Goal: Information Seeking & Learning: Learn about a topic

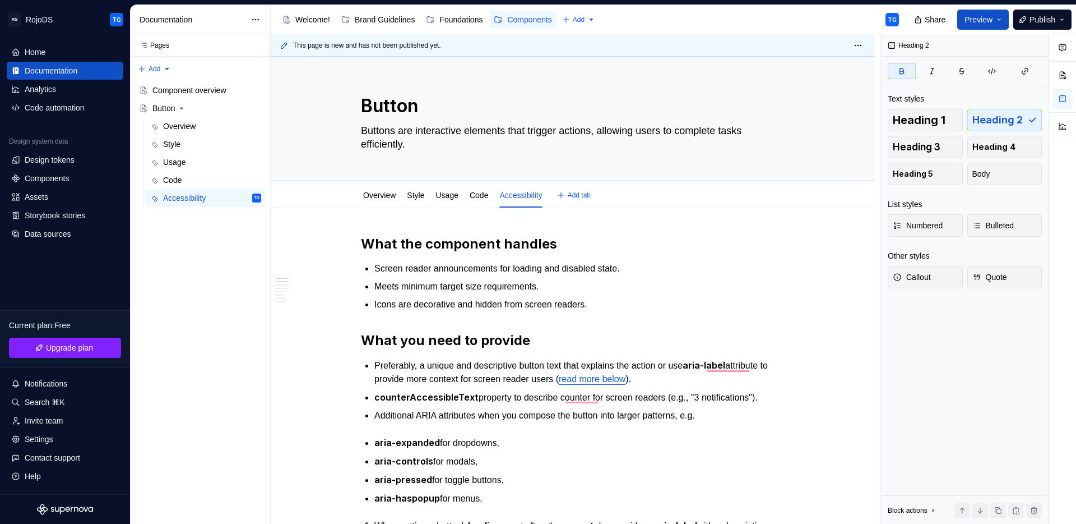
type textarea "*"
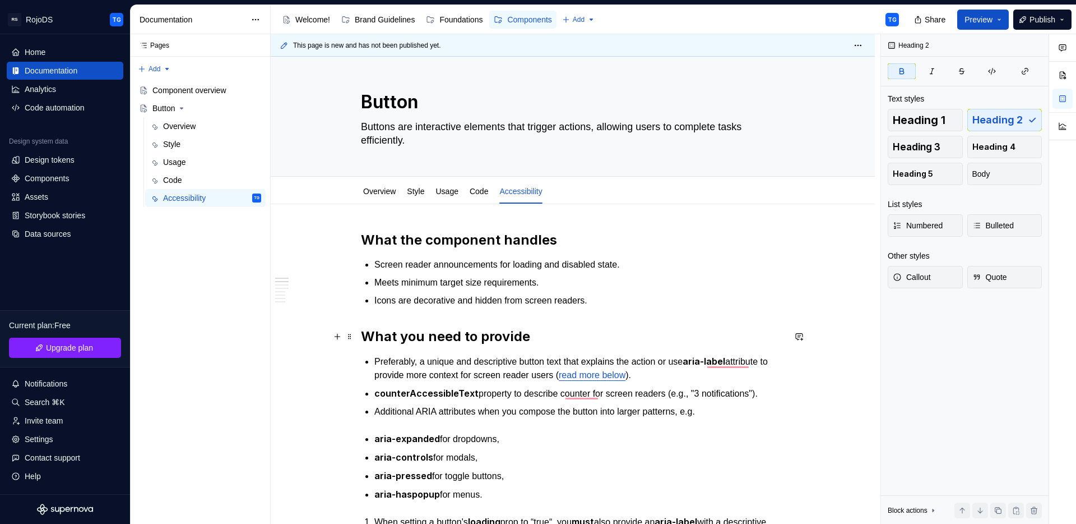
scroll to position [4, 0]
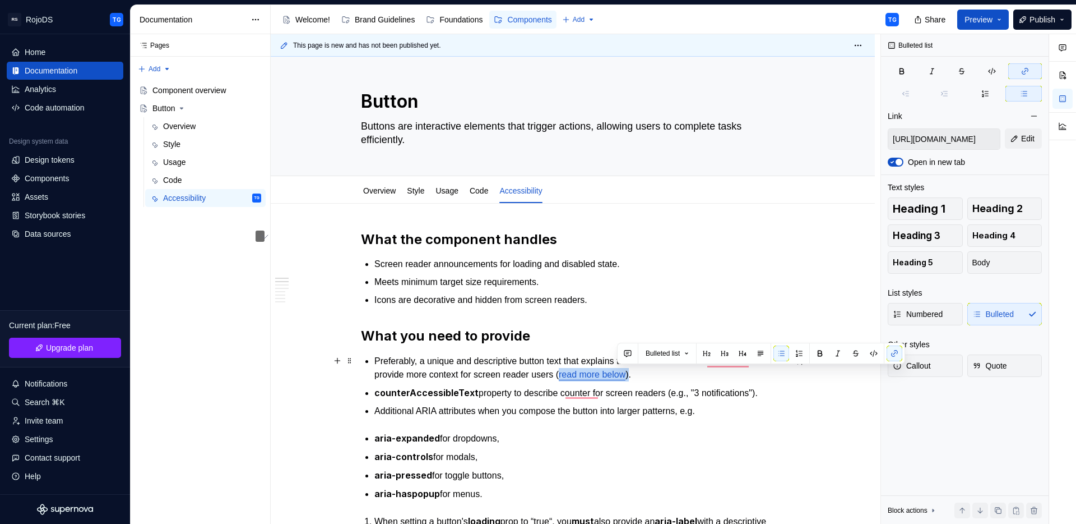
drag, startPoint x: 695, startPoint y: 376, endPoint x: 617, endPoint y: 375, distance: 77.9
click at [617, 375] on p "Preferably, a unique and descriptive button text that explains the action or us…" at bounding box center [579, 367] width 410 height 27
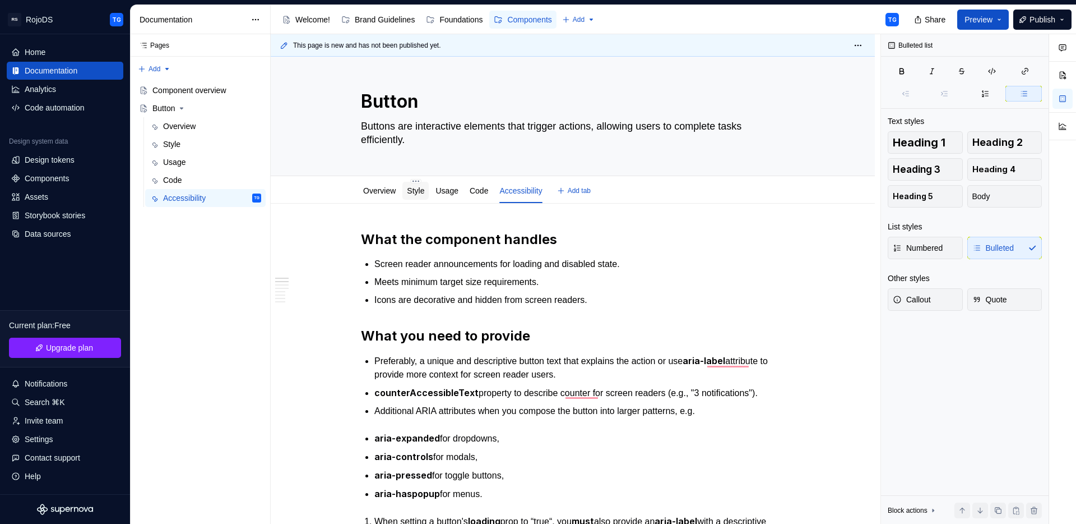
click at [422, 192] on link "Style" at bounding box center [415, 190] width 17 height 9
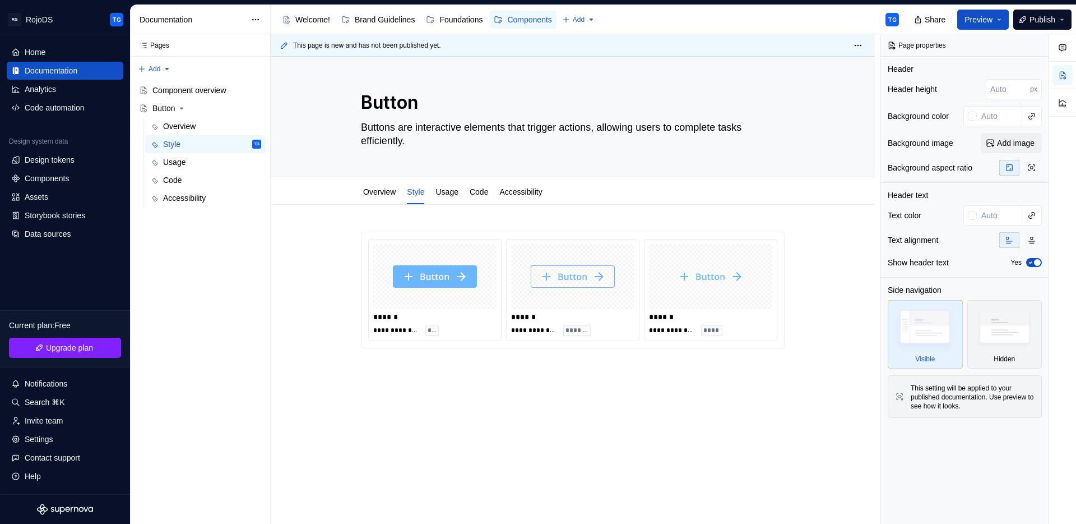
scroll to position [16, 0]
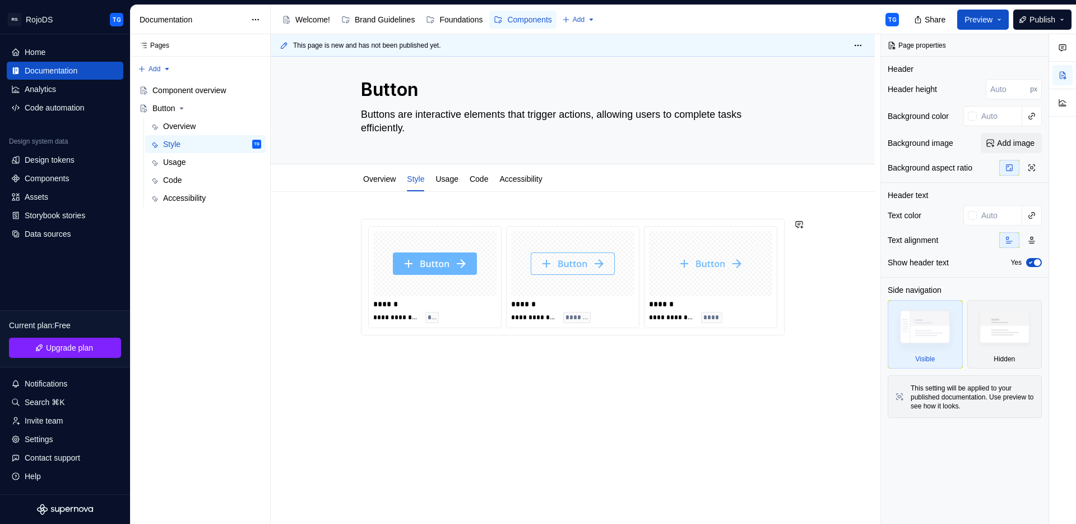
click at [369, 203] on div "**********" at bounding box center [576, 279] width 610 height 490
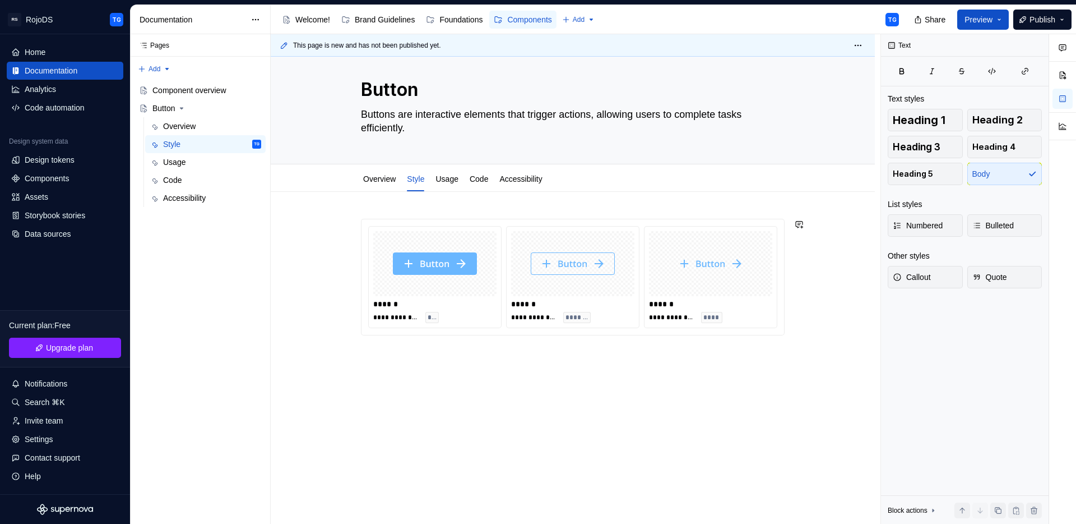
click at [369, 209] on div "**********" at bounding box center [573, 362] width 604 height 341
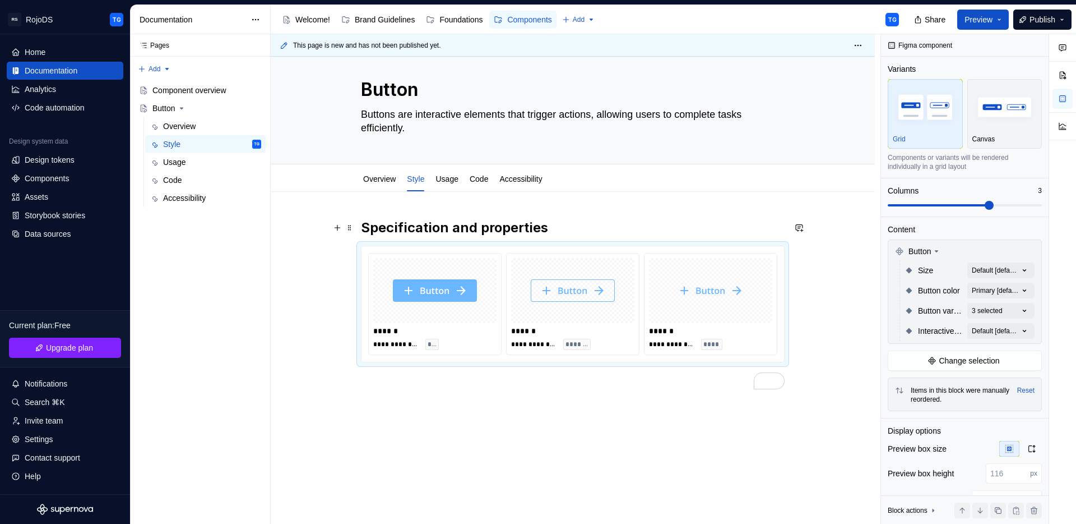
click at [558, 230] on h2 "Specification and properties" at bounding box center [573, 228] width 424 height 18
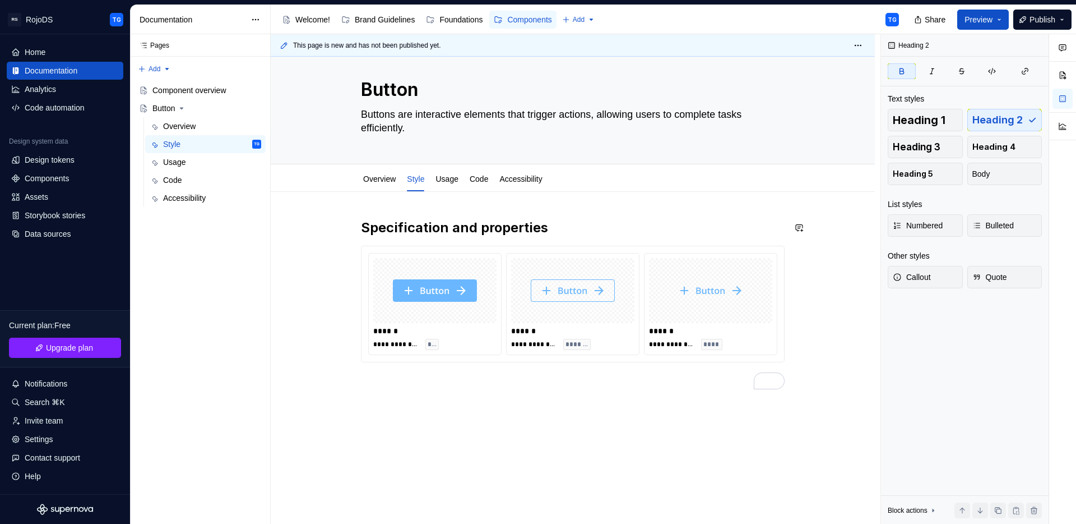
click at [545, 238] on div "**********" at bounding box center [573, 304] width 424 height 170
click at [339, 226] on button "button" at bounding box center [338, 228] width 16 height 16
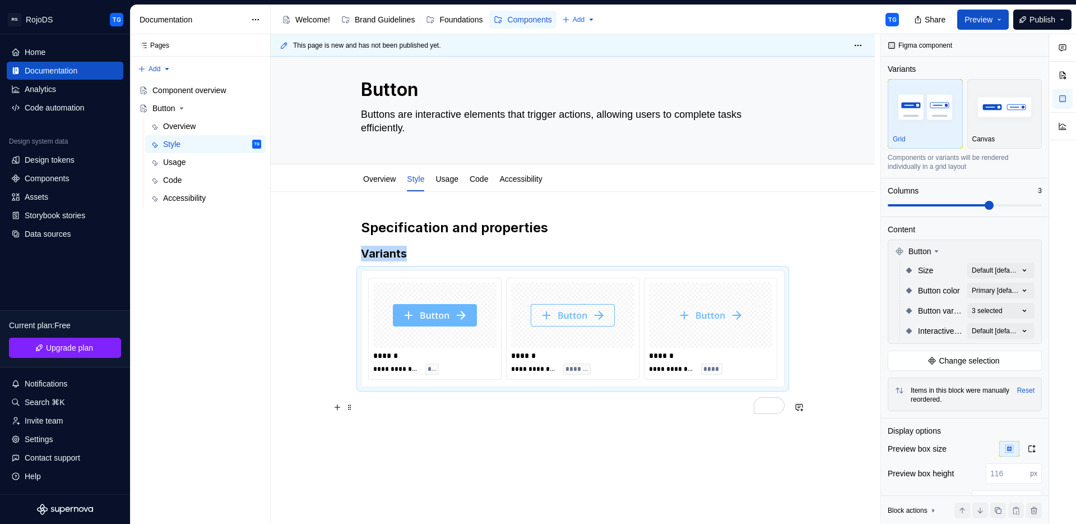
click at [369, 408] on p "To enrich screen reader interactions, please activate Accessibility in Grammarl…" at bounding box center [573, 406] width 424 height 13
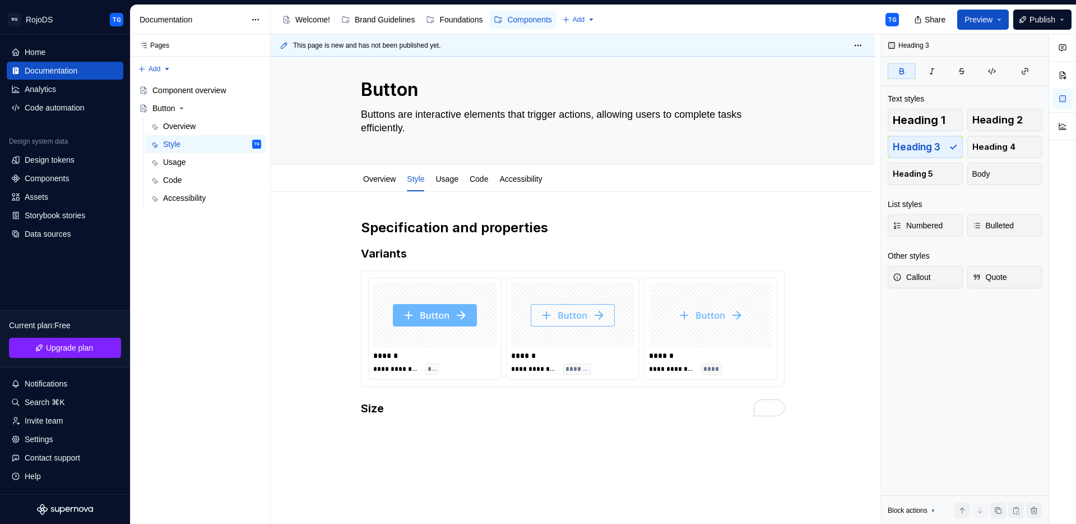
type textarea "*"
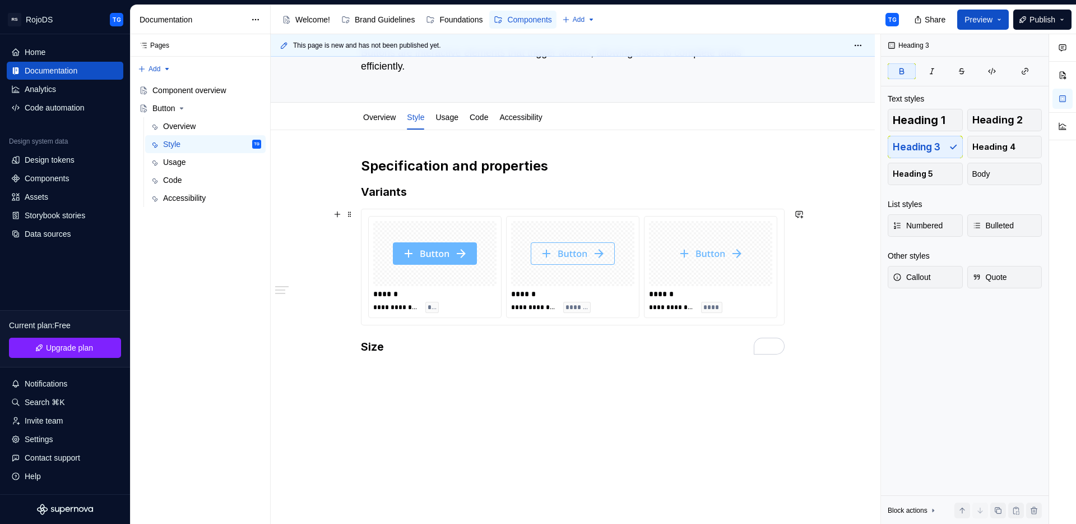
scroll to position [78, 0]
click at [406, 332] on div "**********" at bounding box center [573, 254] width 424 height 197
click at [337, 215] on button "button" at bounding box center [338, 214] width 16 height 16
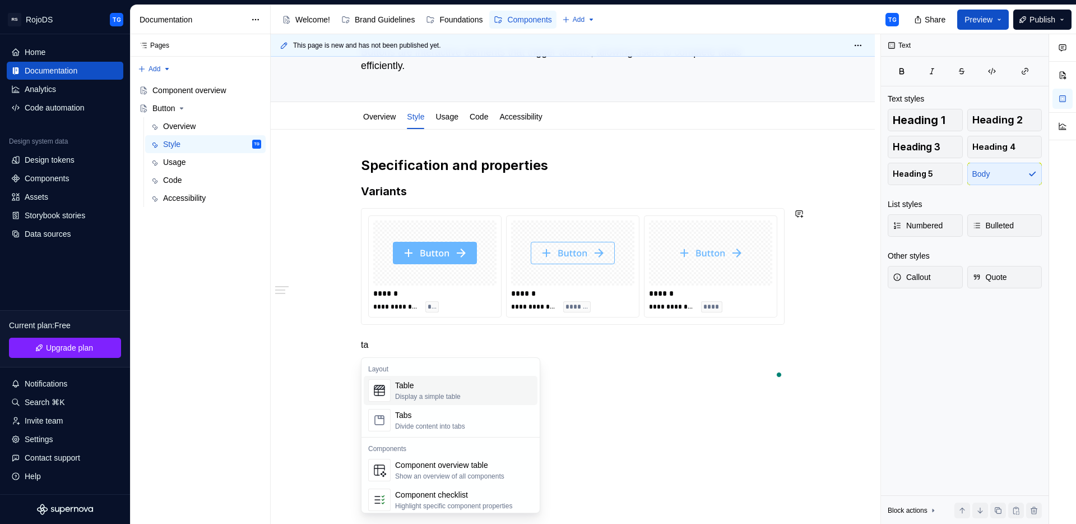
click at [431, 391] on div "Table Display a simple table" at bounding box center [428, 389] width 66 height 21
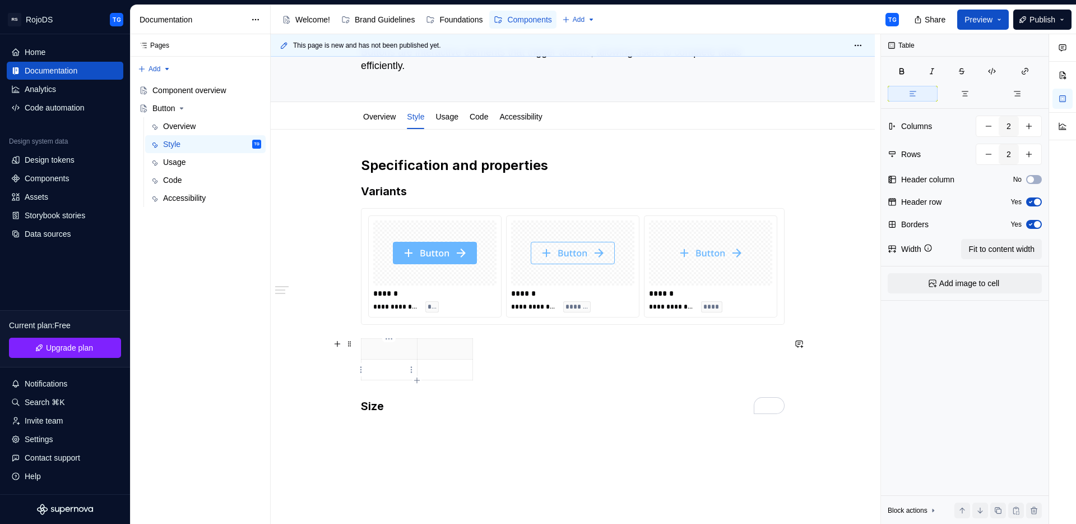
click at [386, 374] on p "To enrich screen reader interactions, please activate Accessibility in Grammarl…" at bounding box center [389, 369] width 42 height 11
click at [391, 350] on p "To enrich screen reader interactions, please activate Accessibility in Grammarl…" at bounding box center [389, 348] width 42 height 11
type textarea "*"
click at [418, 382] on icon "button" at bounding box center [417, 380] width 9 height 9
click at [387, 392] on p "To enrich screen reader interactions, please activate Accessibility in Grammarl…" at bounding box center [389, 390] width 42 height 11
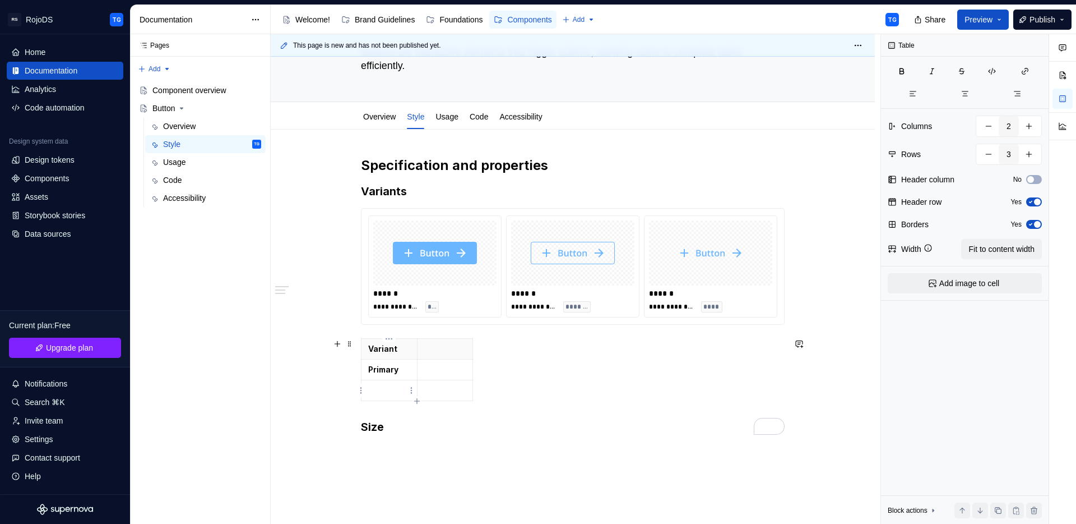
click at [387, 392] on p "To enrich screen reader interactions, please activate Accessibility in Grammarl…" at bounding box center [389, 390] width 42 height 11
click at [414, 401] on icon "button" at bounding box center [417, 400] width 9 height 9
click at [417, 400] on icon "button" at bounding box center [416, 400] width 5 height 5
type input "4"
click at [378, 416] on p "To enrich screen reader interactions, please activate Accessibility in Grammarl…" at bounding box center [389, 421] width 42 height 11
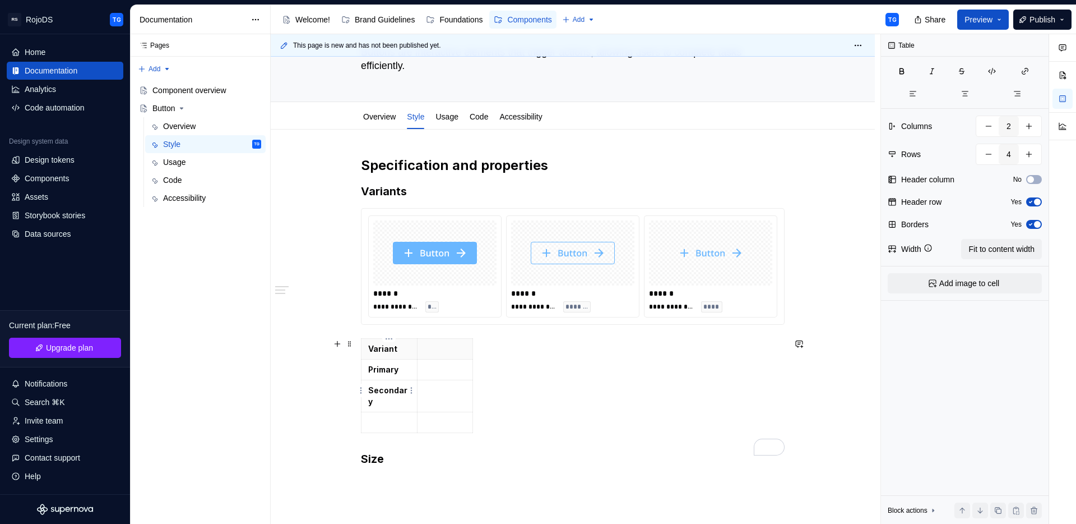
click at [386, 389] on strong "Secondary" at bounding box center [387, 395] width 39 height 21
click at [382, 410] on p "To enrich screen reader interactions, please activate Accessibility in Grammarl…" at bounding box center [389, 410] width 42 height 11
click at [376, 414] on strong "Tertiary" at bounding box center [384, 411] width 32 height 10
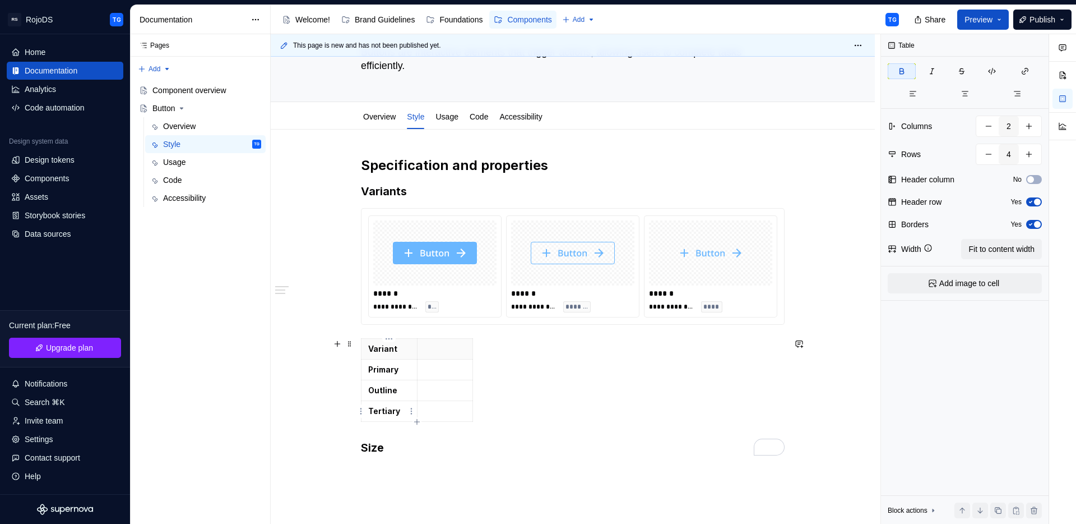
click at [372, 411] on strong "Tertiary" at bounding box center [384, 411] width 32 height 10
click at [372, 405] on p "TNone" at bounding box center [389, 410] width 42 height 11
click at [373, 406] on strong "TNone" at bounding box center [381, 411] width 27 height 10
click at [436, 410] on p "To enrich screen reader interactions, please activate Accessibility in Grammarl…" at bounding box center [445, 410] width 42 height 11
click at [447, 385] on p "To enrich screen reader interactions, please activate Accessibility in Grammarl…" at bounding box center [445, 390] width 42 height 11
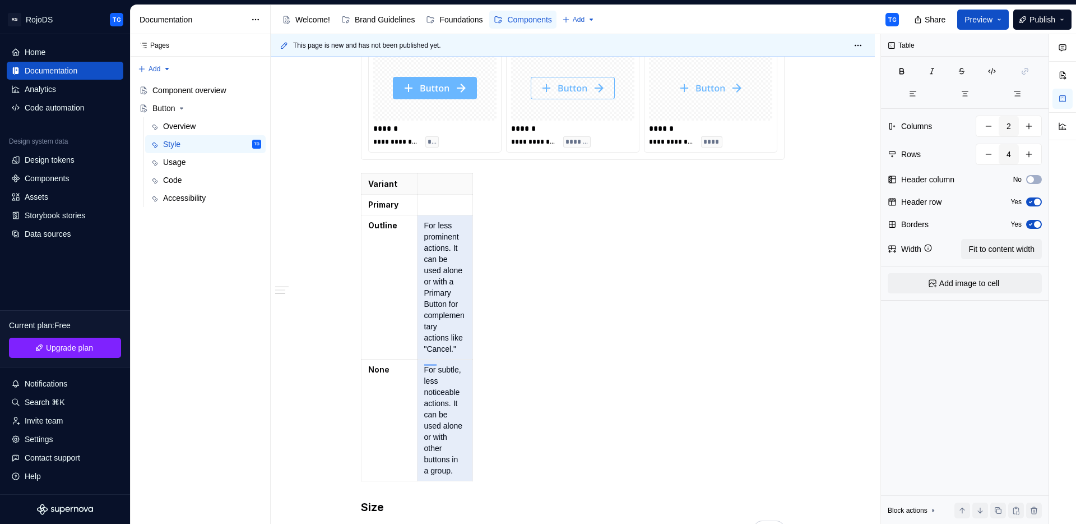
scroll to position [309, 0]
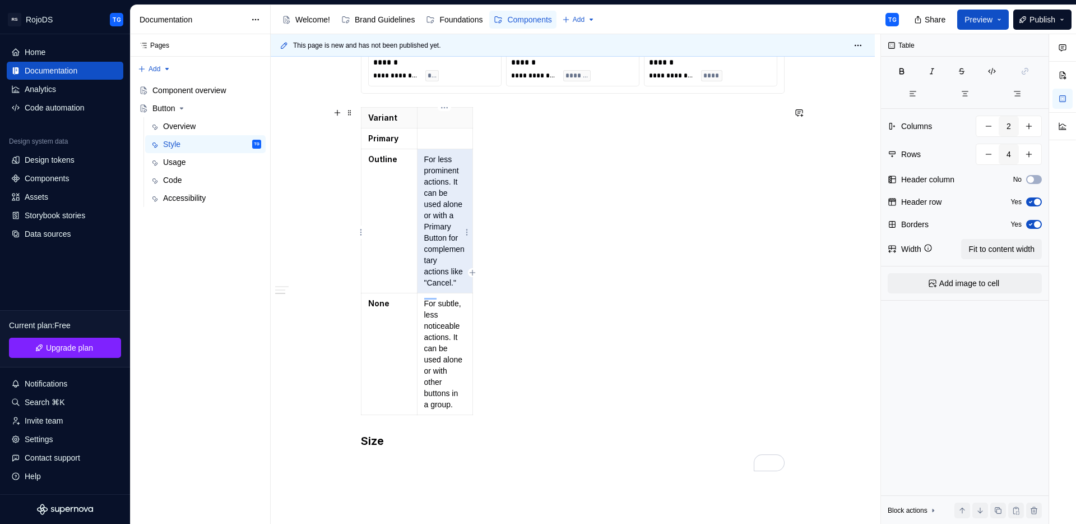
drag, startPoint x: 425, startPoint y: 342, endPoint x: 458, endPoint y: 303, distance: 51.3
click at [458, 288] on p "For less prominent actions. It can be used alone or with a Primary Button for c…" at bounding box center [445, 221] width 42 height 135
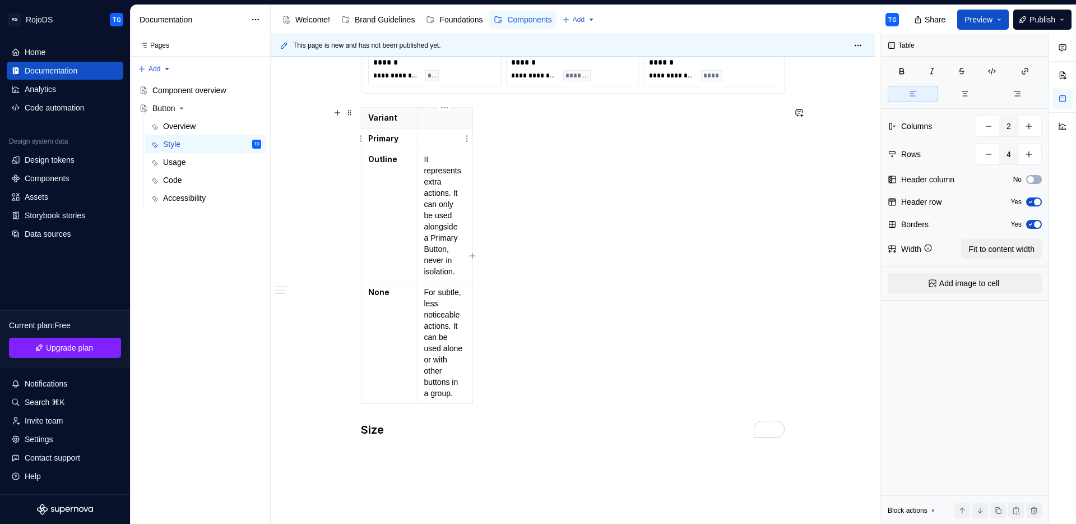
click at [424, 137] on p "To enrich screen reader interactions, please activate Accessibility in Grammarl…" at bounding box center [445, 138] width 42 height 11
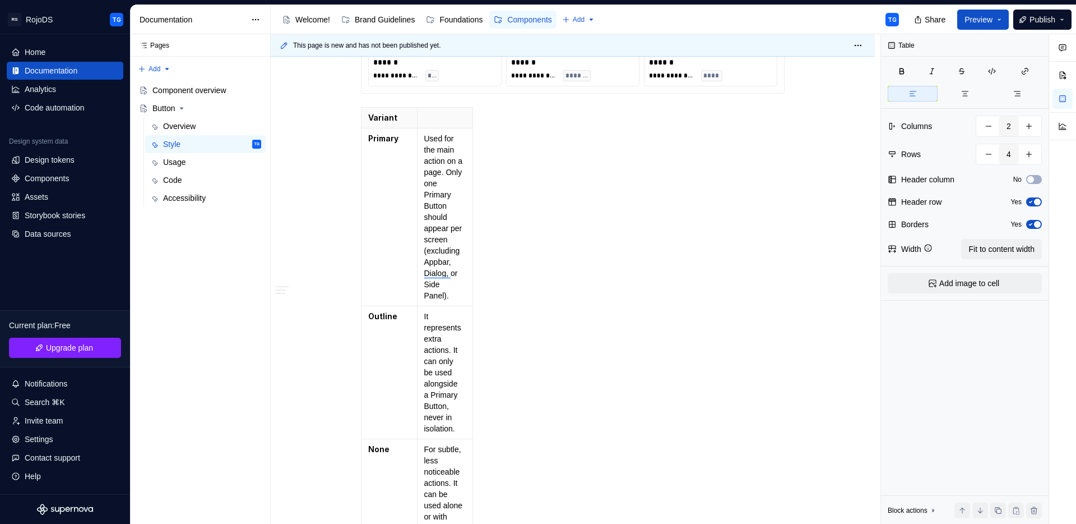
click at [429, 115] on p "To enrich screen reader interactions, please activate Accessibility in Grammarl…" at bounding box center [445, 117] width 42 height 11
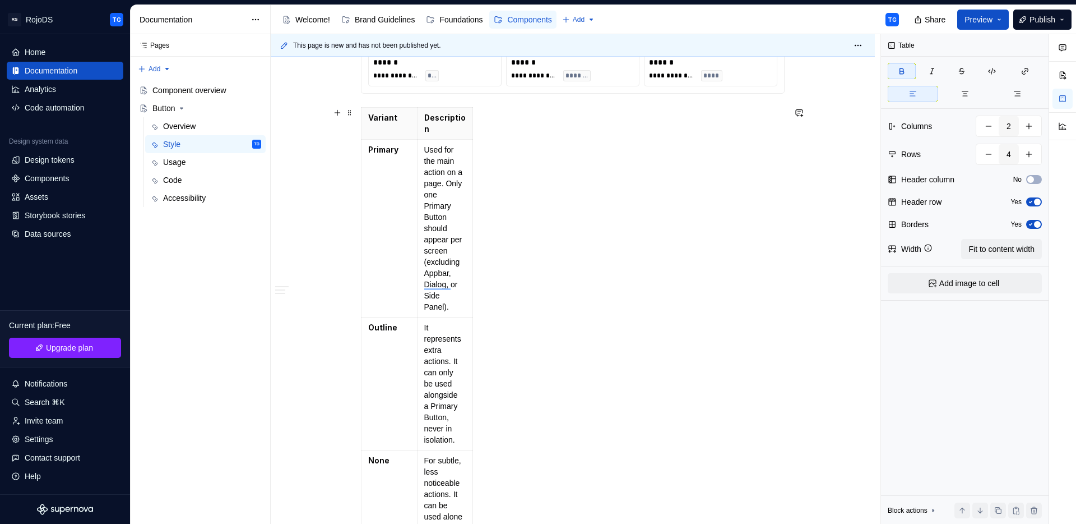
click at [621, 161] on div "Variant Description Primary Used for the main action on a page. Only one Primar…" at bounding box center [573, 341] width 424 height 469
click at [471, 298] on td "Used for the main action on a page. Only one Primary Button should appear per s…" at bounding box center [445, 229] width 56 height 178
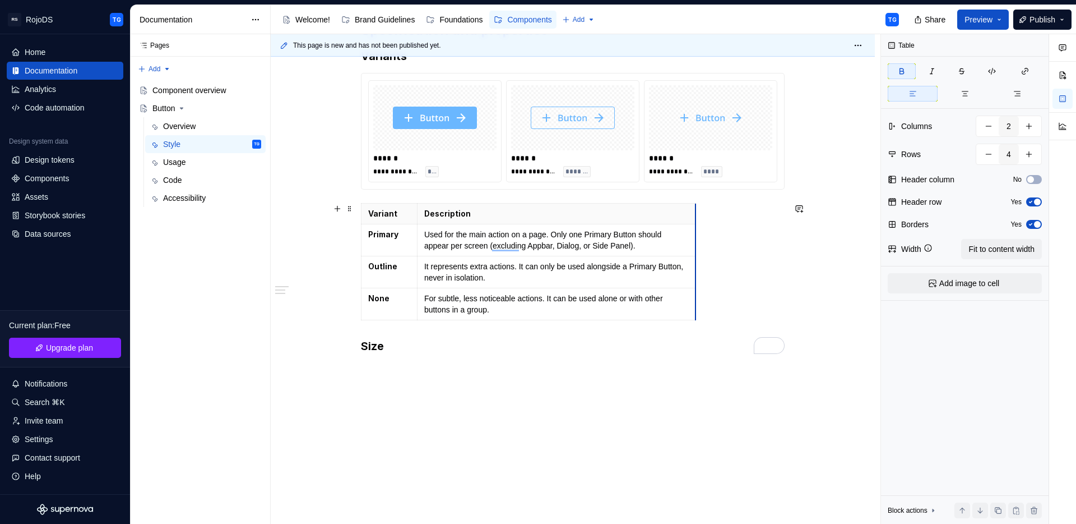
scroll to position [225, 0]
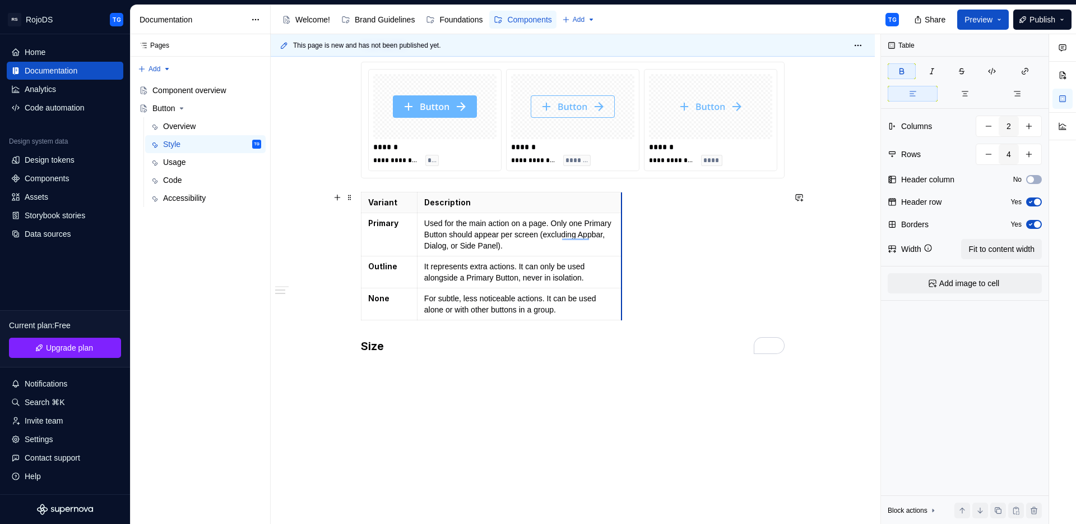
drag, startPoint x: 471, startPoint y: 299, endPoint x: 620, endPoint y: 307, distance: 149.3
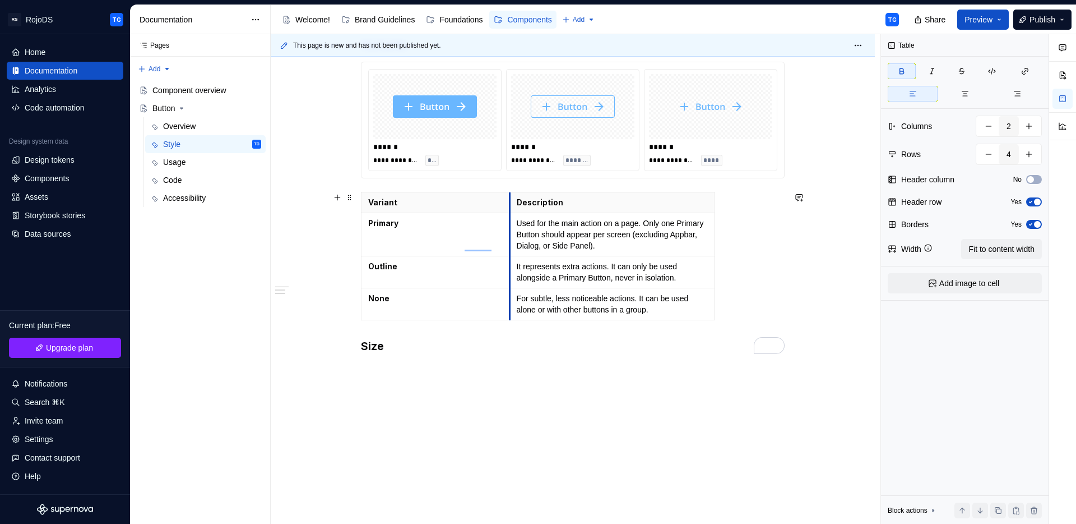
drag, startPoint x: 418, startPoint y: 253, endPoint x: 510, endPoint y: 280, distance: 96.5
click at [510, 280] on tbody "Variant Description Primary Used for the main action on a page. Only one Primar…" at bounding box center [538, 256] width 353 height 128
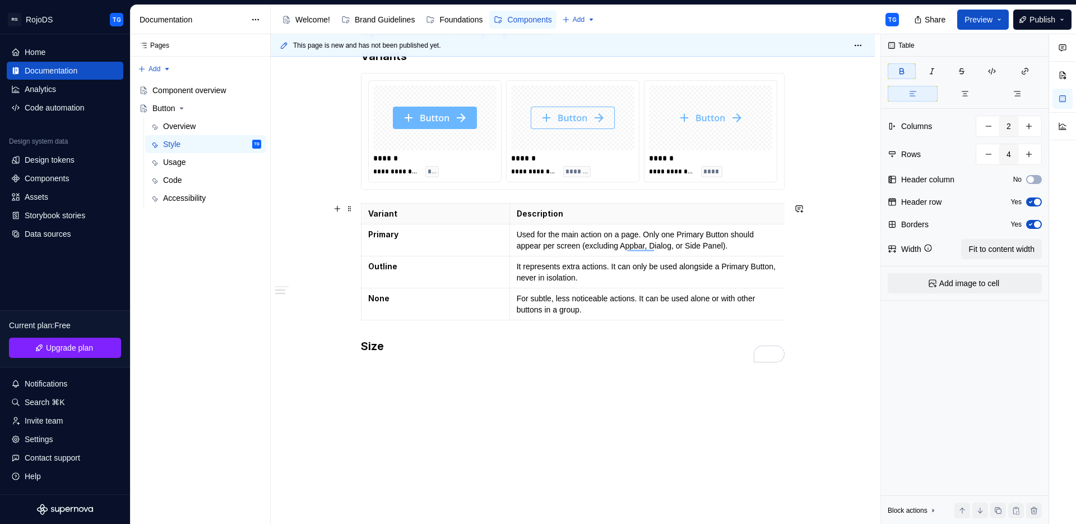
scroll to position [214, 0]
drag, startPoint x: 712, startPoint y: 276, endPoint x: 781, endPoint y: 275, distance: 68.9
click at [481, 409] on div "**********" at bounding box center [576, 279] width 610 height 490
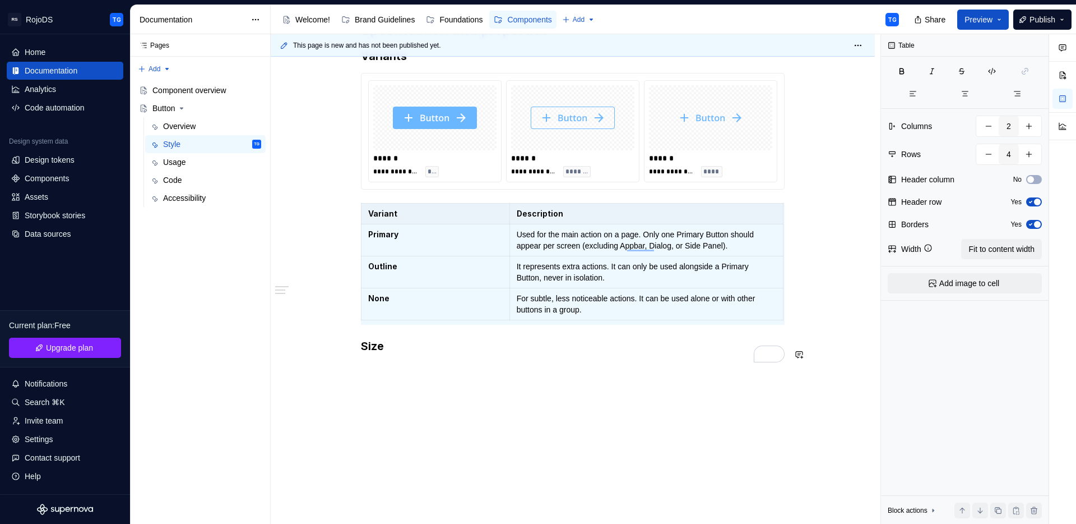
drag, startPoint x: 416, startPoint y: 399, endPoint x: 385, endPoint y: 382, distance: 35.9
click at [416, 399] on div "**********" at bounding box center [576, 279] width 610 height 490
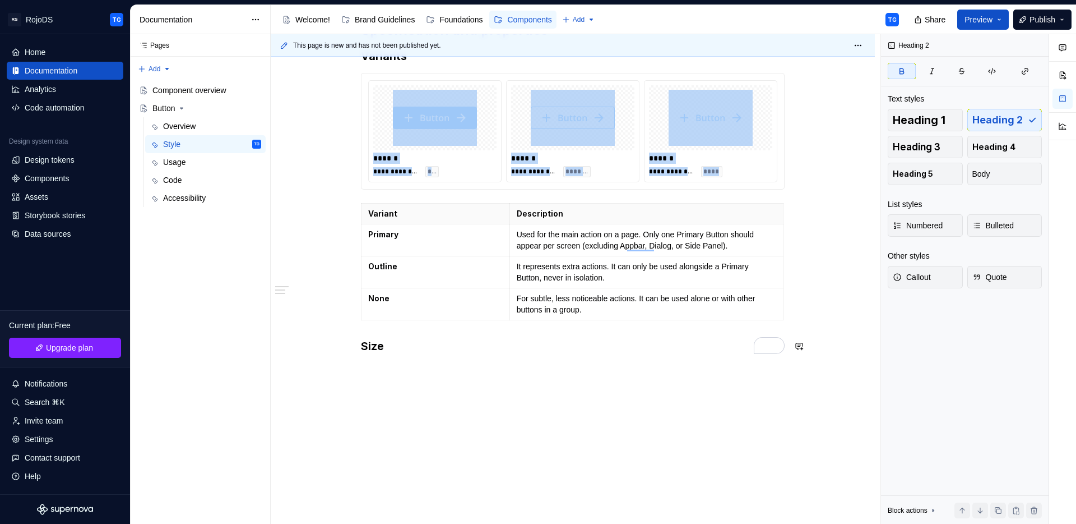
click at [374, 376] on div "**********" at bounding box center [573, 259] width 604 height 530
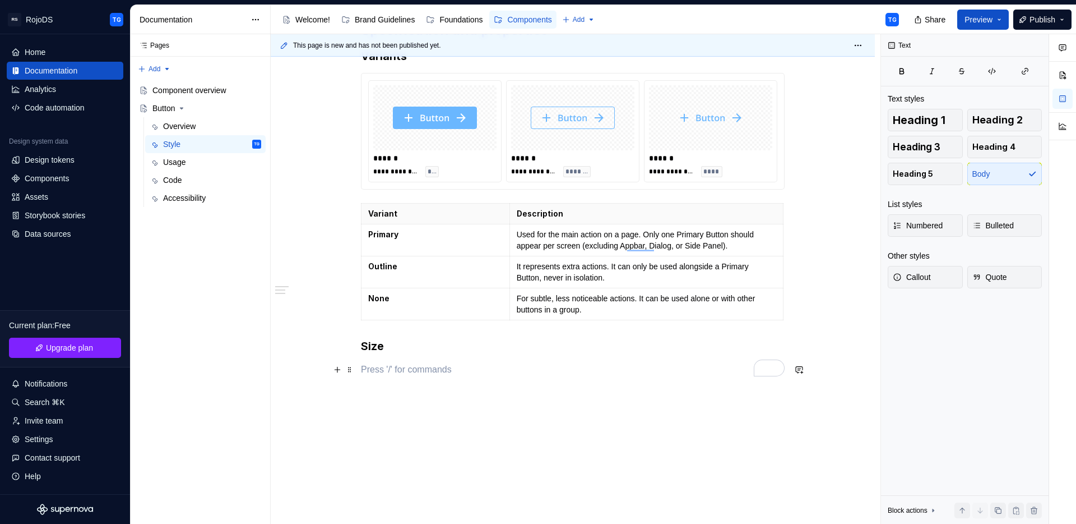
click at [377, 373] on p "To enrich screen reader interactions, please activate Accessibility in Grammarl…" at bounding box center [573, 369] width 424 height 13
click at [339, 369] on button "button" at bounding box center [338, 370] width 16 height 16
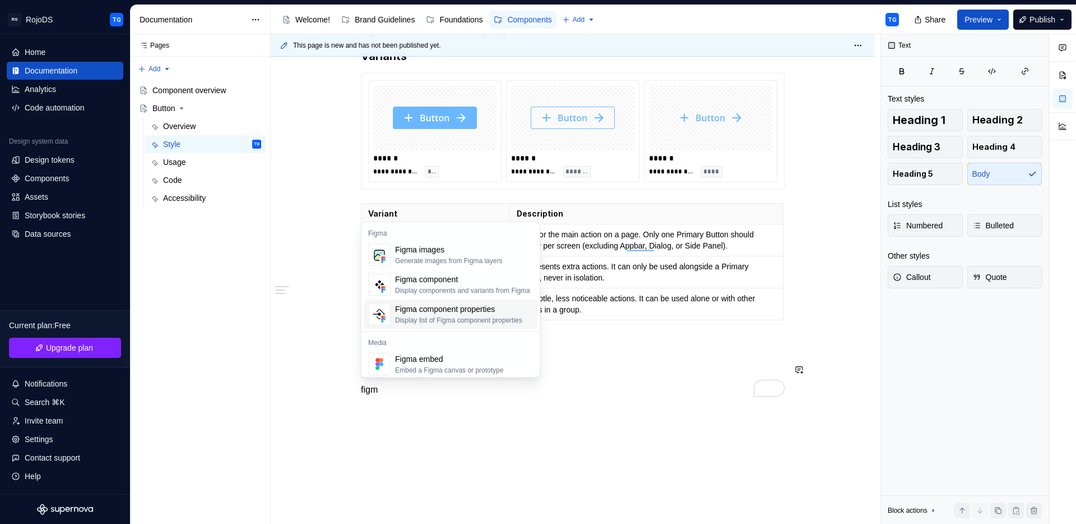
click at [430, 304] on div "Figma component properties" at bounding box center [458, 308] width 127 height 11
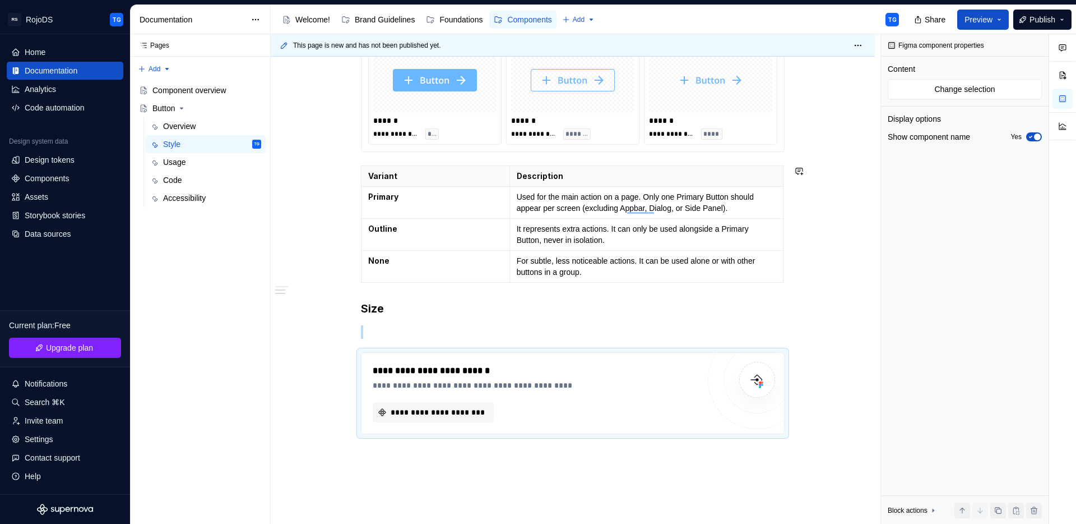
scroll to position [282, 0]
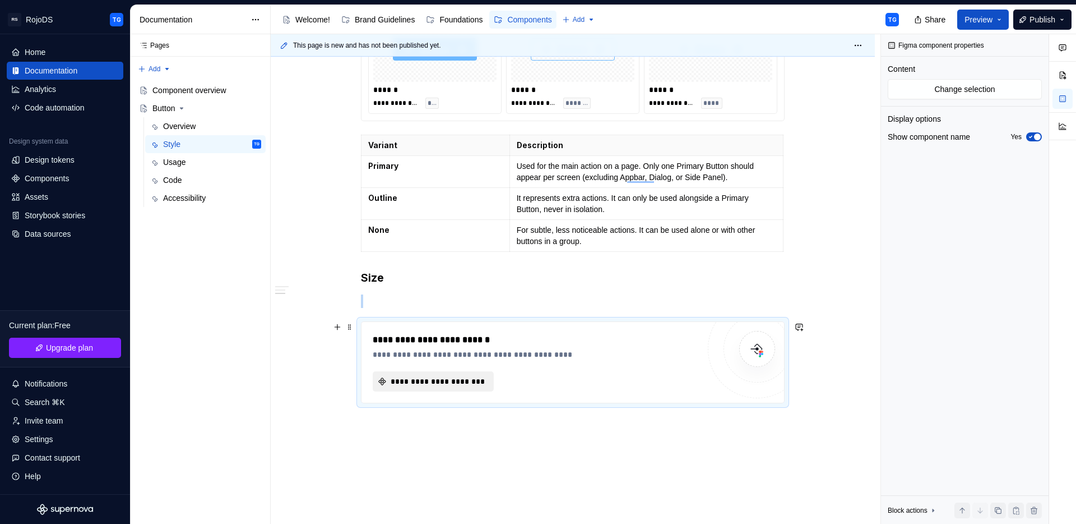
click at [433, 385] on span "**********" at bounding box center [438, 381] width 98 height 11
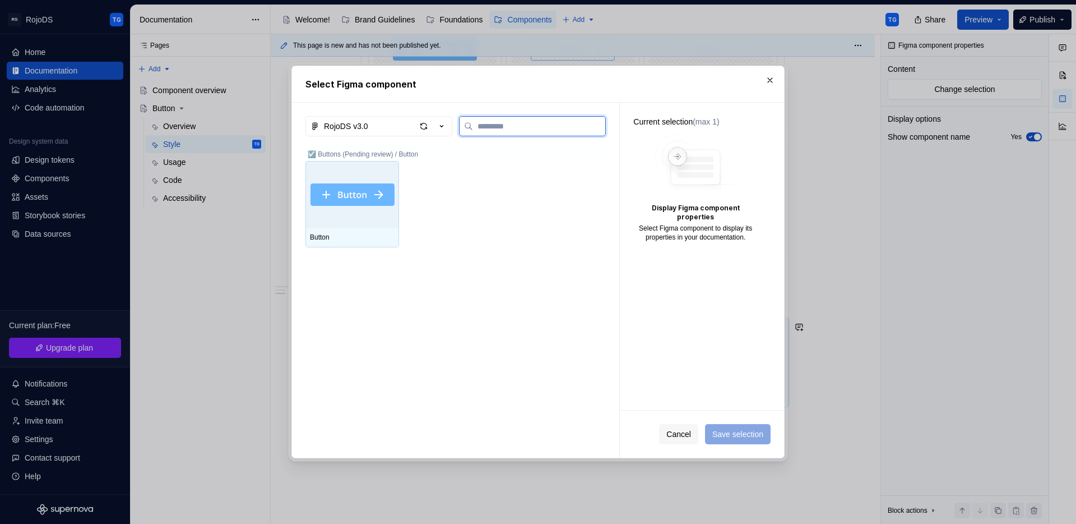
click at [357, 206] on div at bounding box center [352, 194] width 94 height 67
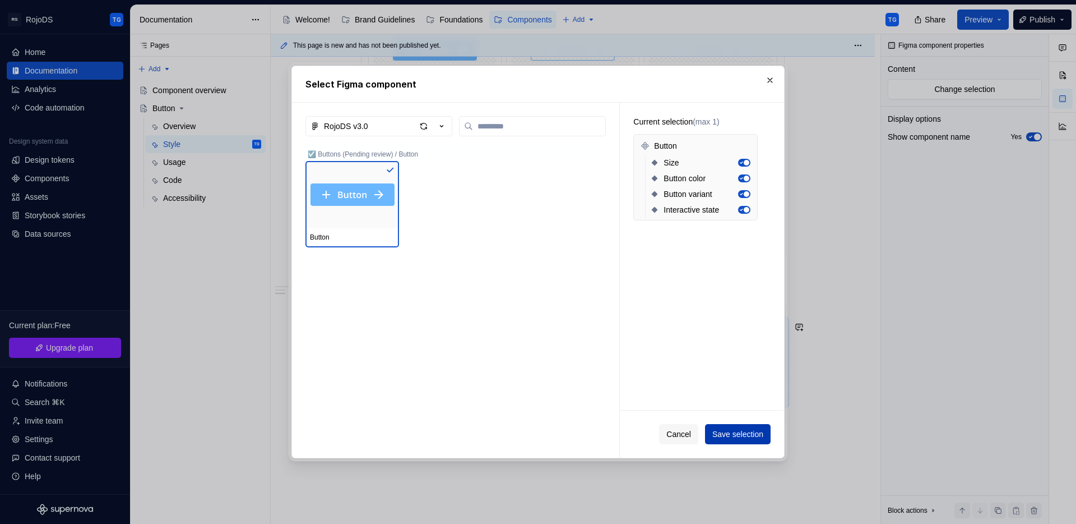
click at [724, 431] on span "Save selection" at bounding box center [737, 433] width 51 height 11
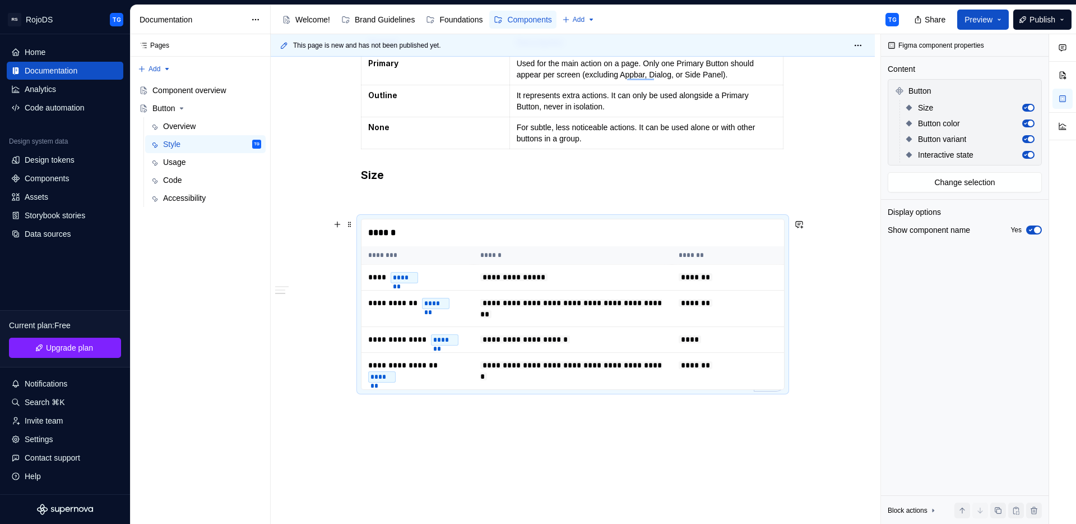
scroll to position [390, 0]
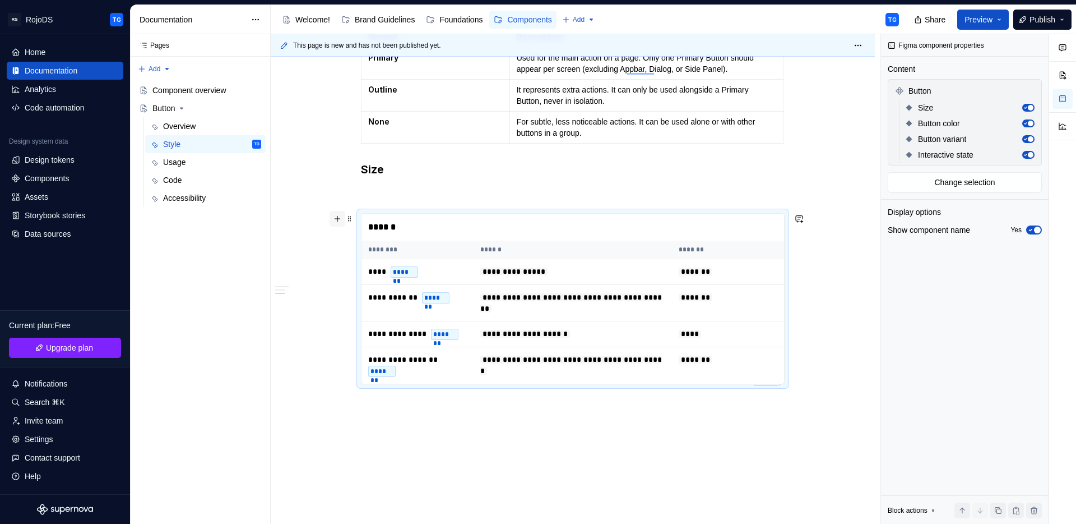
click at [336, 216] on button "button" at bounding box center [338, 219] width 16 height 16
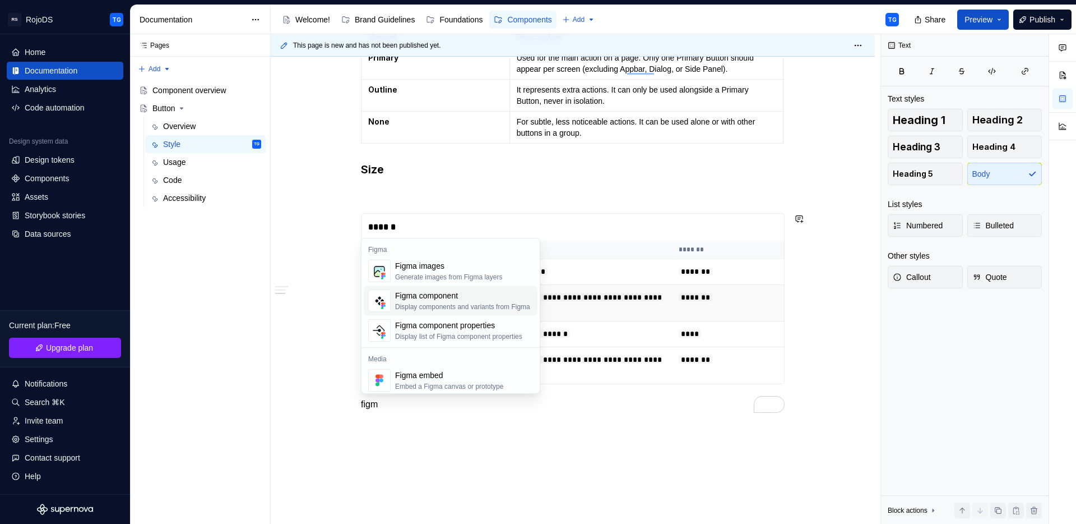
click at [439, 301] on div "Figma component Display components and variants from Figma" at bounding box center [462, 300] width 135 height 21
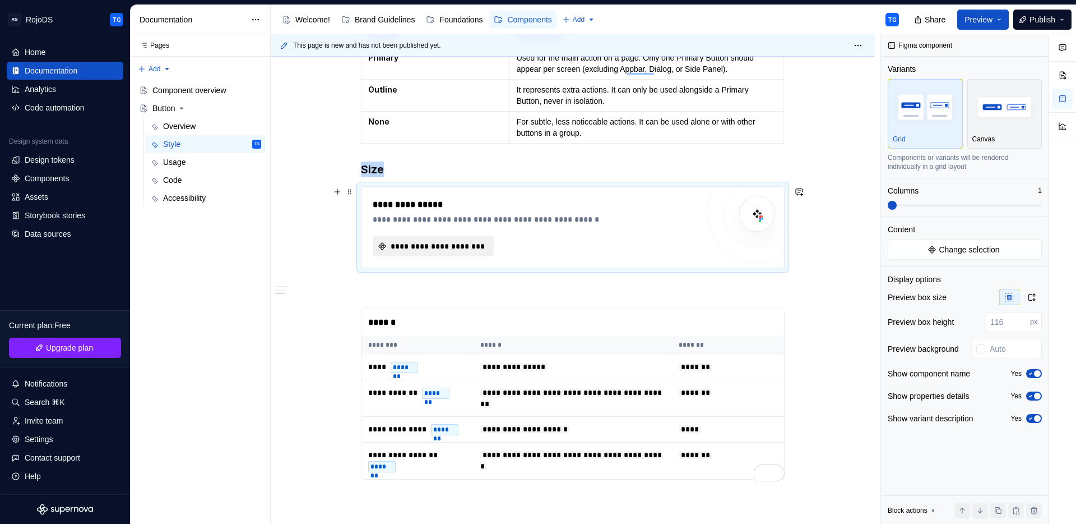
click at [410, 246] on span "**********" at bounding box center [438, 245] width 98 height 11
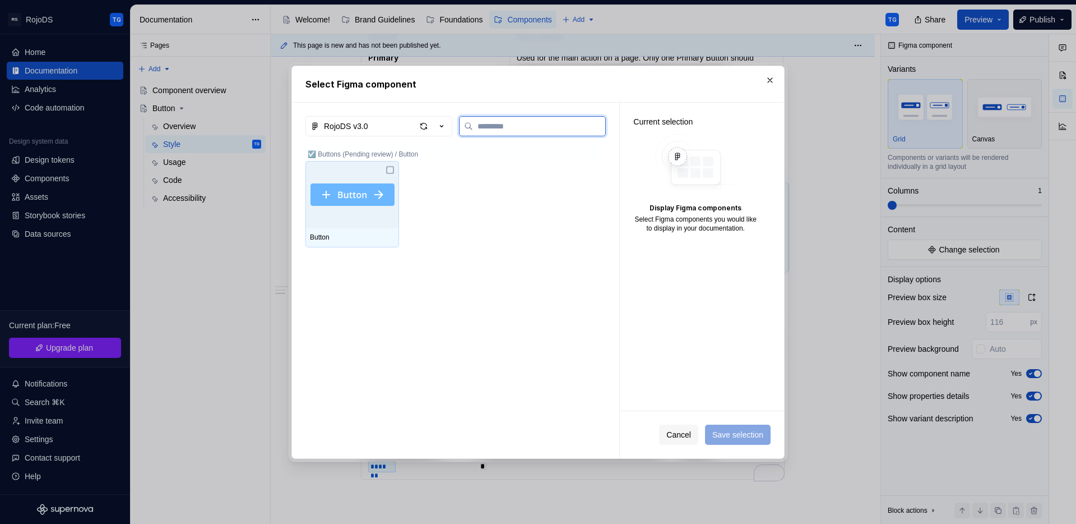
click at [325, 197] on img at bounding box center [353, 194] width 84 height 22
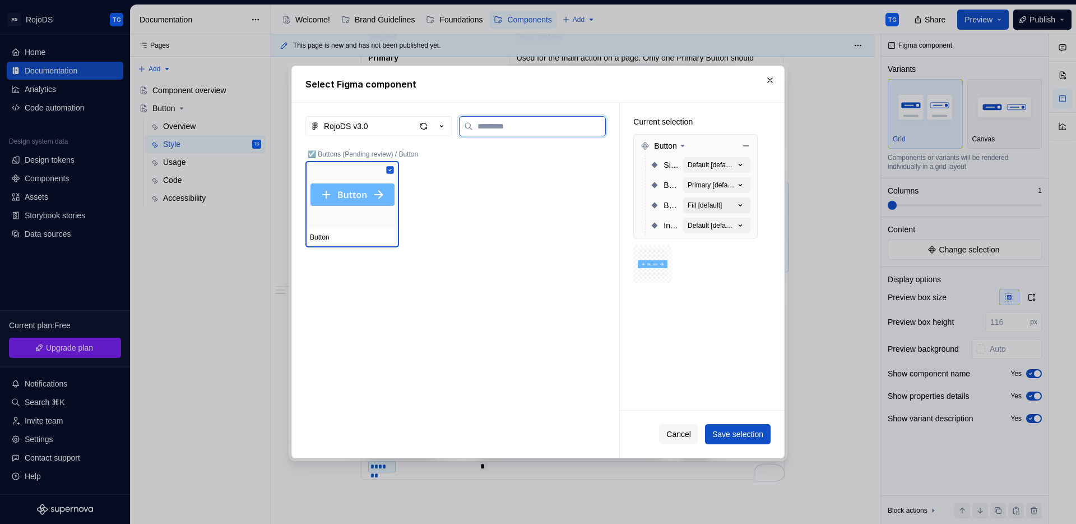
click at [712, 201] on div "Fill [default]" at bounding box center [705, 205] width 34 height 9
click at [713, 180] on div "Primary [default]" at bounding box center [711, 184] width 47 height 9
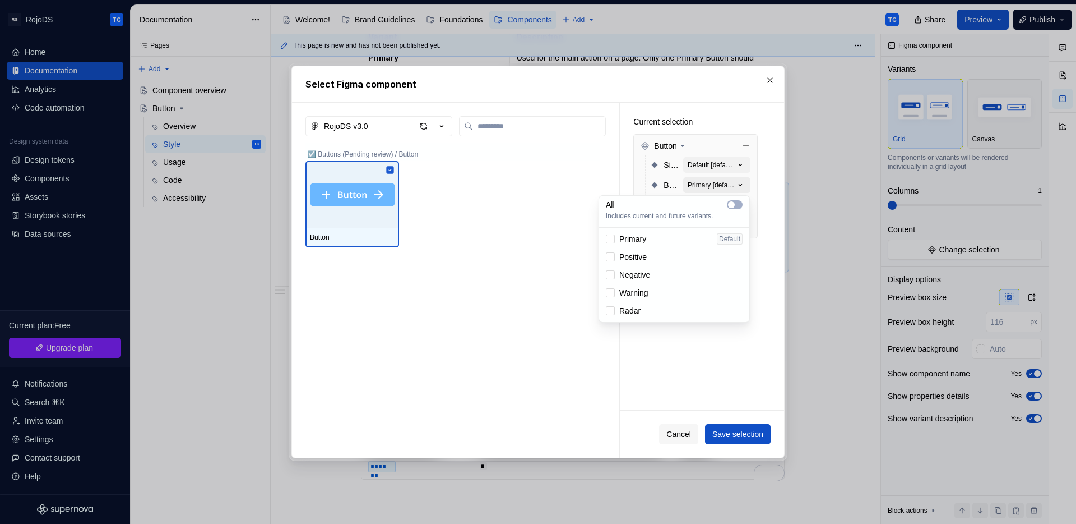
click at [713, 180] on div "Primary [default]" at bounding box center [711, 184] width 47 height 9
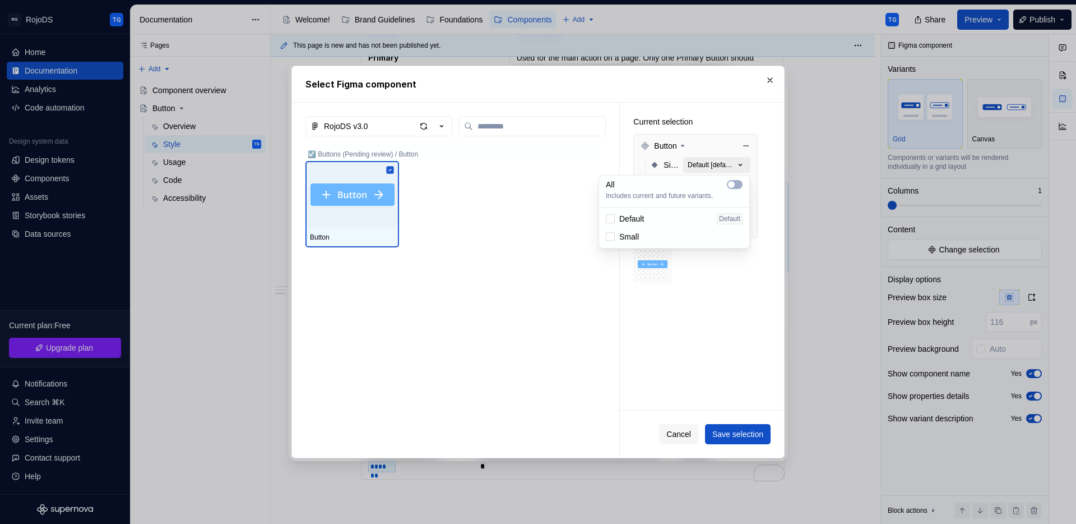
click at [711, 169] on div "Default [default]" at bounding box center [711, 164] width 47 height 9
click at [642, 214] on span "Default" at bounding box center [631, 218] width 25 height 11
click at [711, 334] on div "Current selection Button Size Default Button color Primary [default] Button var…" at bounding box center [702, 257] width 164 height 308
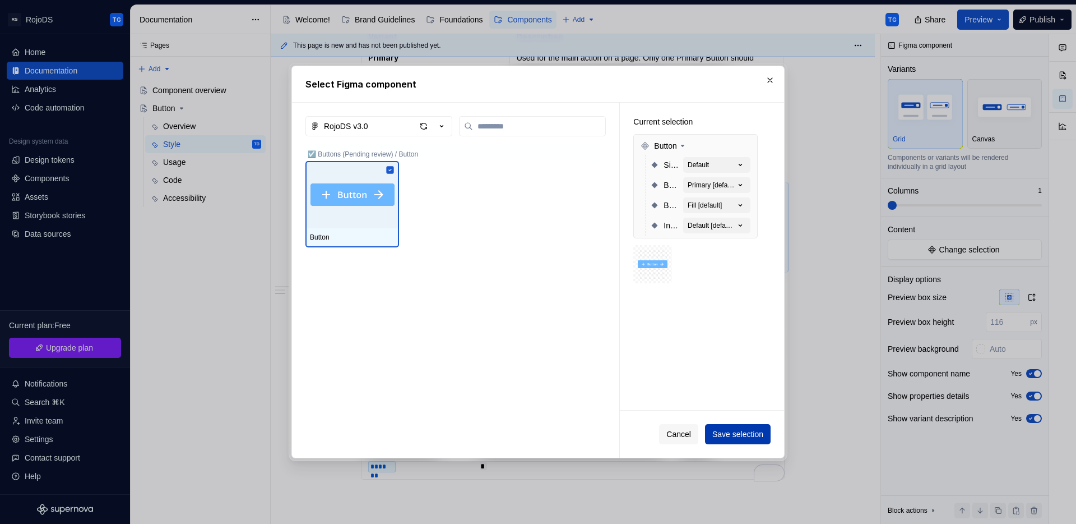
click at [738, 440] on button "Save selection" at bounding box center [738, 434] width 66 height 20
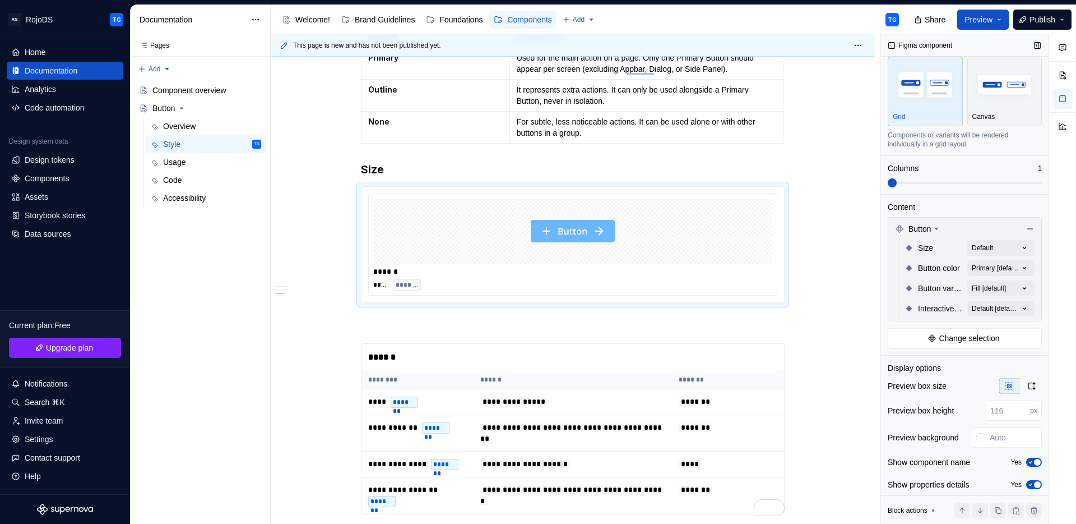
scroll to position [0, 0]
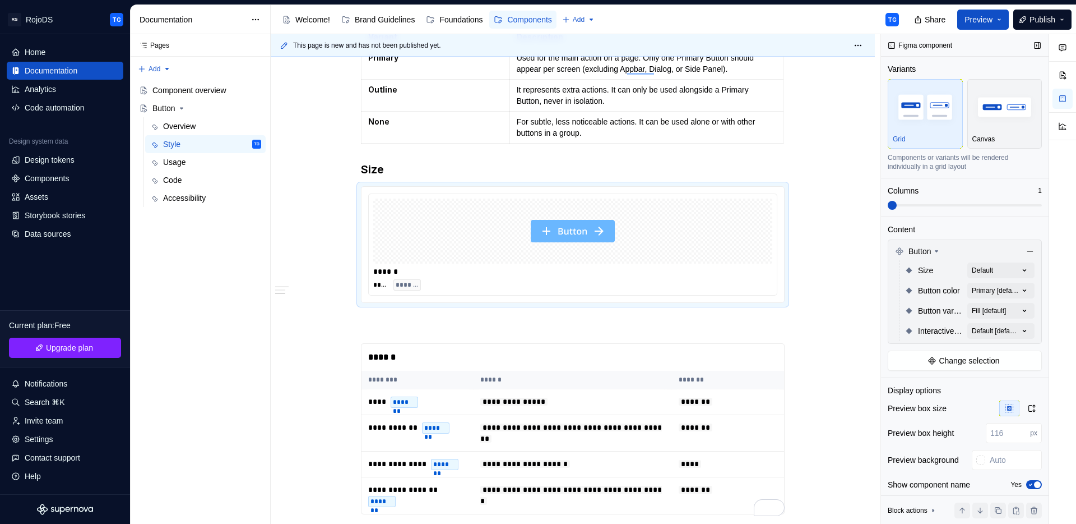
click at [897, 210] on span at bounding box center [892, 205] width 9 height 9
click at [911, 201] on span at bounding box center [965, 205] width 154 height 9
click at [911, 204] on span at bounding box center [965, 205] width 154 height 2
click at [910, 204] on span at bounding box center [965, 205] width 154 height 2
click at [902, 205] on span at bounding box center [965, 205] width 154 height 2
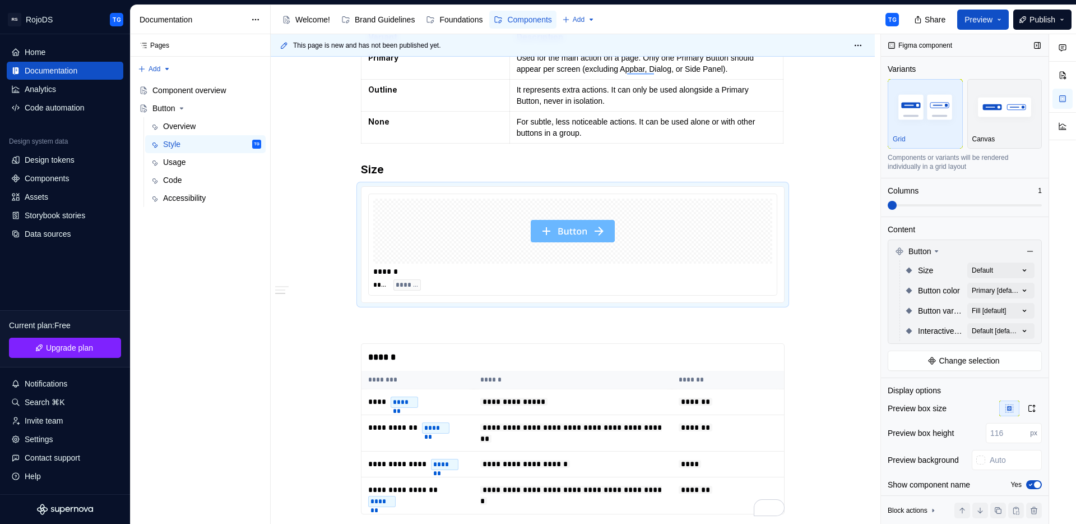
click at [913, 205] on span at bounding box center [965, 205] width 154 height 2
click at [1001, 311] on div "Comments Open comments No comments yet Select ‘Comment’ from the block context …" at bounding box center [978, 279] width 195 height 490
click at [1002, 324] on div "Comments Open comments No comments yet Select ‘Comment’ from the block context …" at bounding box center [978, 279] width 195 height 490
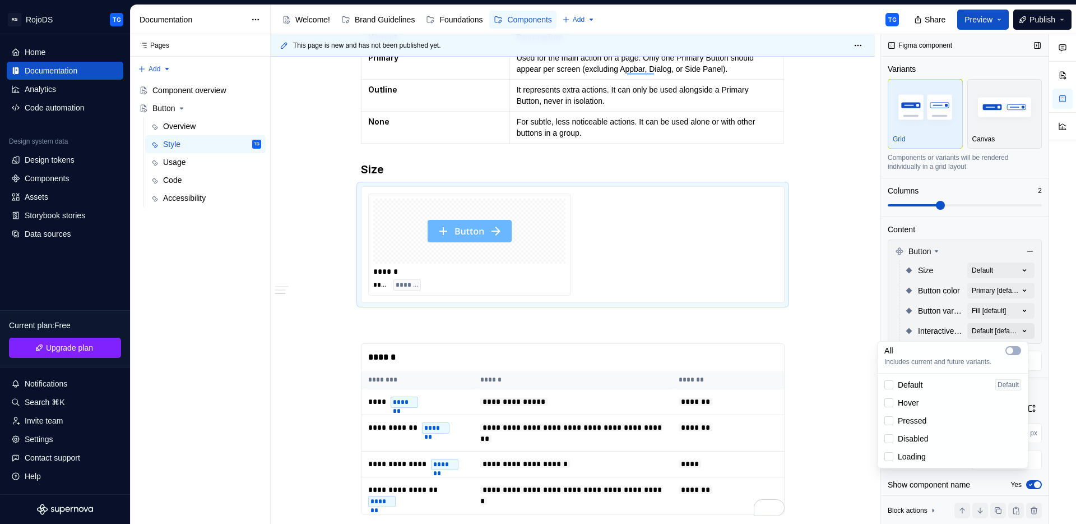
click at [1002, 324] on div "Comments Open comments No comments yet Select ‘Comment’ from the block context …" at bounding box center [978, 279] width 195 height 490
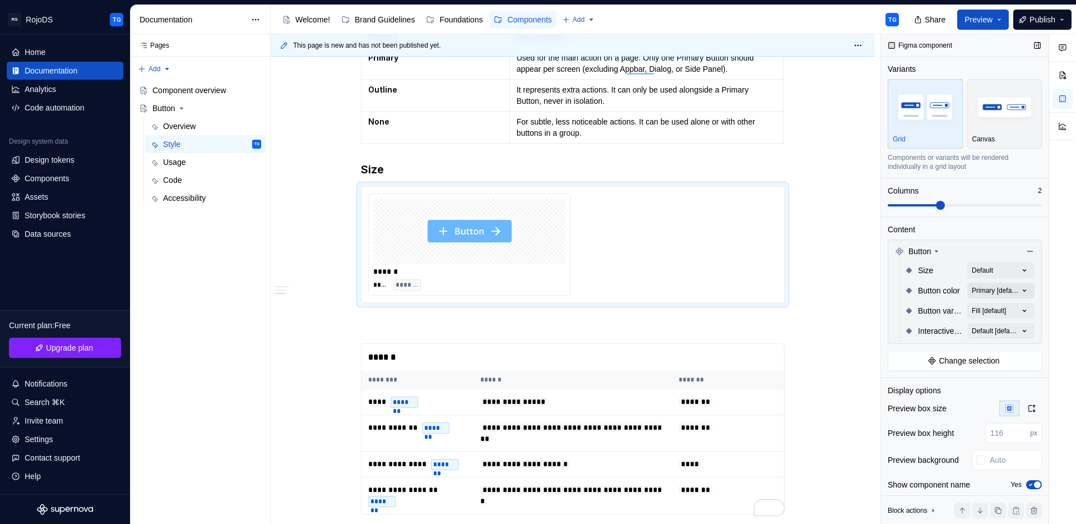
click at [998, 285] on div "Comments Open comments No comments yet Select ‘Comment’ from the block context …" at bounding box center [978, 279] width 195 height 490
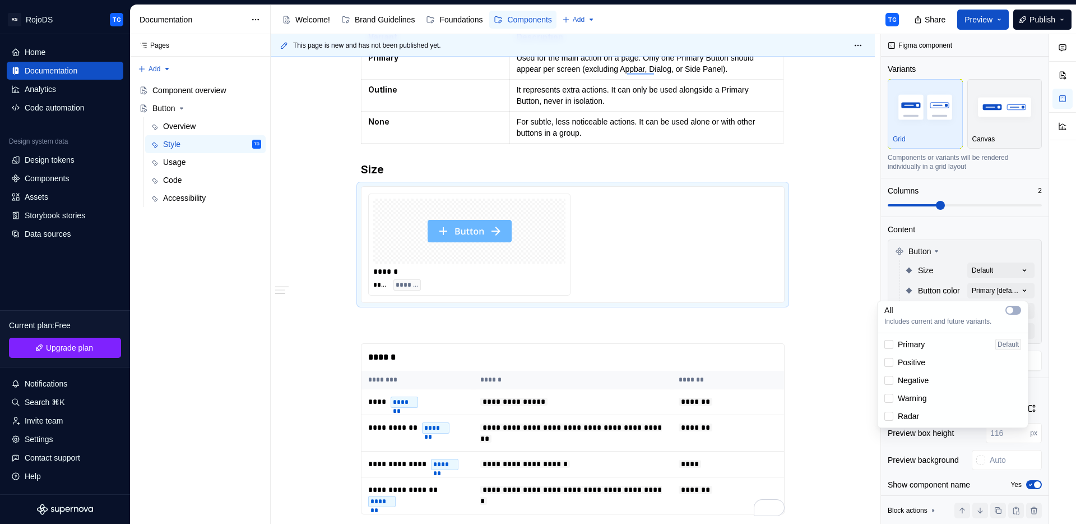
click at [999, 268] on div "Comments Open comments No comments yet Select ‘Comment’ from the block context …" at bounding box center [978, 279] width 195 height 490
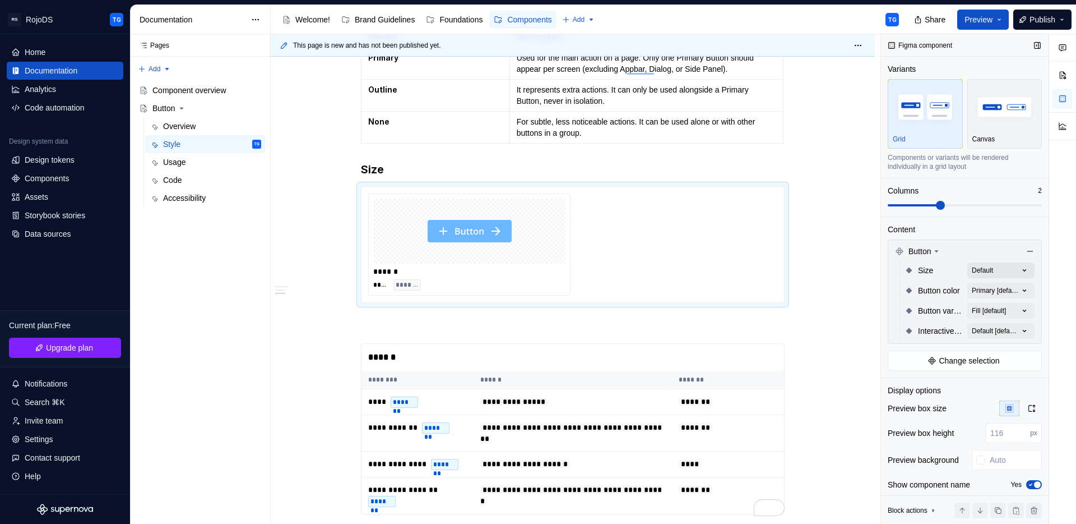
click at [999, 271] on div "Comments Open comments No comments yet Select ‘Comment’ from the block context …" at bounding box center [978, 279] width 195 height 490
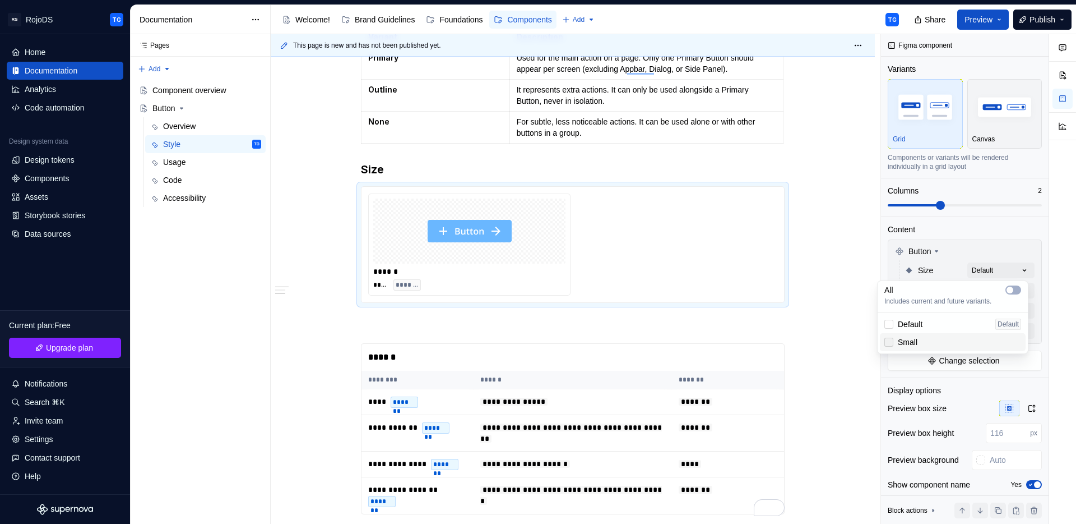
click at [887, 341] on div at bounding box center [888, 341] width 9 height 9
click at [829, 181] on html "RS RojoDS TG Home Documentation Analytics Code automation Design system data De…" at bounding box center [538, 262] width 1076 height 524
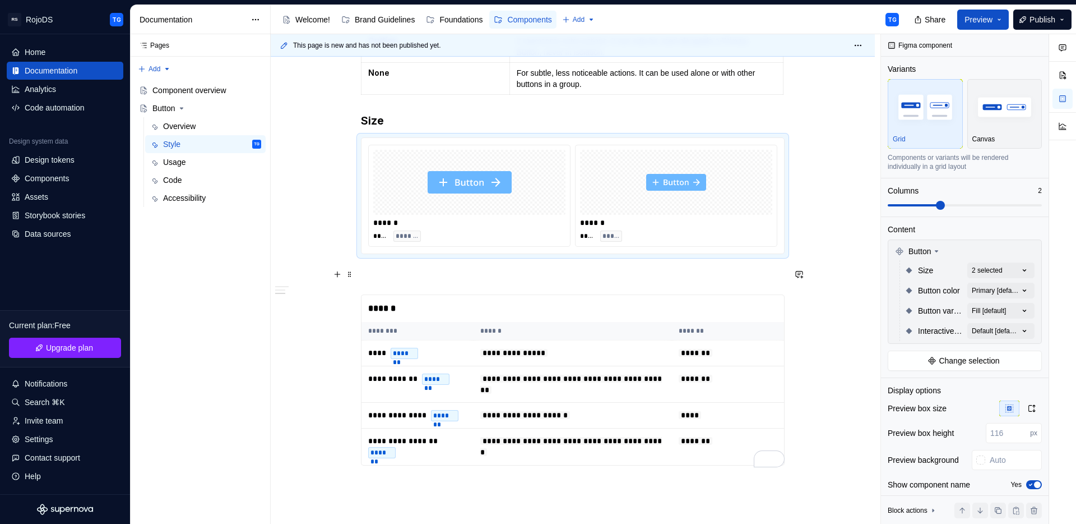
click at [349, 270] on span at bounding box center [349, 274] width 9 height 16
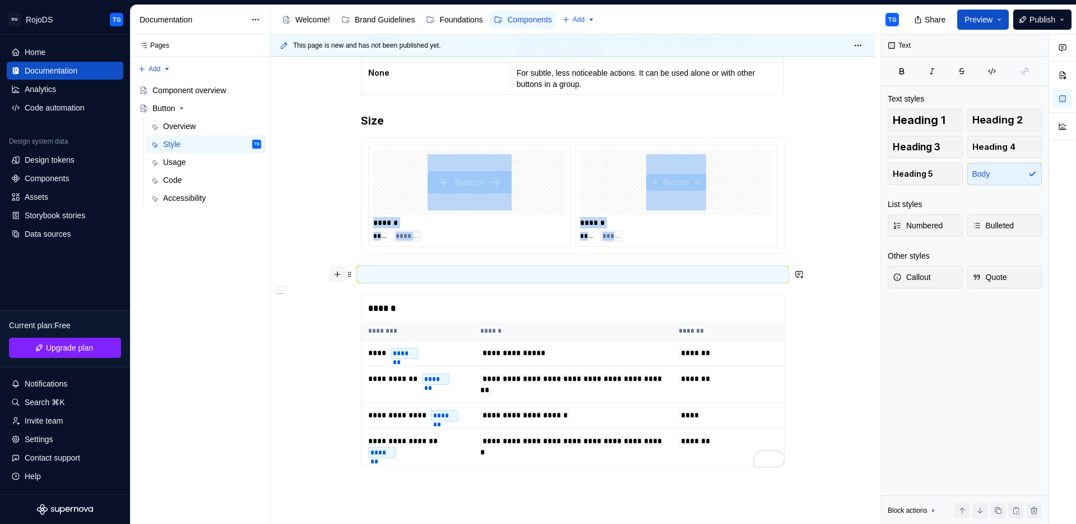
click at [339, 280] on button "button" at bounding box center [338, 274] width 16 height 16
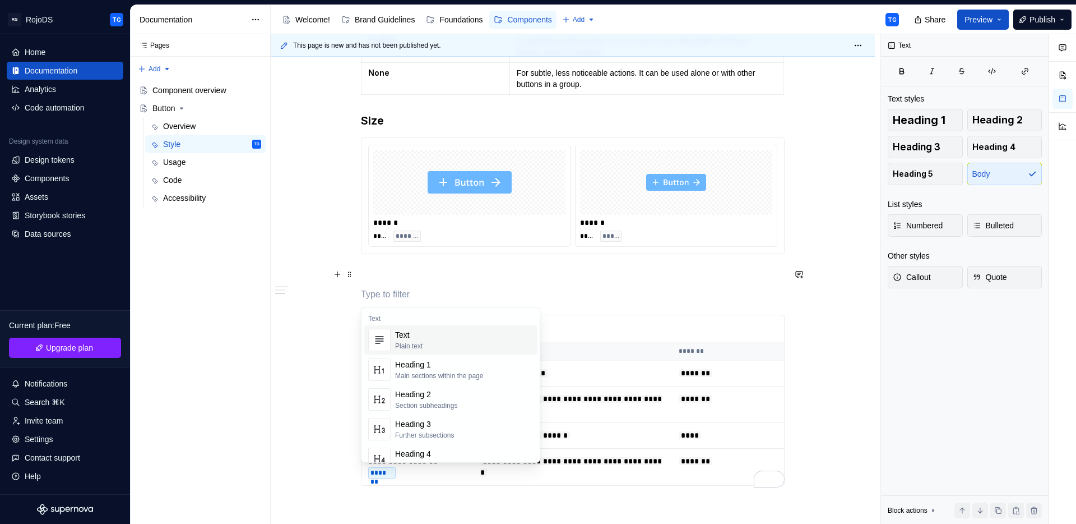
click at [369, 275] on p "To enrich screen reader interactions, please activate Accessibility in Grammarl…" at bounding box center [573, 273] width 424 height 13
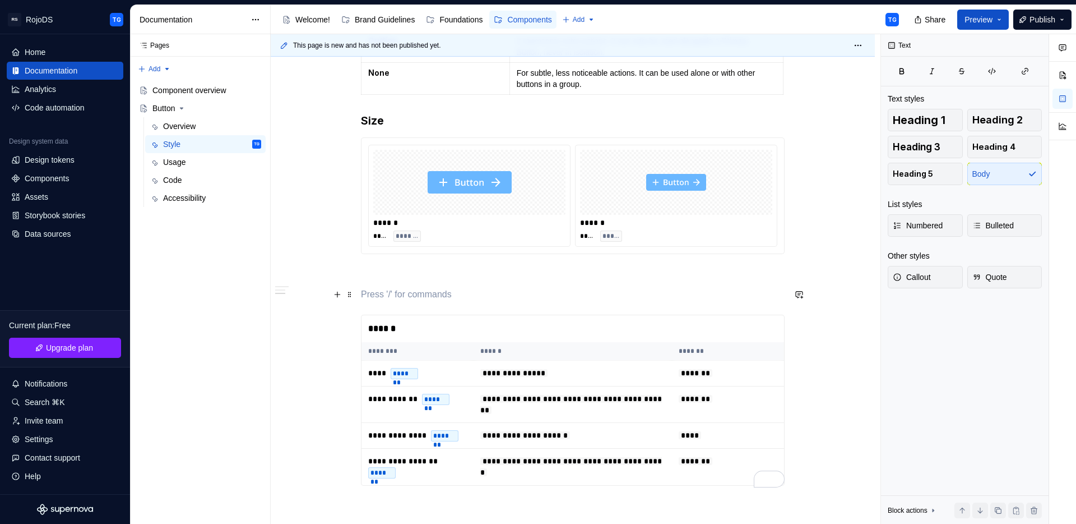
click at [366, 294] on p "To enrich screen reader interactions, please activate Accessibility in Grammarl…" at bounding box center [573, 294] width 424 height 13
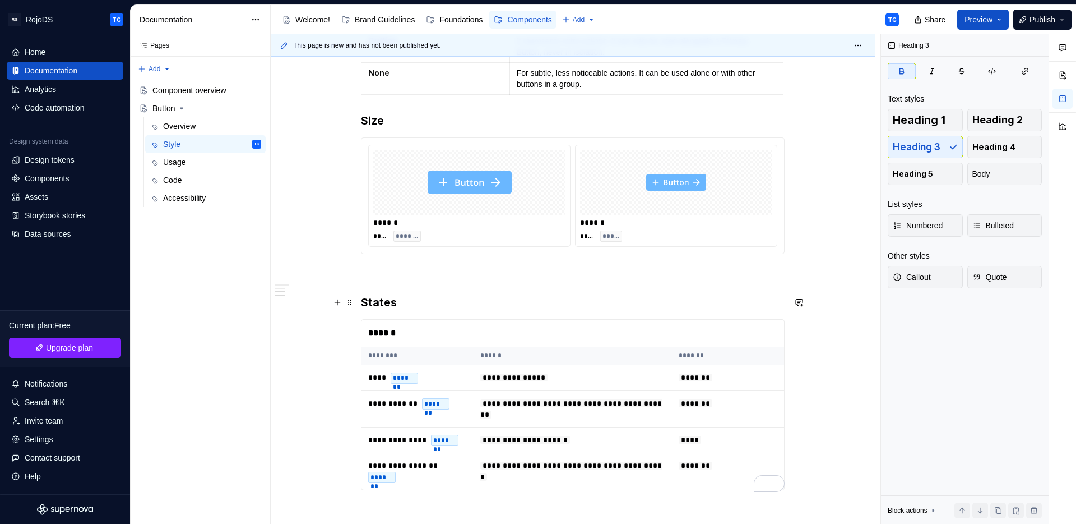
click at [413, 298] on h3 "States" at bounding box center [573, 302] width 424 height 16
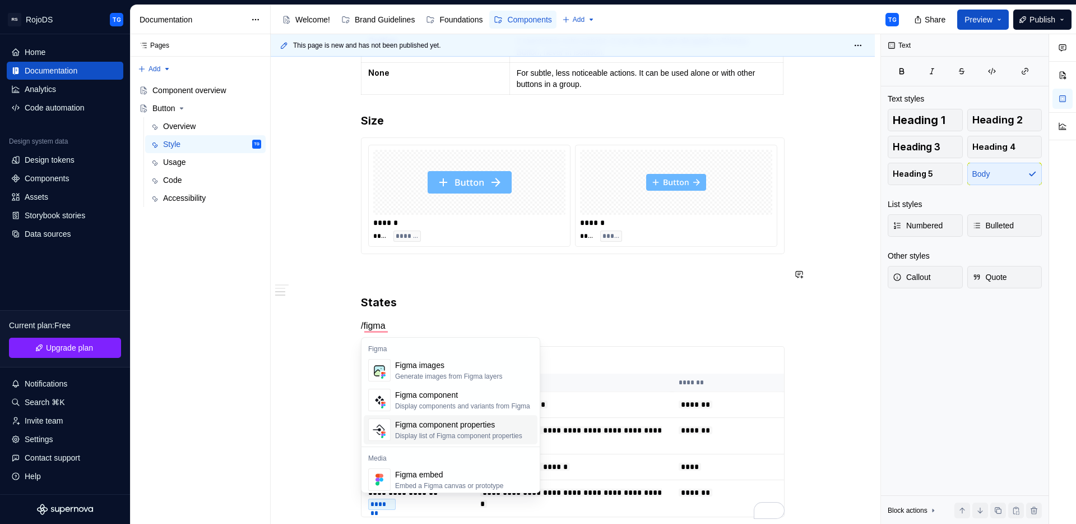
scroll to position [34, 0]
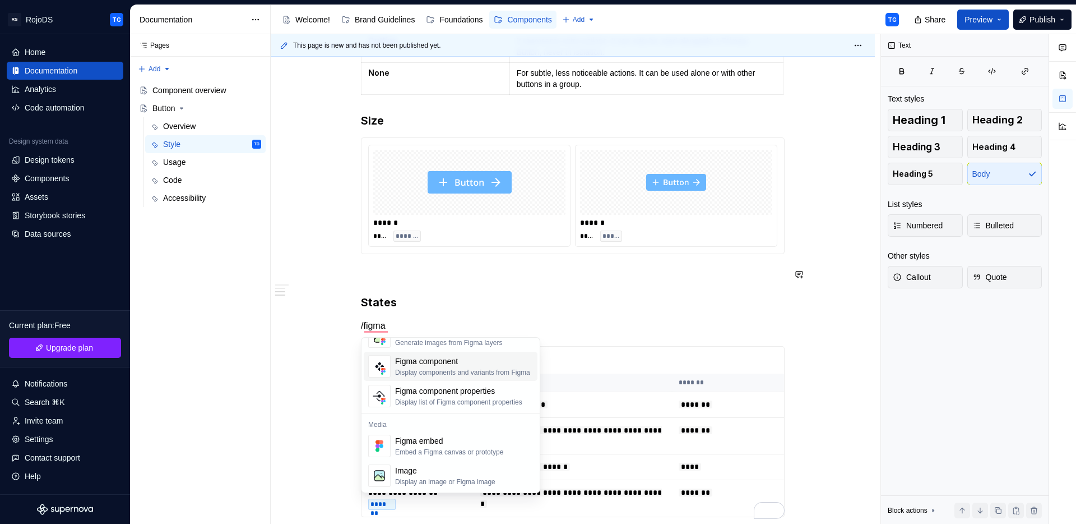
click at [438, 370] on div "Display components and variants from Figma" at bounding box center [462, 372] width 135 height 9
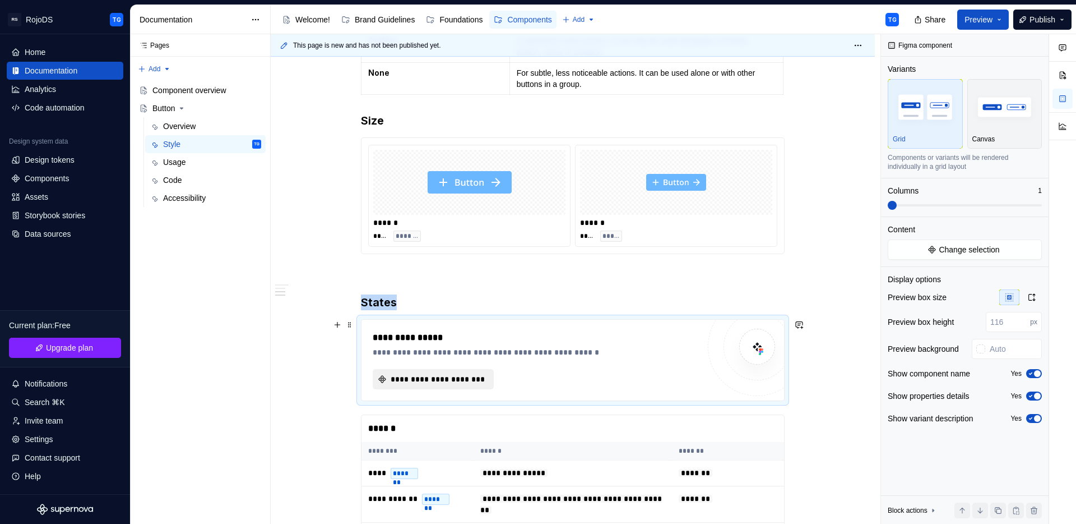
click at [437, 379] on span "**********" at bounding box center [438, 378] width 98 height 11
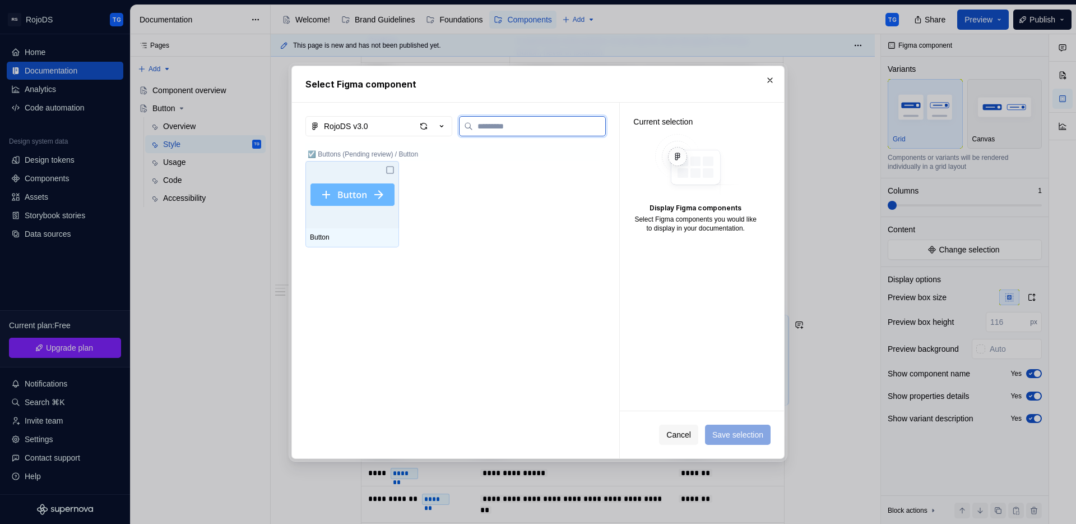
click at [390, 200] on img at bounding box center [353, 194] width 84 height 22
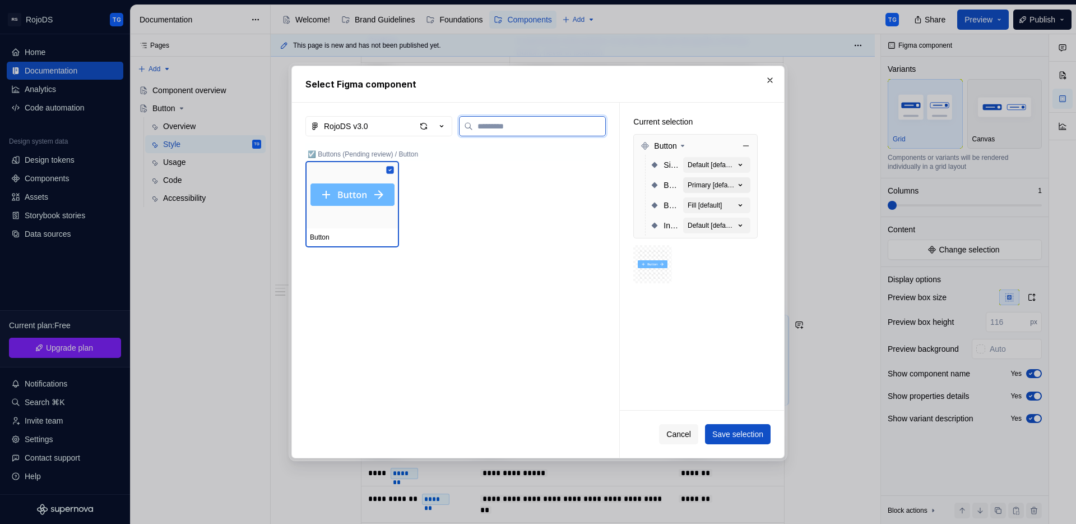
click at [742, 177] on button "Primary [default]" at bounding box center [716, 185] width 67 height 16
click at [722, 183] on div "Primary [default]" at bounding box center [711, 184] width 47 height 9
click at [723, 196] on div "Button variant Fill [default]" at bounding box center [700, 205] width 100 height 20
click at [723, 197] on div "Button variant Fill [default]" at bounding box center [700, 205] width 100 height 20
click at [726, 218] on button "Default [default]" at bounding box center [716, 225] width 67 height 16
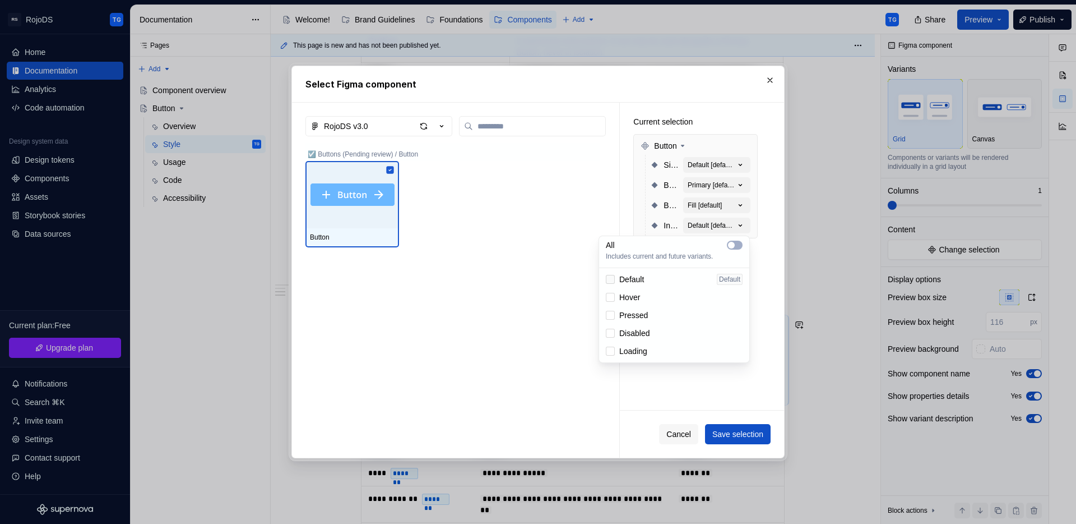
click at [611, 279] on div at bounding box center [610, 279] width 9 height 9
click at [612, 298] on div at bounding box center [610, 297] width 9 height 9
click at [612, 312] on div at bounding box center [610, 315] width 9 height 9
click at [612, 331] on div at bounding box center [610, 332] width 9 height 9
click at [612, 350] on div at bounding box center [610, 350] width 9 height 9
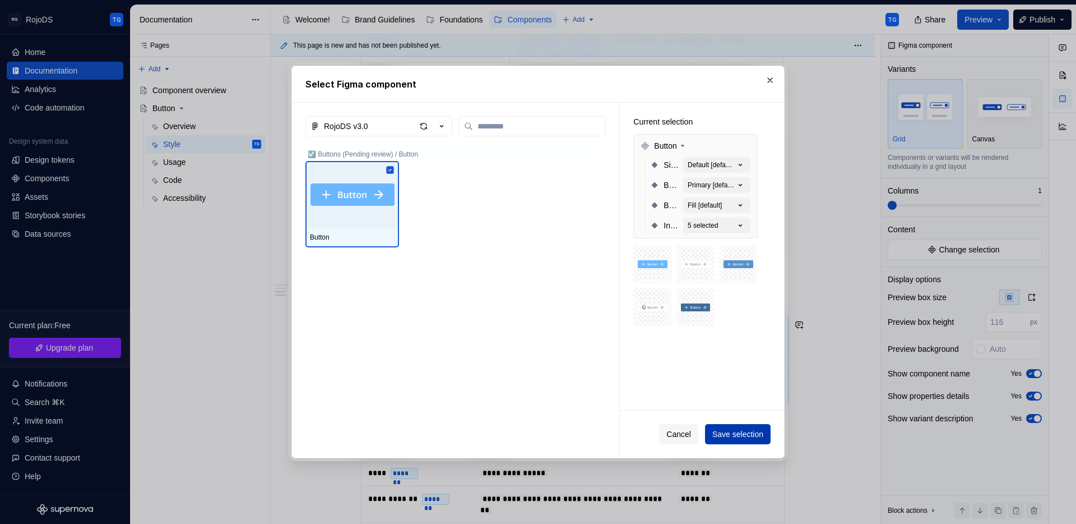
click at [733, 435] on span "Save selection" at bounding box center [737, 433] width 51 height 11
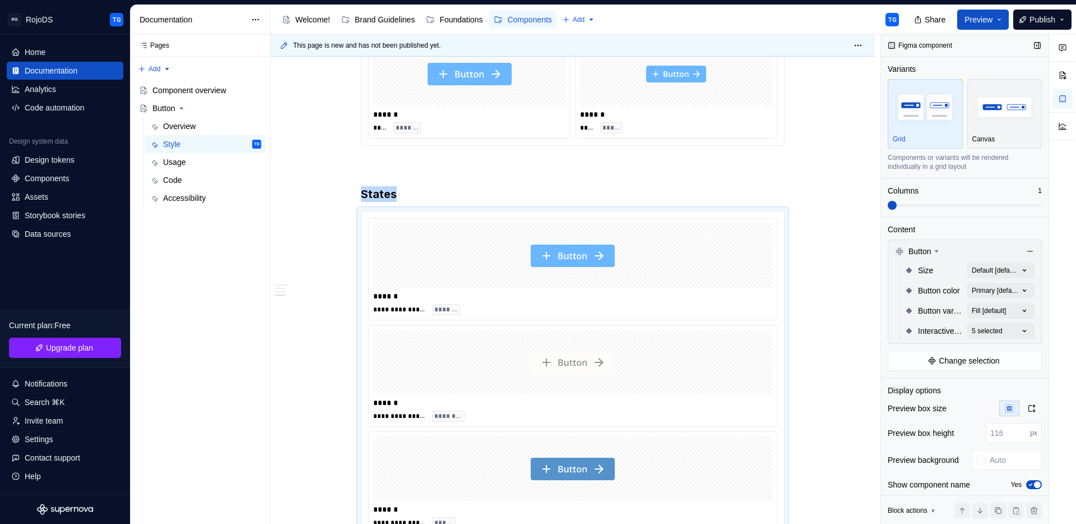
scroll to position [563, 0]
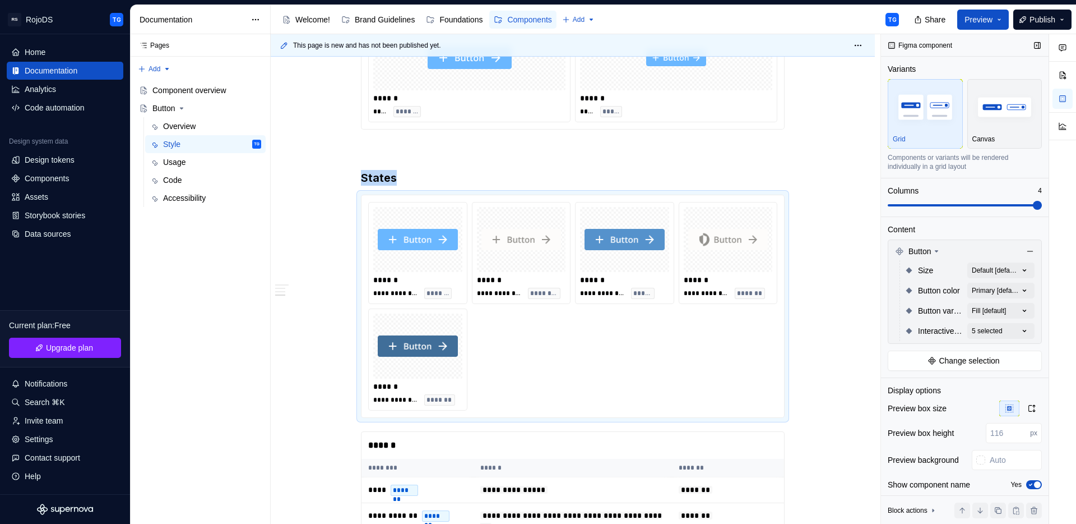
click at [1042, 201] on span at bounding box center [1037, 205] width 9 height 9
click at [716, 270] on div "To enrich screen reader interactions, please activate Accessibility in Grammarl…" at bounding box center [728, 239] width 89 height 65
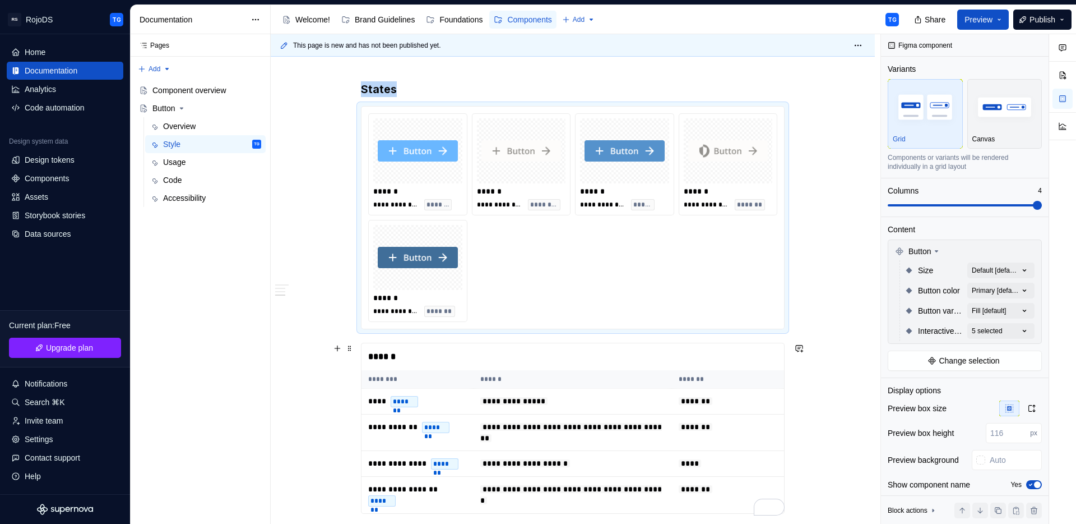
scroll to position [659, 0]
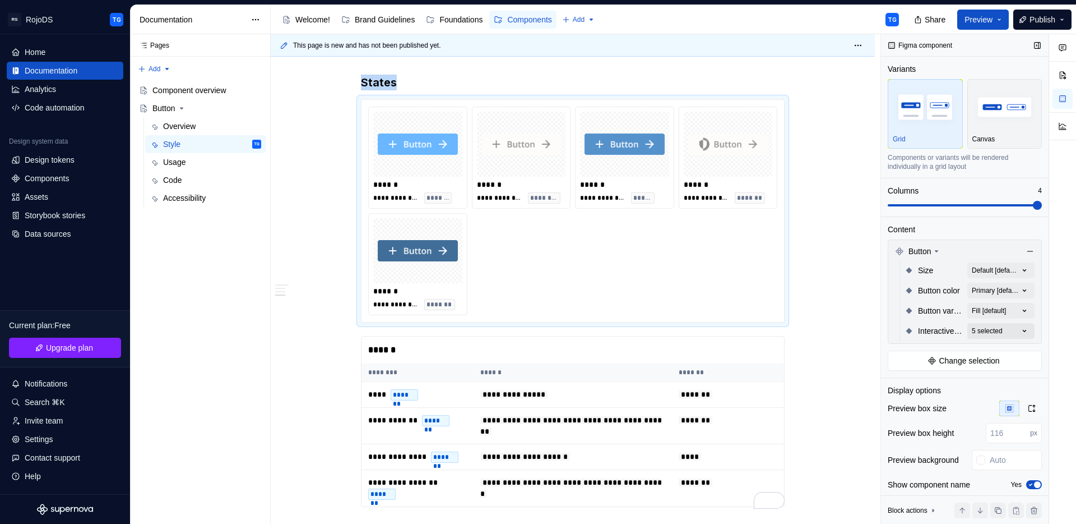
click at [1016, 335] on div "Comments Open comments No comments yet Select ‘Comment’ from the block context …" at bounding box center [978, 279] width 195 height 490
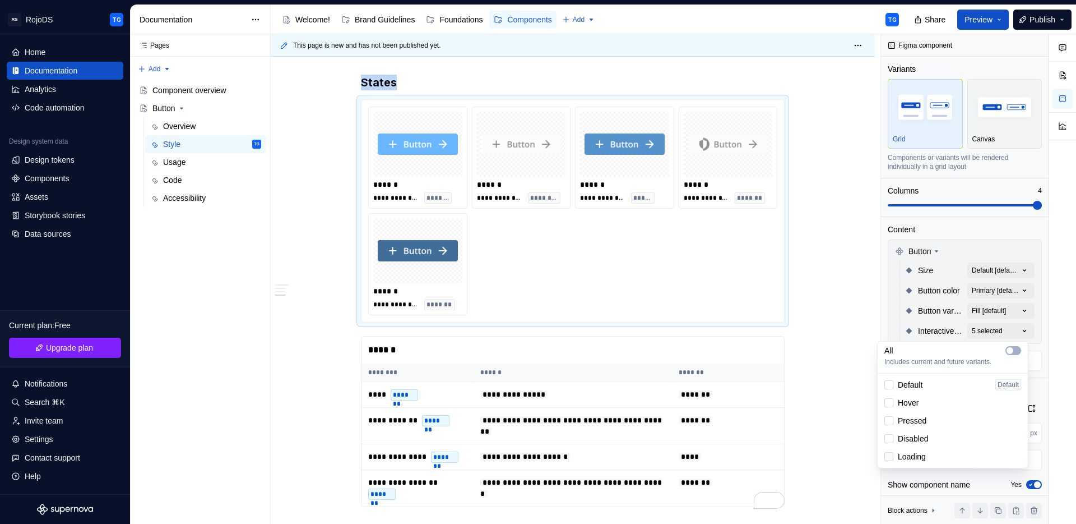
click at [889, 456] on icon at bounding box center [889, 456] width 0 height 0
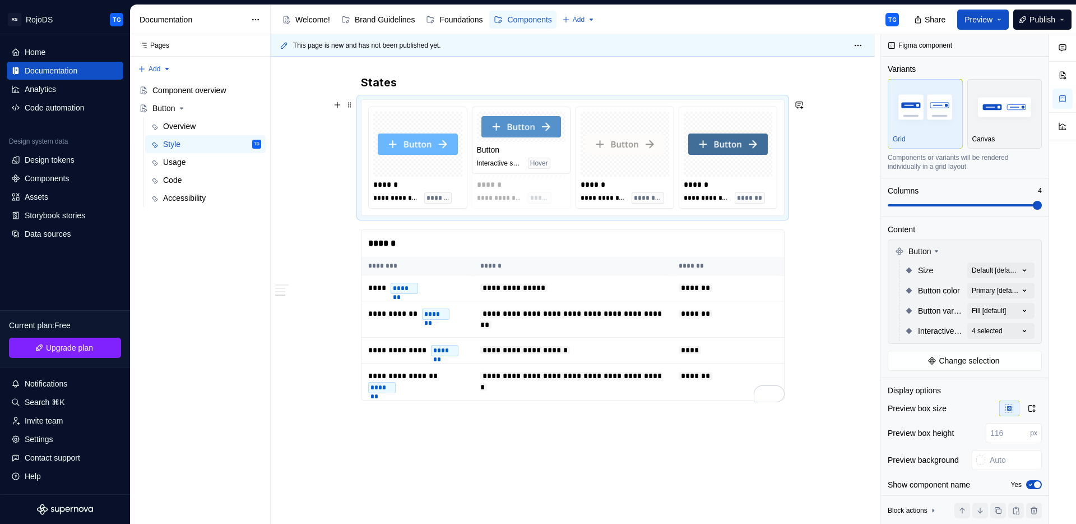
drag, startPoint x: 611, startPoint y: 195, endPoint x: 494, endPoint y: 189, distance: 116.7
click at [494, 189] on body "RS RojoDS TG Home Documentation Analytics Code automation Design system data De…" at bounding box center [538, 262] width 1076 height 524
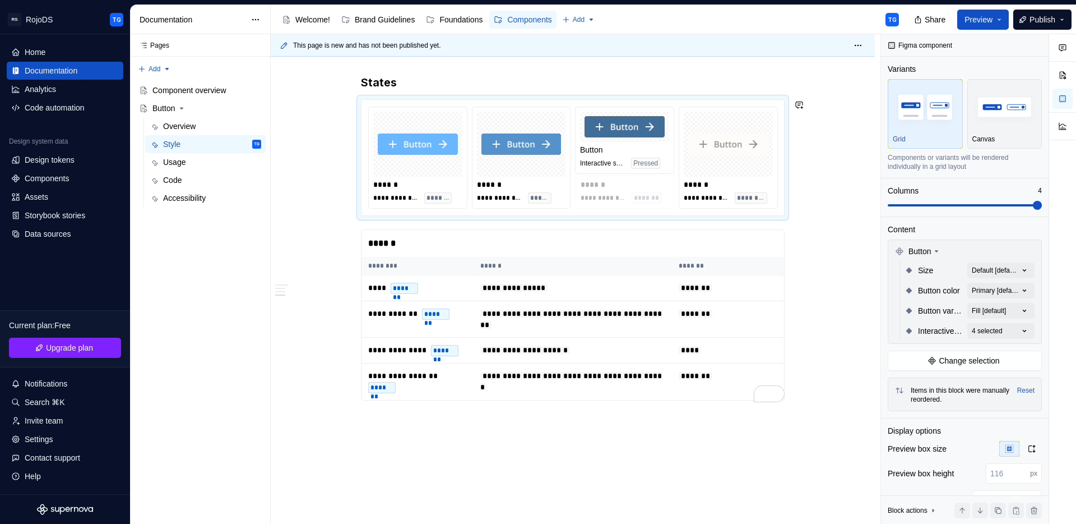
drag, startPoint x: 702, startPoint y: 190, endPoint x: 592, endPoint y: 197, distance: 110.1
click at [592, 197] on body "RS RojoDS TG Home Documentation Analytics Code automation Design system data De…" at bounding box center [538, 262] width 1076 height 524
click at [335, 103] on button "button" at bounding box center [338, 105] width 16 height 16
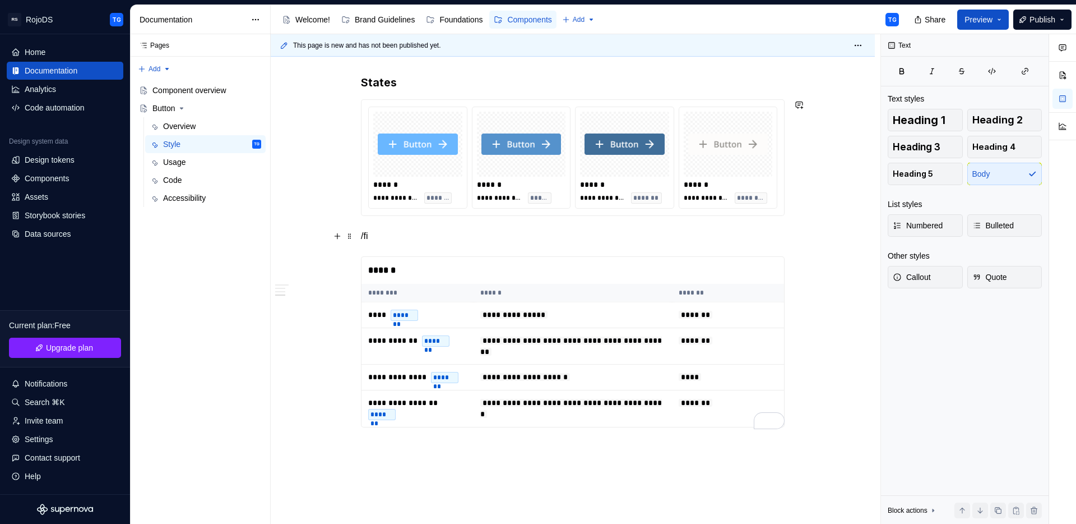
click at [385, 237] on p "/fi" at bounding box center [573, 235] width 424 height 13
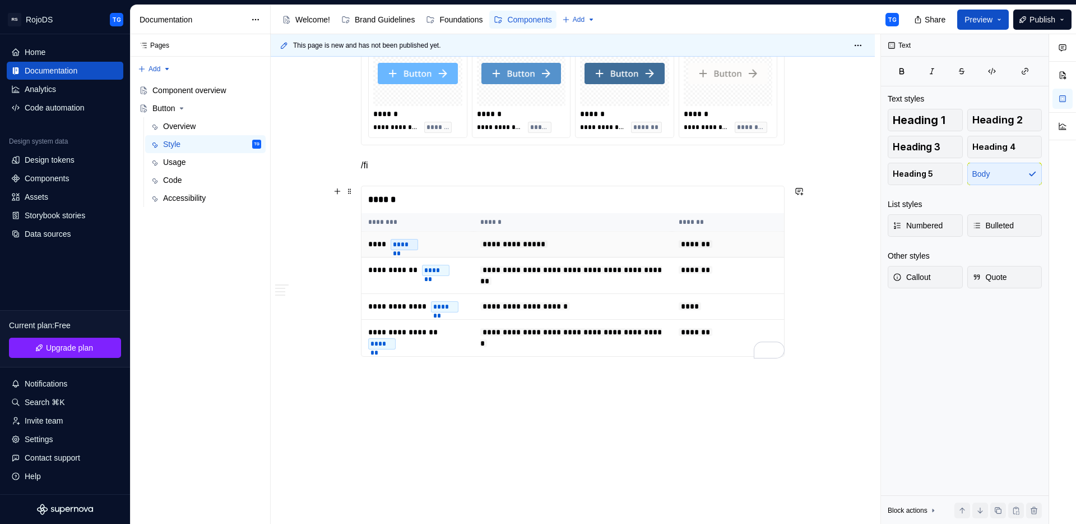
scroll to position [734, 0]
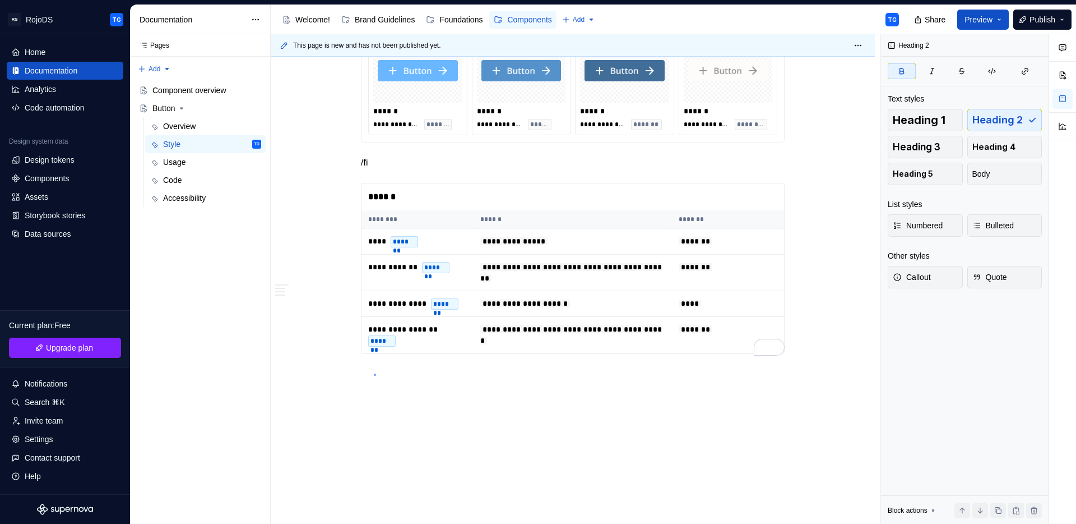
click at [374, 373] on div "**********" at bounding box center [576, 279] width 610 height 490
click at [368, 372] on div "**********" at bounding box center [573, 0] width 604 height 1048
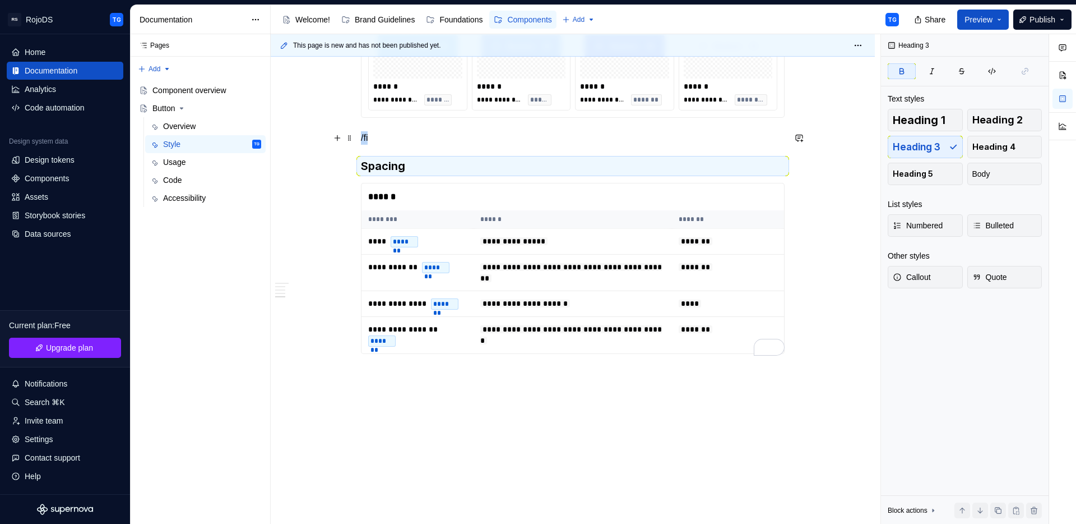
scroll to position [742, 0]
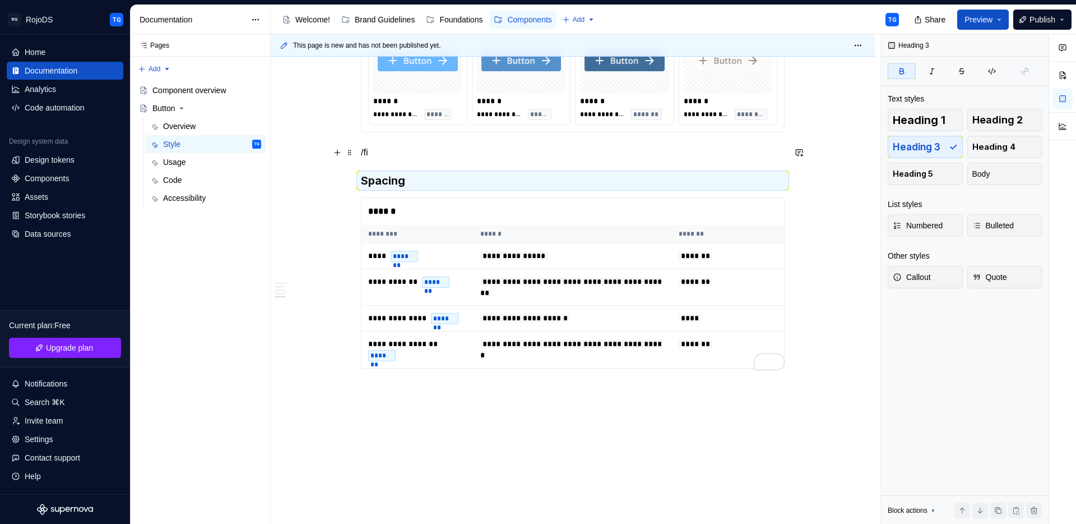
click at [374, 159] on p "/fi" at bounding box center [573, 152] width 424 height 13
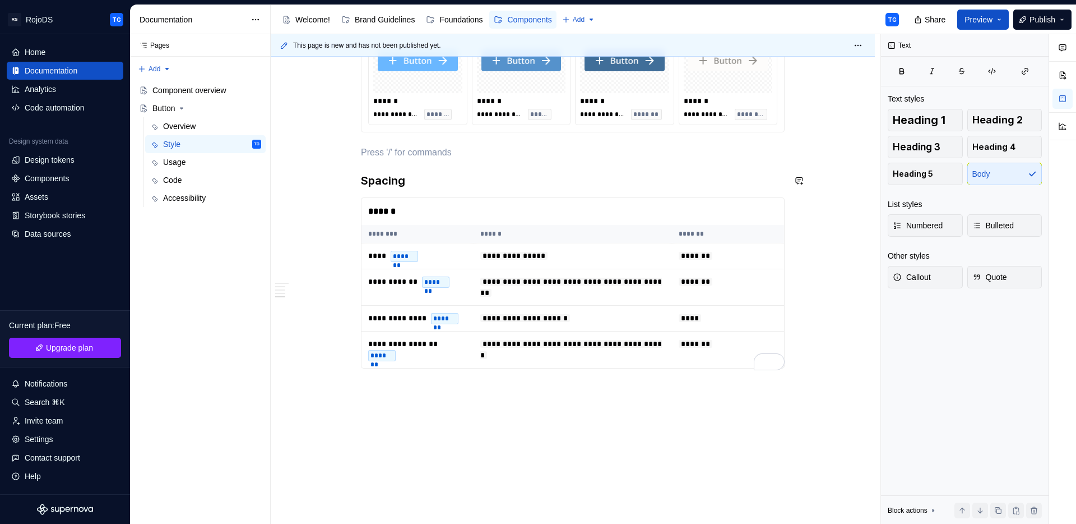
click at [412, 180] on h3 "Spacing" at bounding box center [573, 181] width 424 height 16
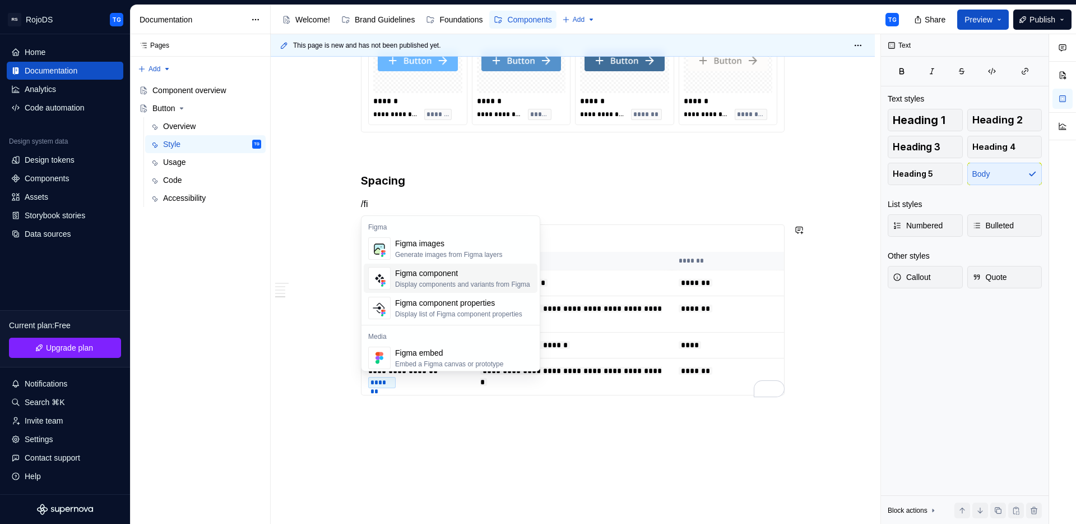
click at [416, 278] on div "Figma component" at bounding box center [462, 272] width 135 height 11
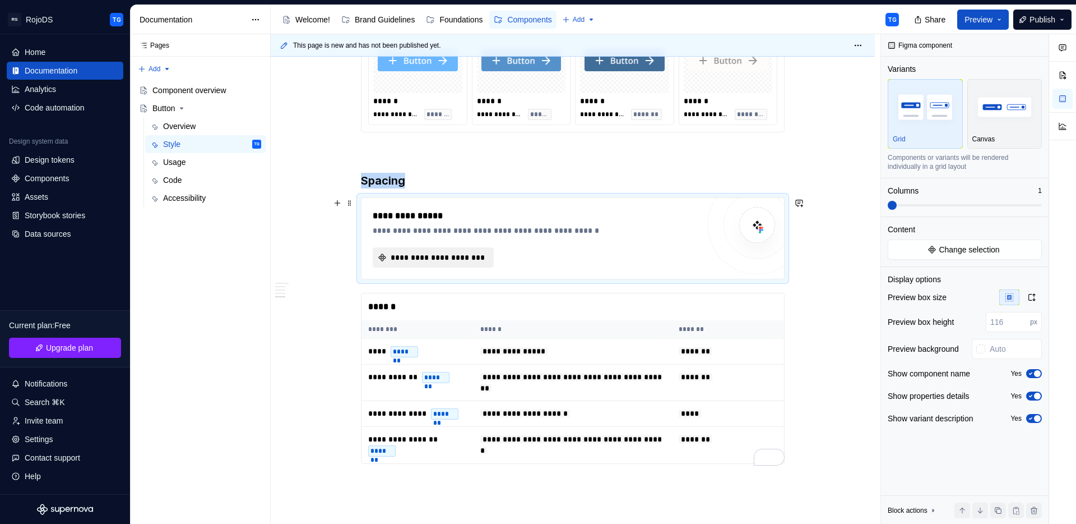
click at [433, 260] on span "**********" at bounding box center [438, 257] width 98 height 11
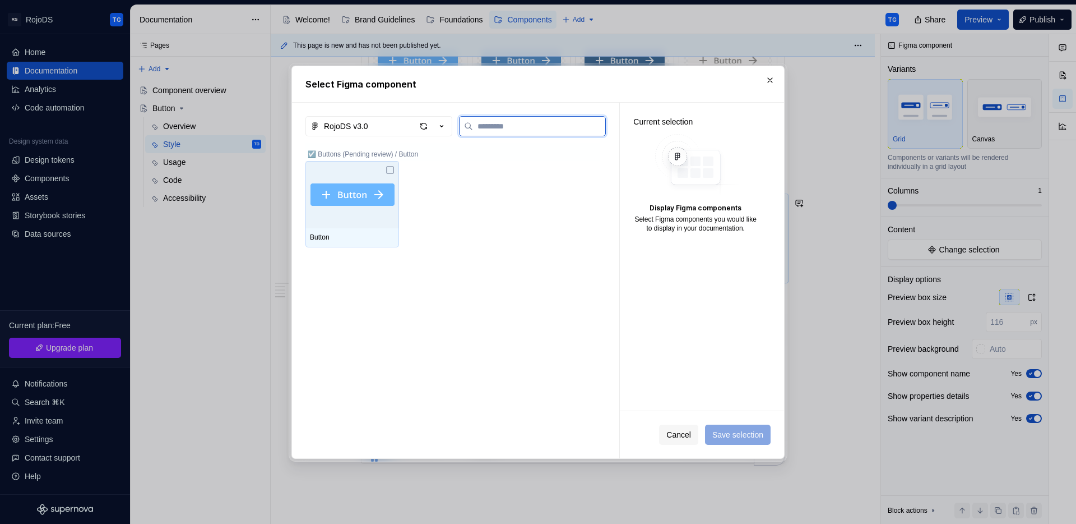
click at [348, 161] on div at bounding box center [352, 194] width 94 height 67
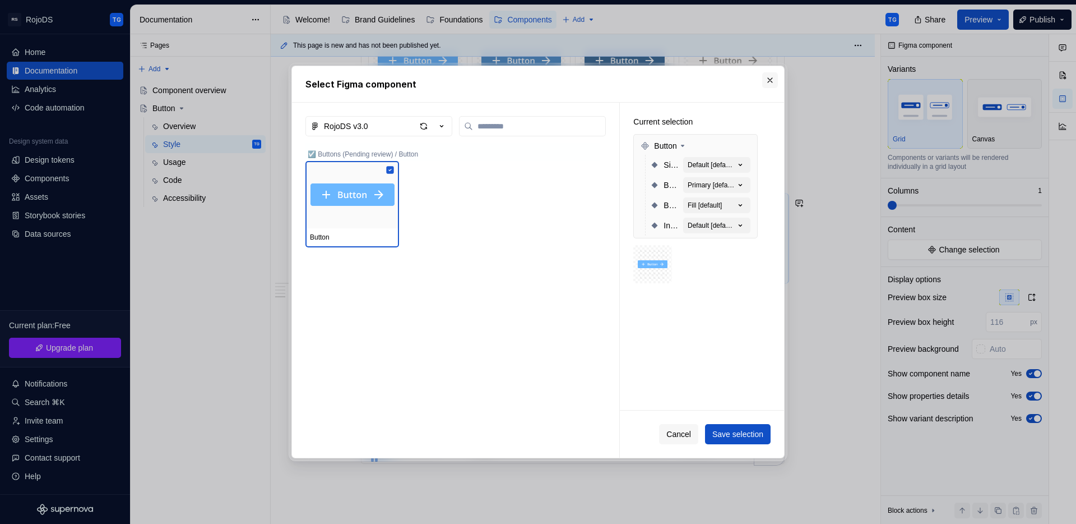
click at [771, 84] on button "button" at bounding box center [770, 80] width 16 height 16
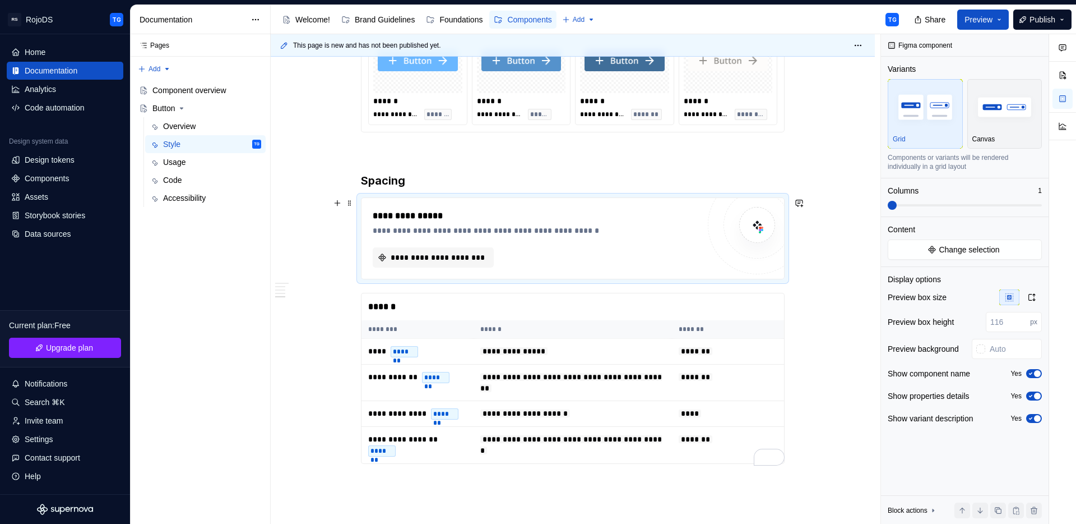
click at [652, 231] on div "**********" at bounding box center [536, 230] width 326 height 11
click at [352, 201] on span at bounding box center [349, 203] width 9 height 16
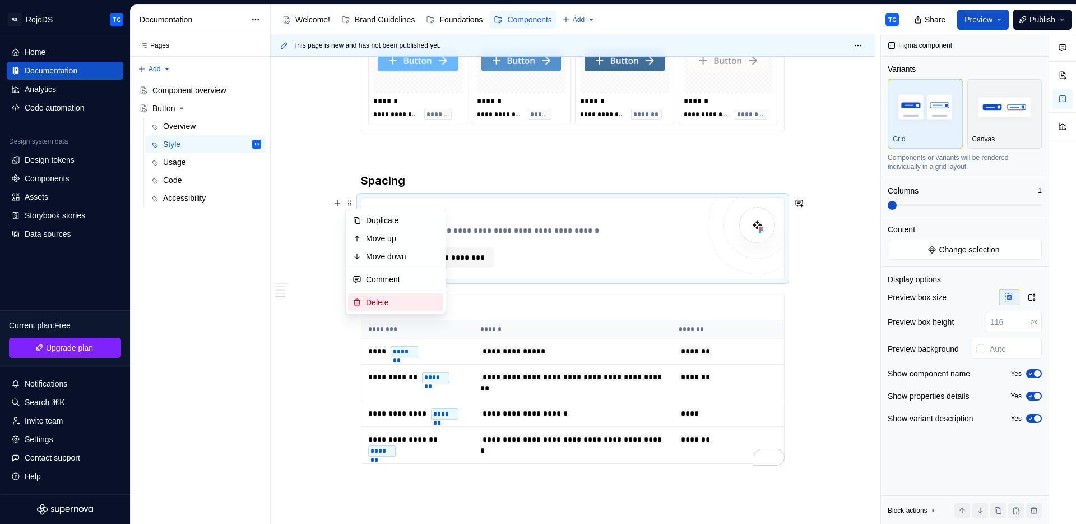
click at [394, 295] on div "Delete" at bounding box center [395, 302] width 95 height 18
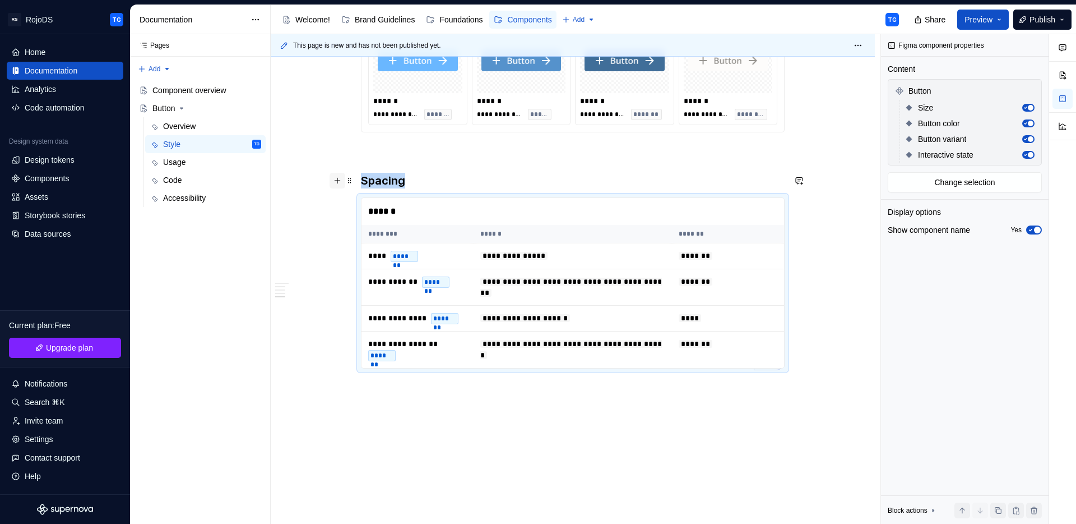
click at [332, 184] on button "button" at bounding box center [338, 181] width 16 height 16
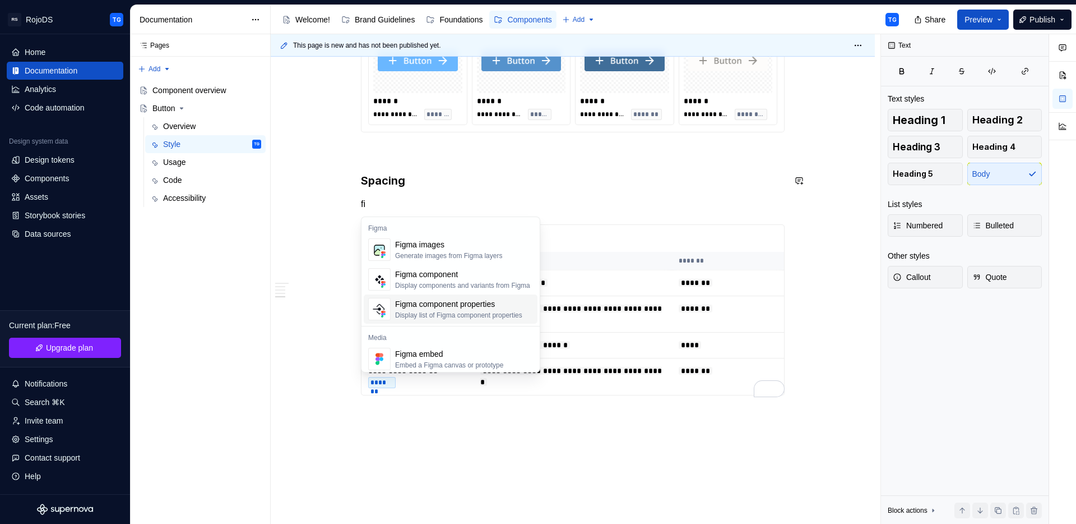
scroll to position [2, 0]
click at [461, 350] on div "Figma embed" at bounding box center [449, 351] width 108 height 11
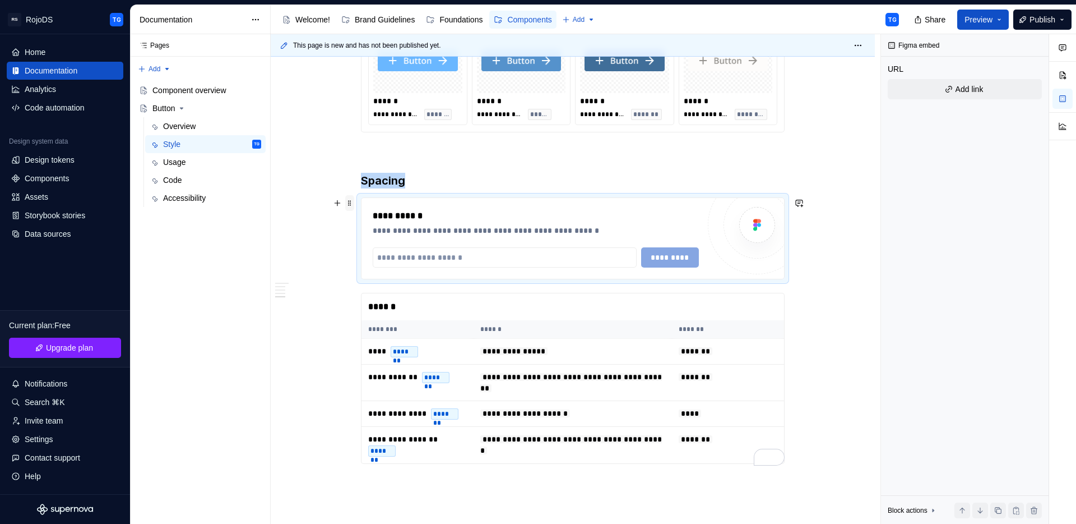
click at [352, 203] on span at bounding box center [349, 203] width 9 height 16
click at [733, 237] on div "To enrich screen reader interactions, please activate Accessibility in Grammarl…" at bounding box center [757, 224] width 67 height 67
click at [483, 261] on input "To enrich screen reader interactions, please activate Accessibility in Grammarl…" at bounding box center [505, 257] width 264 height 20
click at [349, 203] on span at bounding box center [349, 203] width 9 height 16
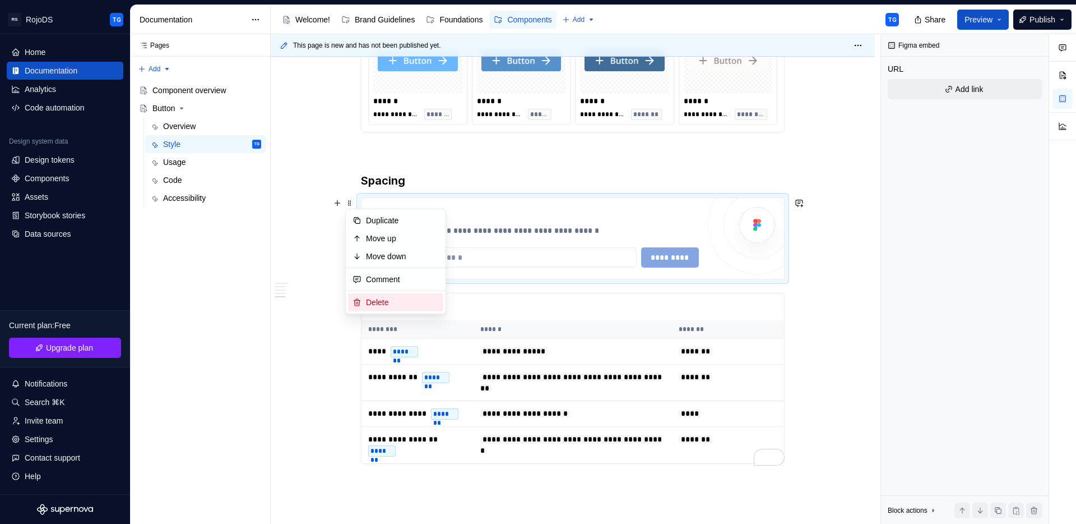
click at [388, 306] on div "Delete" at bounding box center [402, 302] width 73 height 11
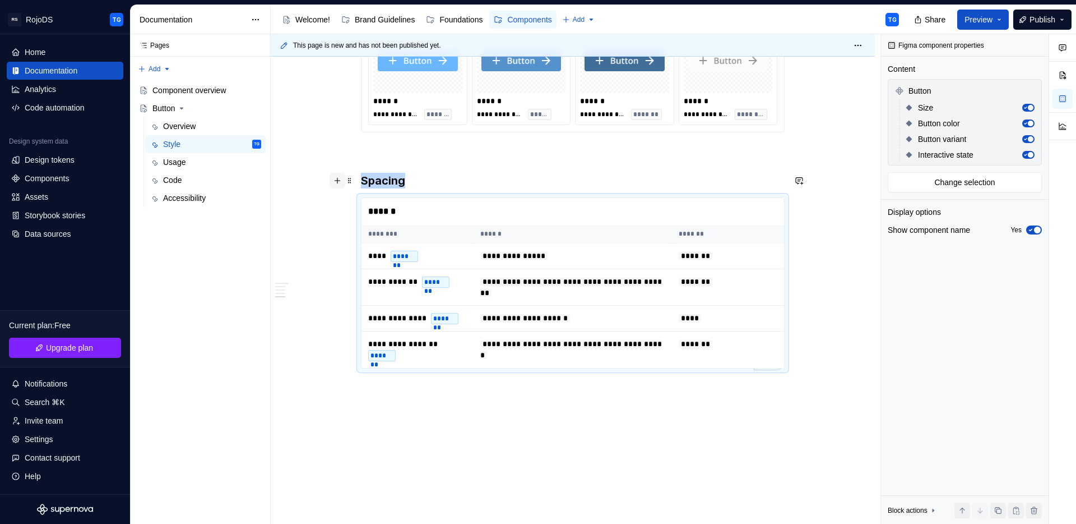
click at [338, 182] on button "button" at bounding box center [338, 181] width 16 height 16
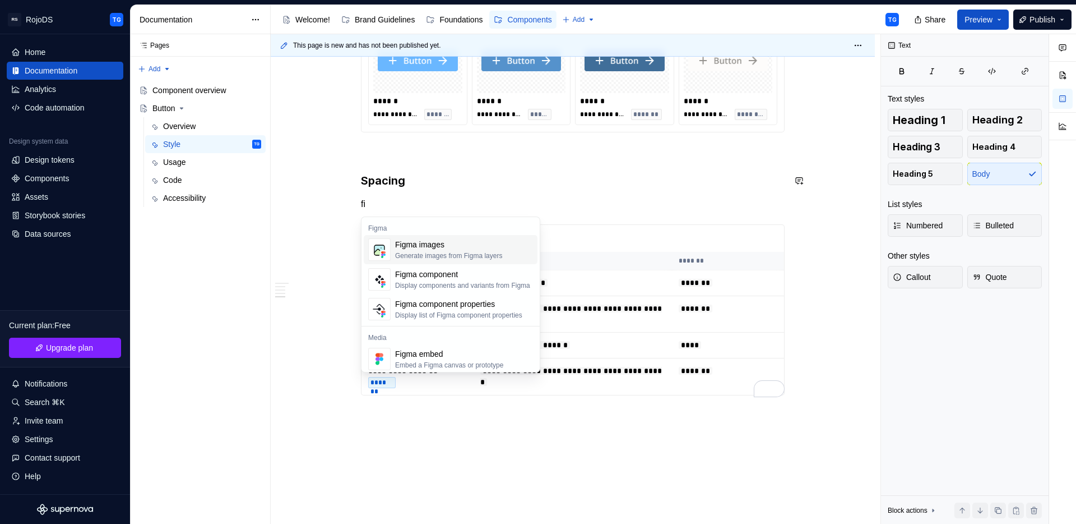
click at [433, 244] on div "Figma images" at bounding box center [448, 244] width 107 height 11
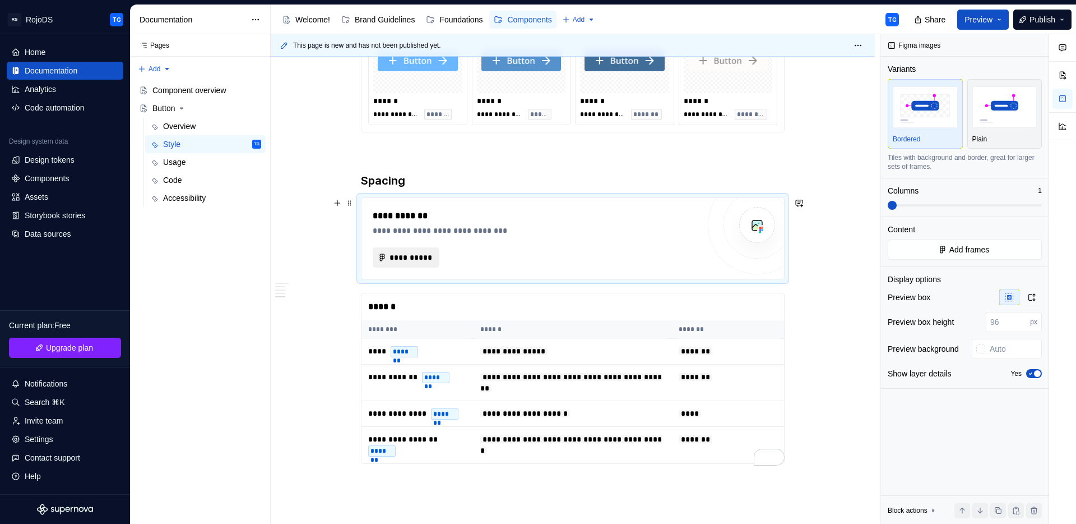
click at [418, 257] on span "**********" at bounding box center [410, 257] width 43 height 11
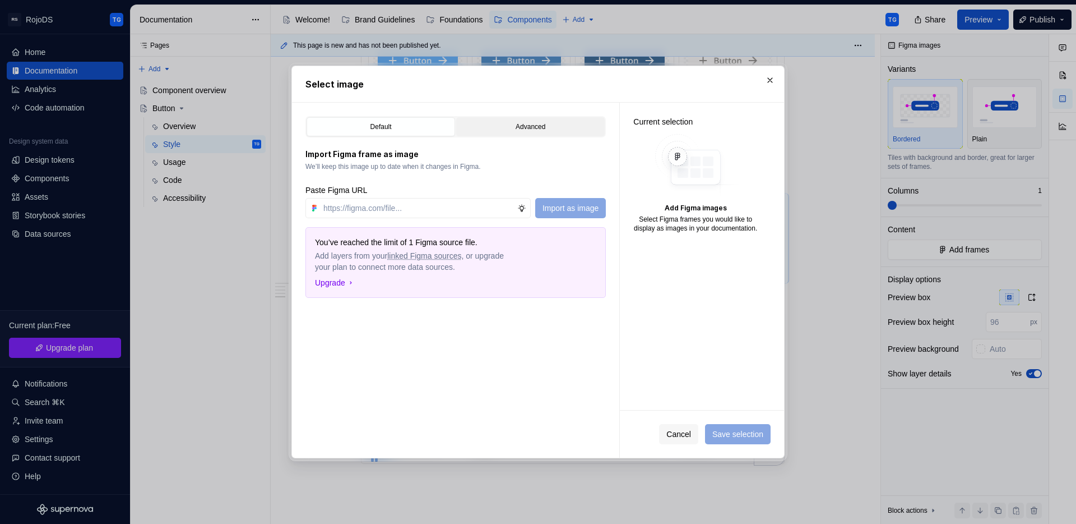
click at [487, 124] on div "Advanced" at bounding box center [530, 126] width 141 height 11
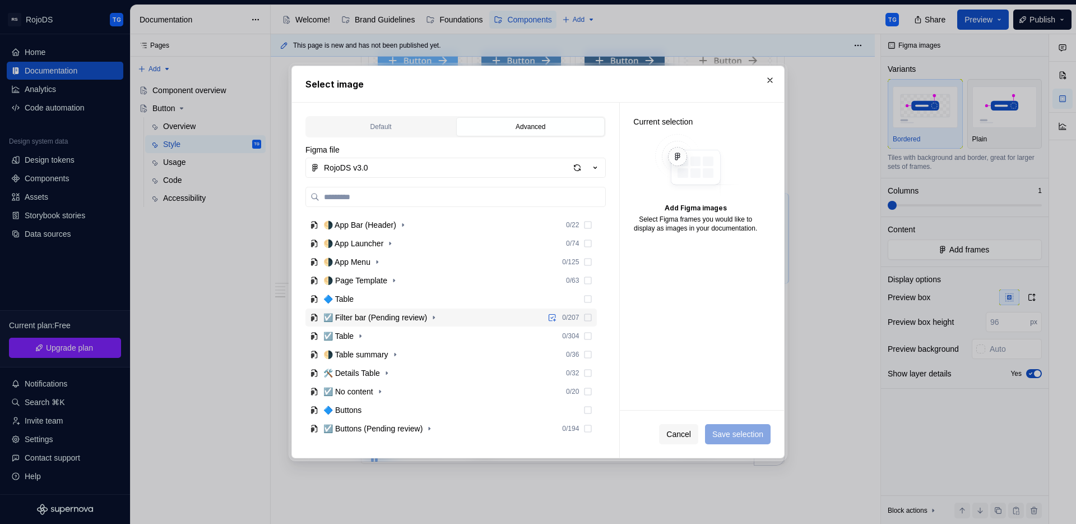
scroll to position [222, 0]
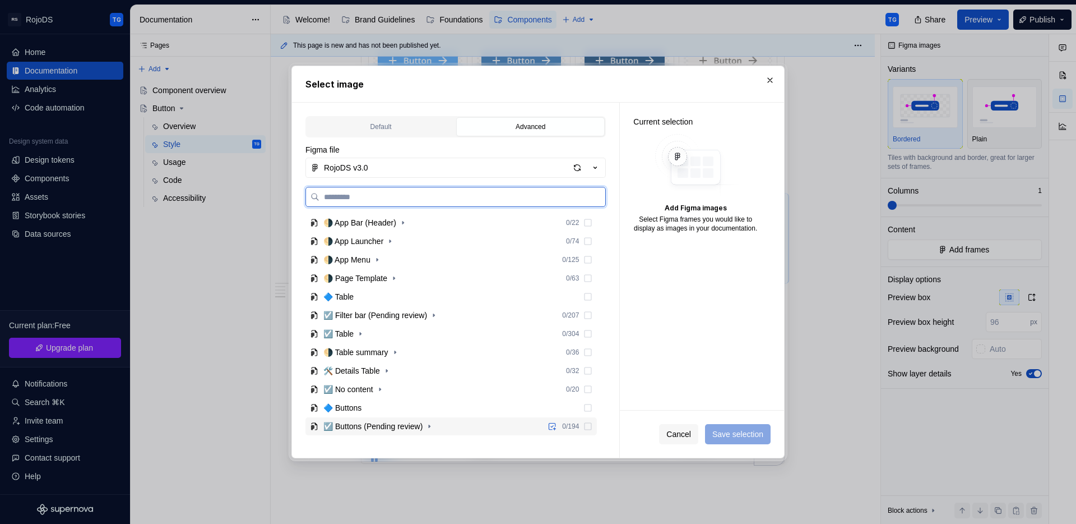
click at [346, 423] on div "☑️ Buttons (Pending review)" at bounding box center [372, 425] width 99 height 11
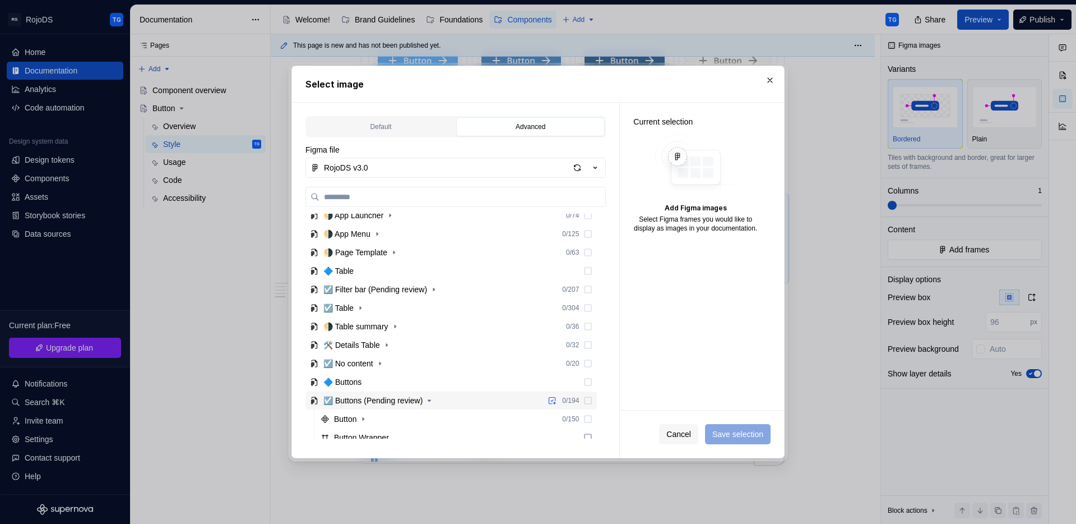
scroll to position [311, 0]
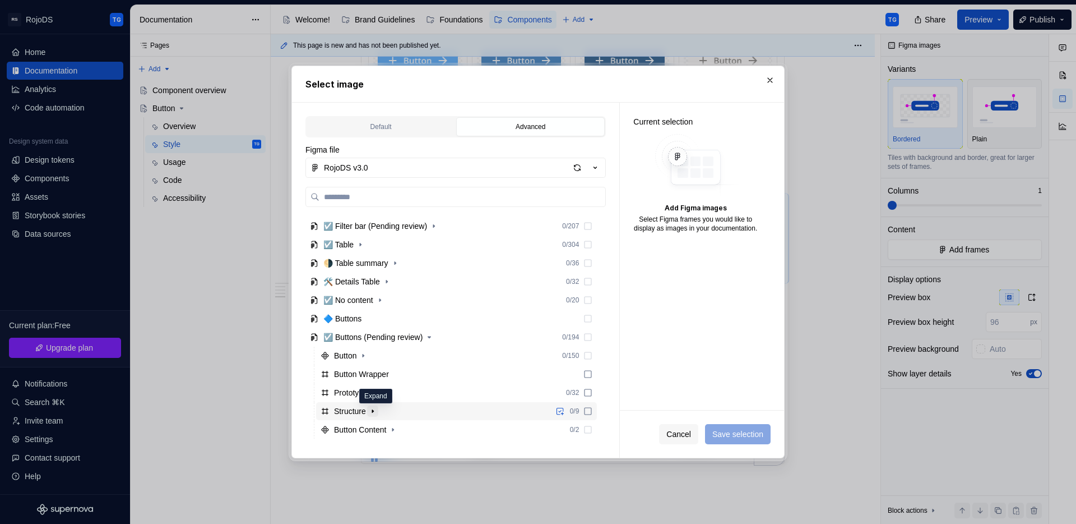
click at [377, 410] on icon "button" at bounding box center [372, 410] width 9 height 9
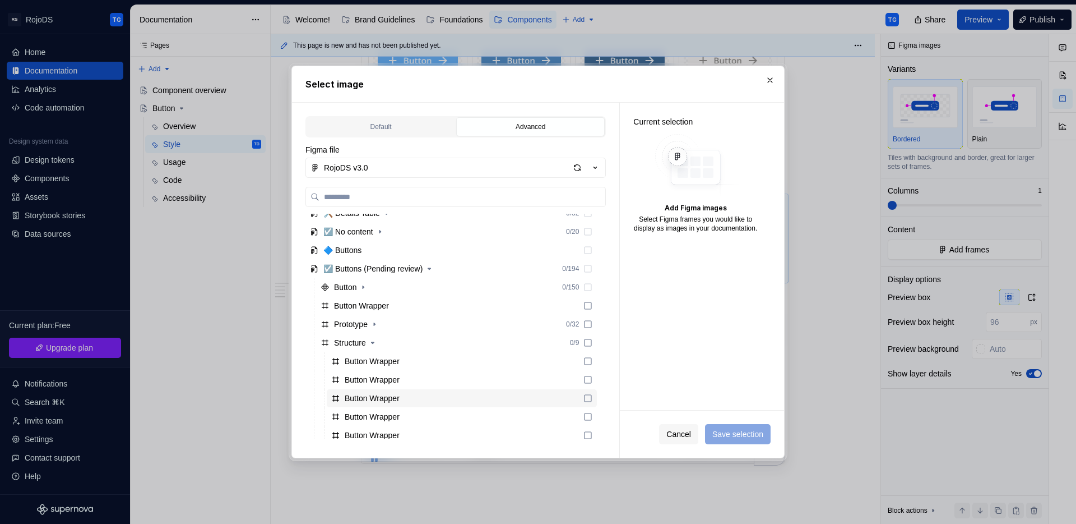
scroll to position [384, 0]
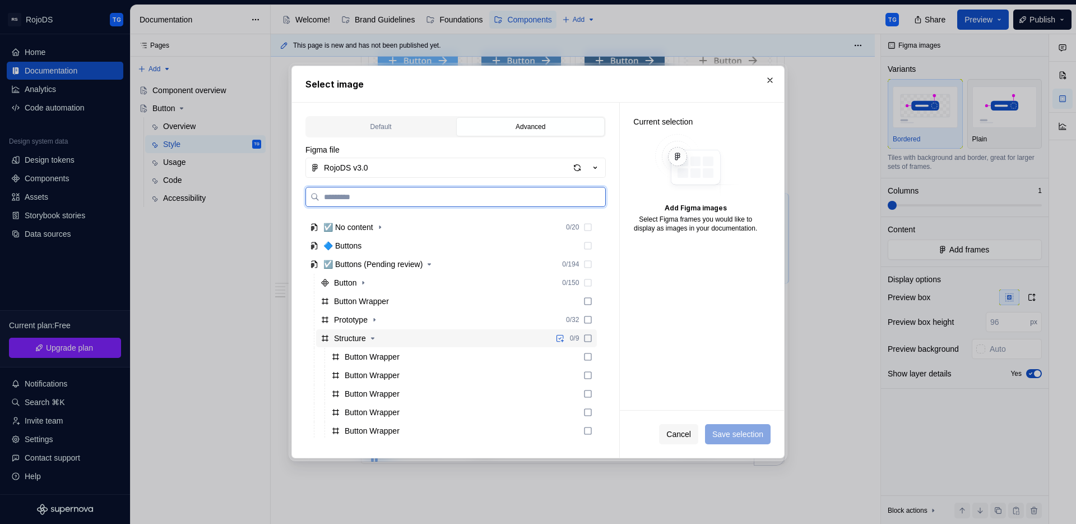
click at [587, 338] on icon at bounding box center [587, 338] width 9 height 9
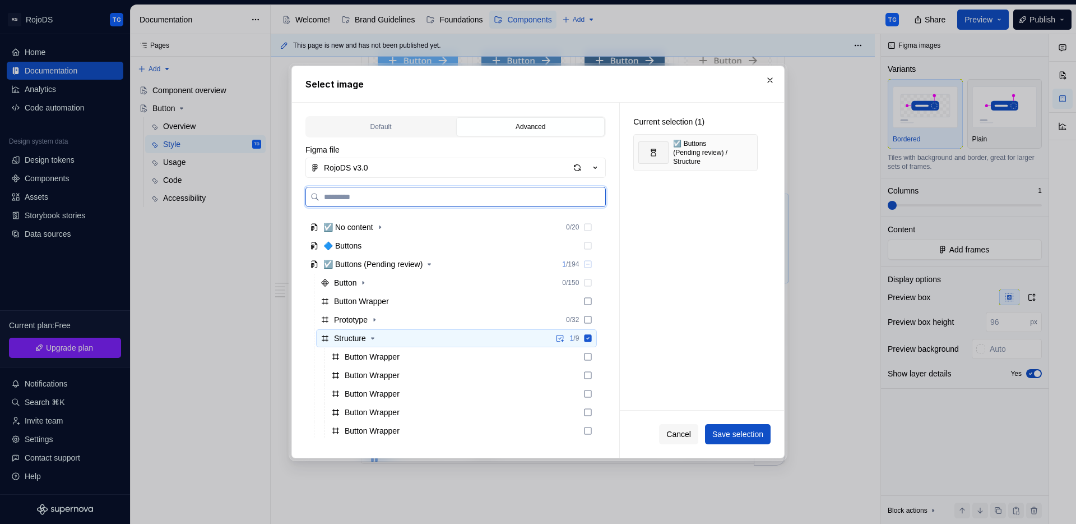
click at [587, 338] on icon at bounding box center [587, 338] width 9 height 9
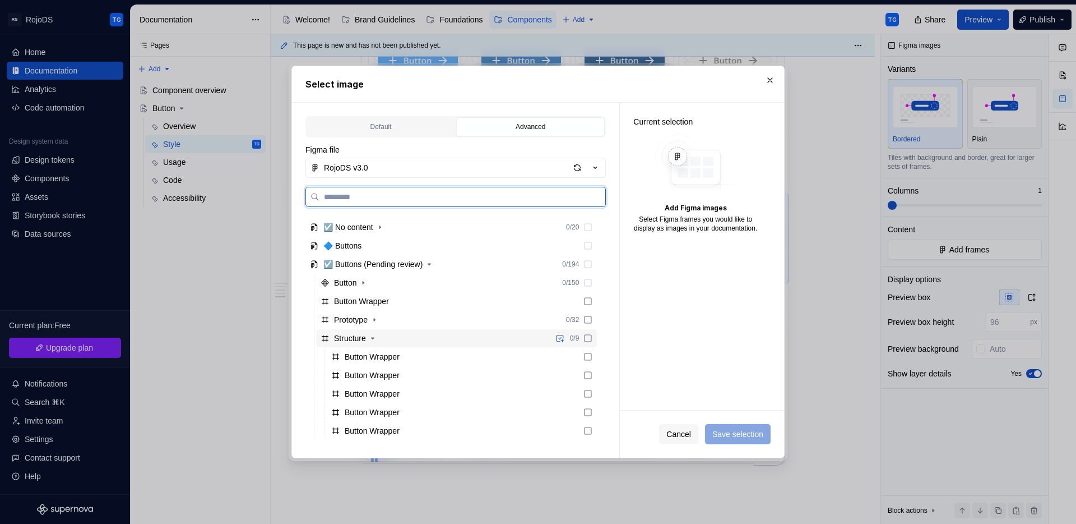
click at [587, 338] on icon at bounding box center [587, 338] width 9 height 9
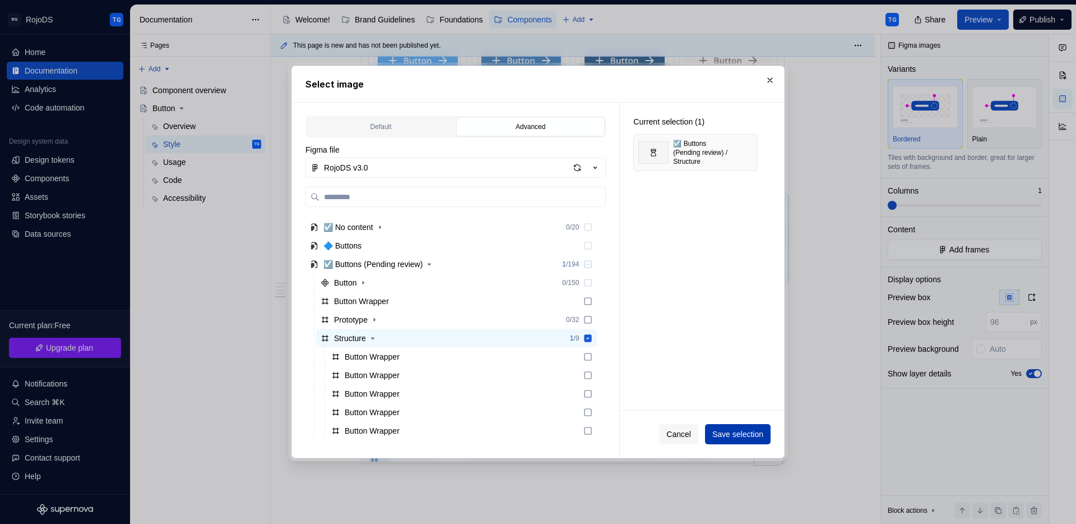
click at [738, 430] on span "Save selection" at bounding box center [737, 433] width 51 height 11
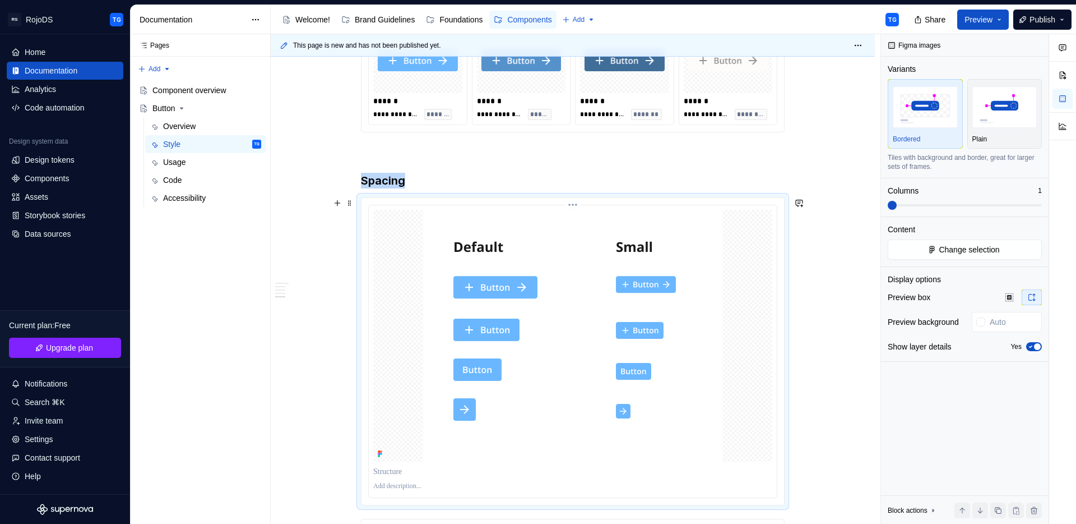
click at [628, 282] on img "To enrich screen reader interactions, please activate Accessibility in Grammarl…" at bounding box center [572, 336] width 299 height 252
click at [625, 330] on img "To enrich screen reader interactions, please activate Accessibility in Grammarl…" at bounding box center [572, 336] width 299 height 252
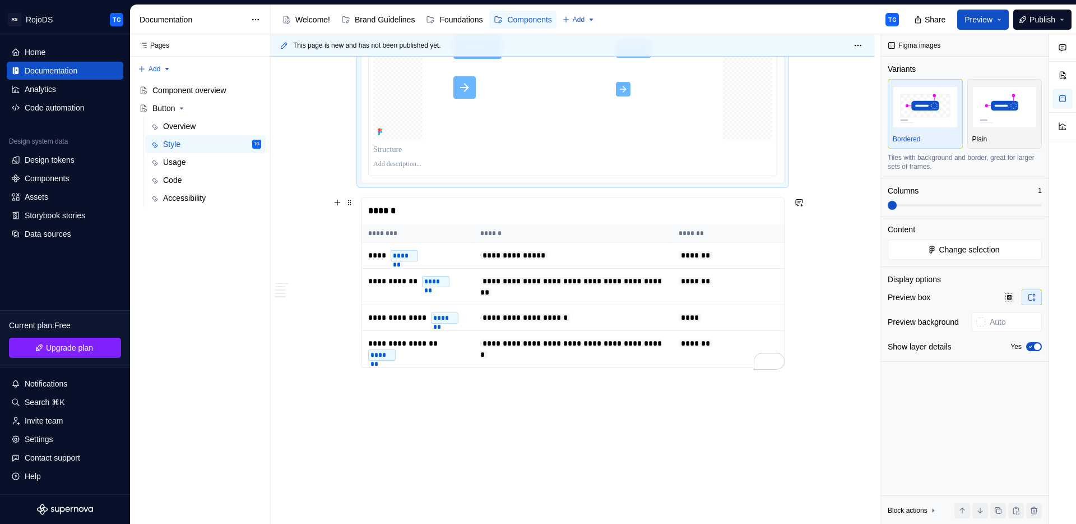
scroll to position [1080, 0]
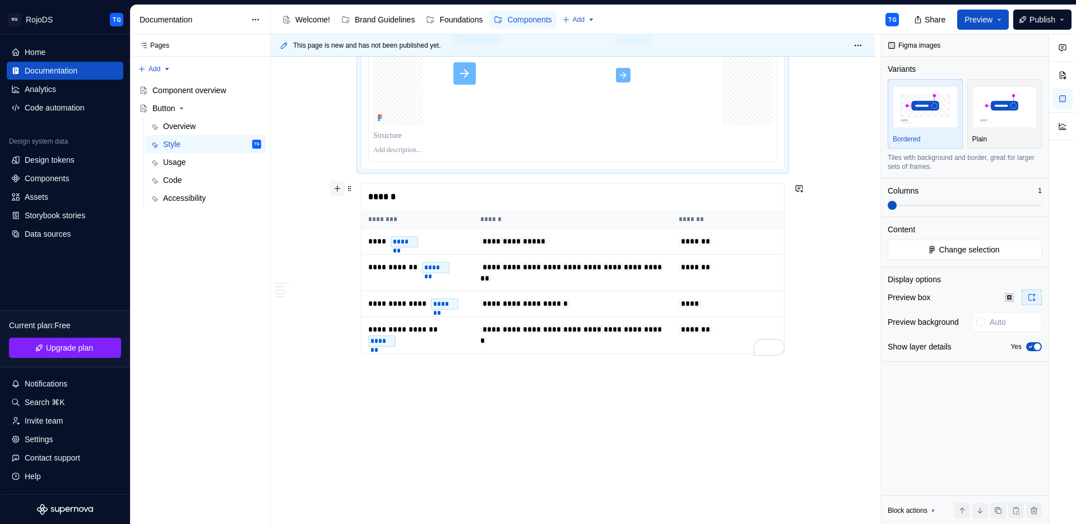
click at [338, 187] on button "button" at bounding box center [338, 188] width 16 height 16
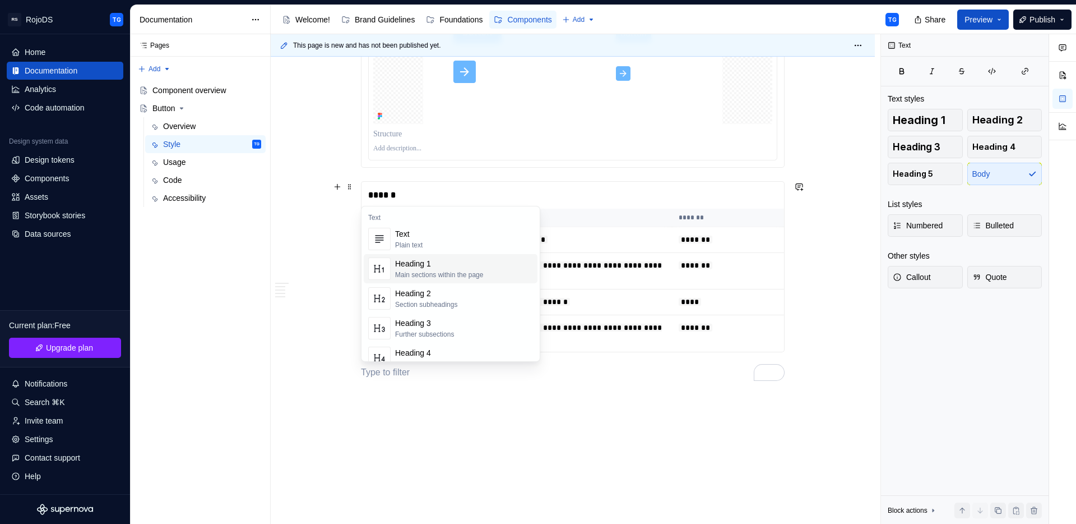
click at [437, 295] on div "Heading 2" at bounding box center [426, 293] width 62 height 11
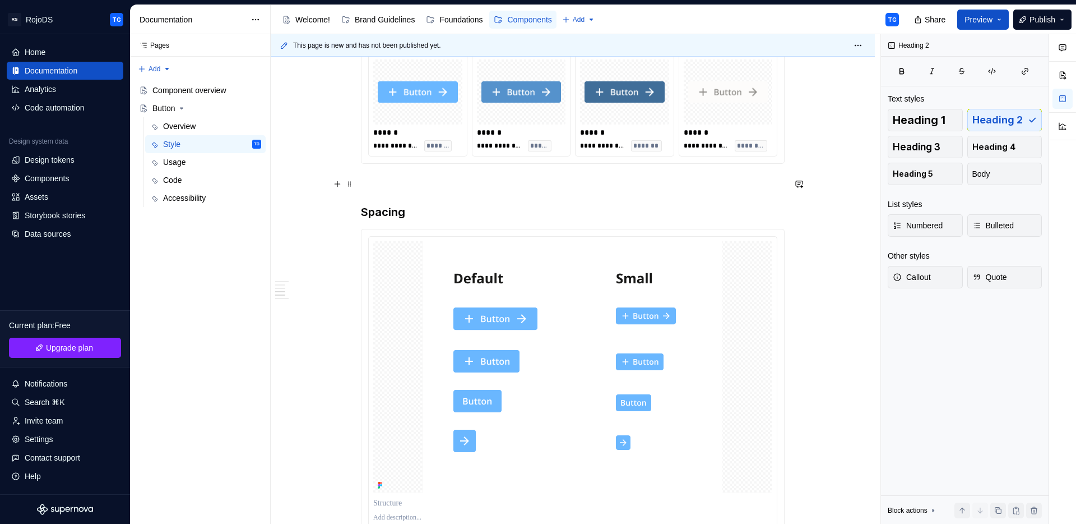
scroll to position [654, 0]
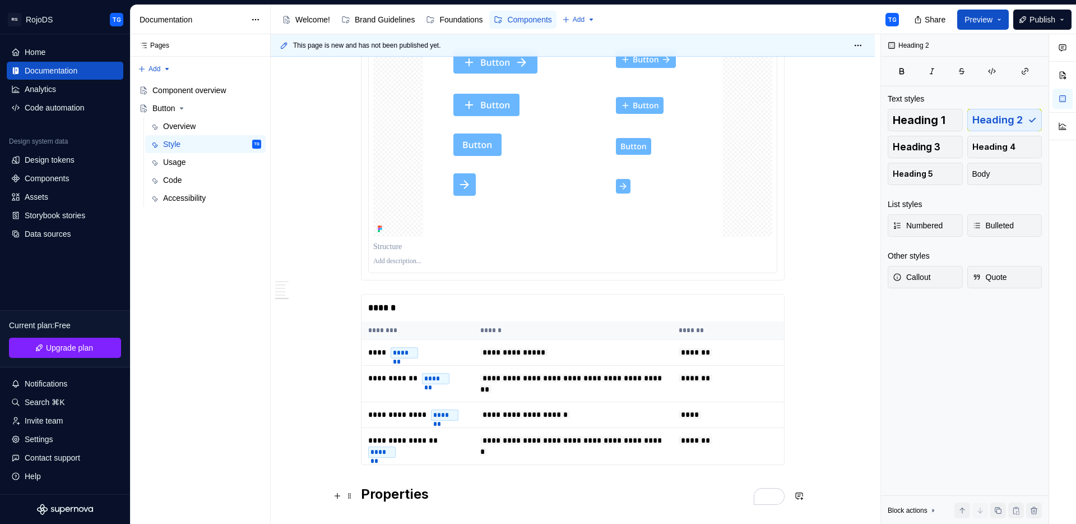
click at [394, 495] on h2 "Properties" at bounding box center [573, 494] width 424 height 18
click at [467, 471] on button "button" at bounding box center [465, 472] width 16 height 16
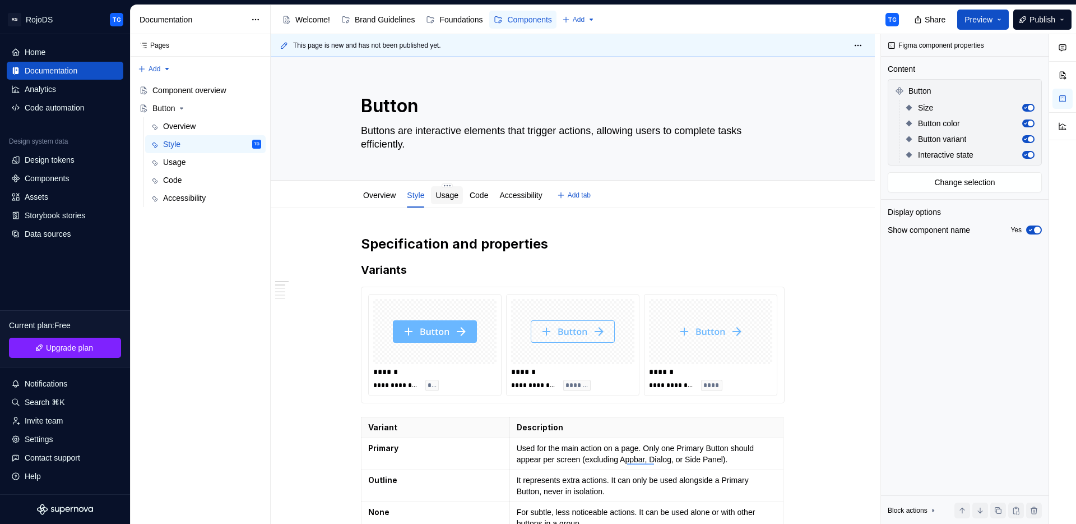
click at [449, 194] on link "Usage" at bounding box center [447, 195] width 22 height 9
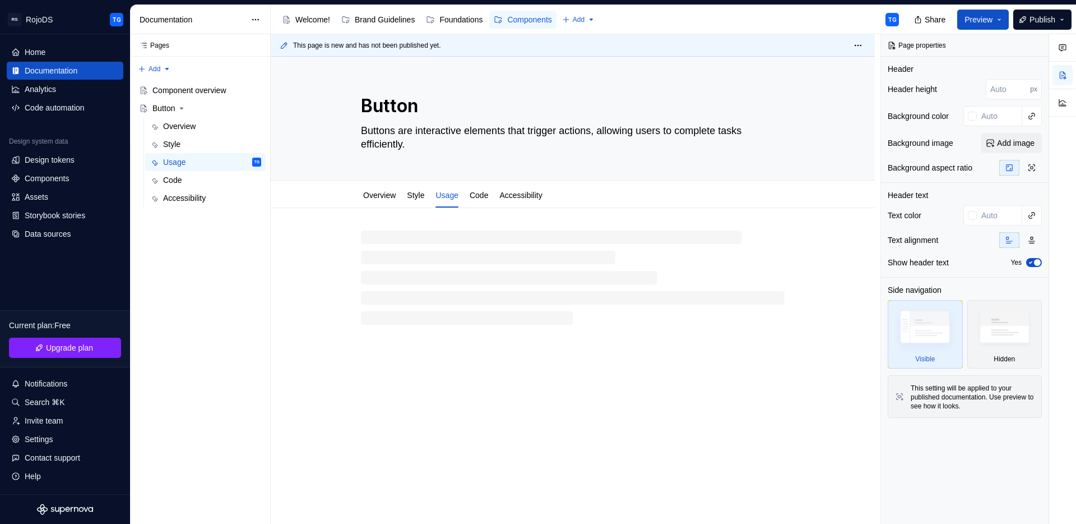
type textarea "*"
click at [394, 244] on p "To enrich screen reader interactions, please activate Accessibility in Grammarl…" at bounding box center [573, 241] width 424 height 13
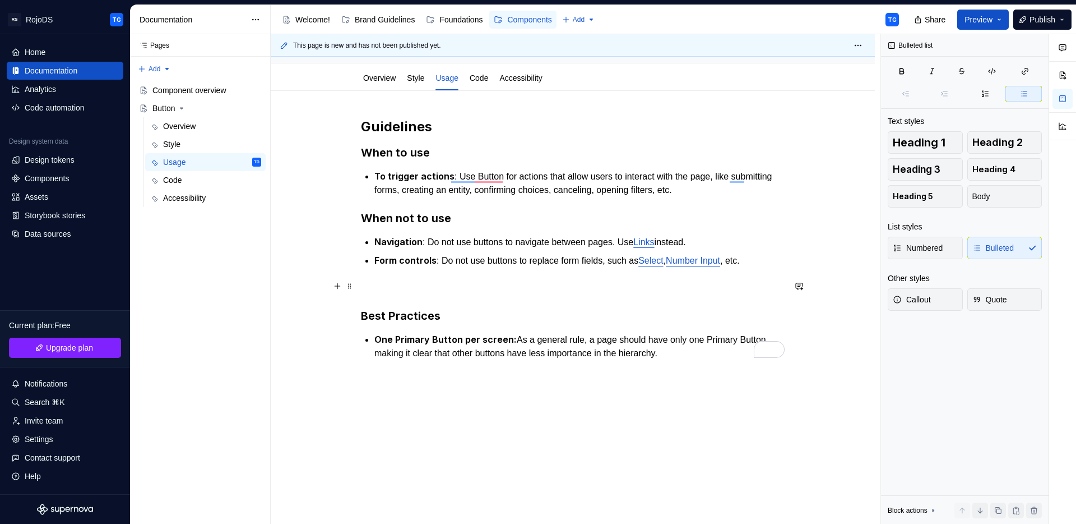
click at [396, 286] on p "To enrich screen reader interactions, please activate Accessibility in Grammarl…" at bounding box center [573, 287] width 424 height 13
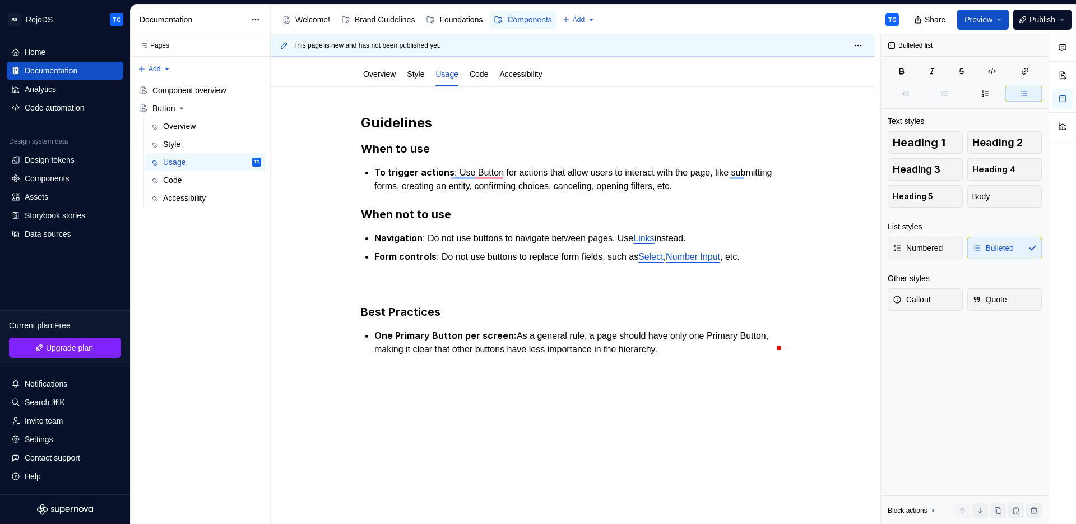
click at [396, 365] on div "Guidelines When to use To trigger actions : Use Button for actions that allow u…" at bounding box center [573, 242] width 424 height 256
click at [359, 394] on div "Guidelines When to use To trigger actions : Use Button for actions that allow u…" at bounding box center [573, 306] width 604 height 439
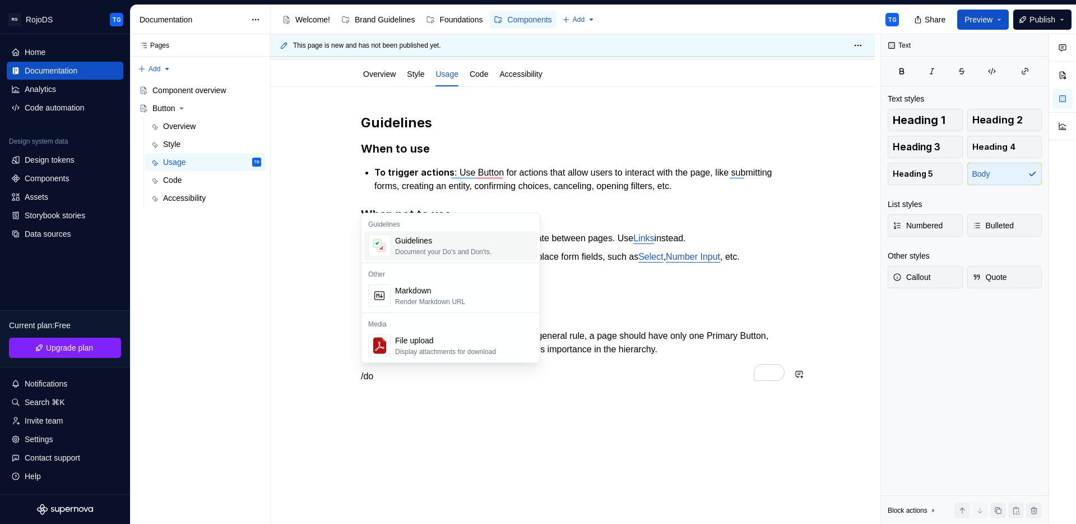
click at [422, 248] on div "Document your Do's and Don'ts." at bounding box center [443, 251] width 96 height 9
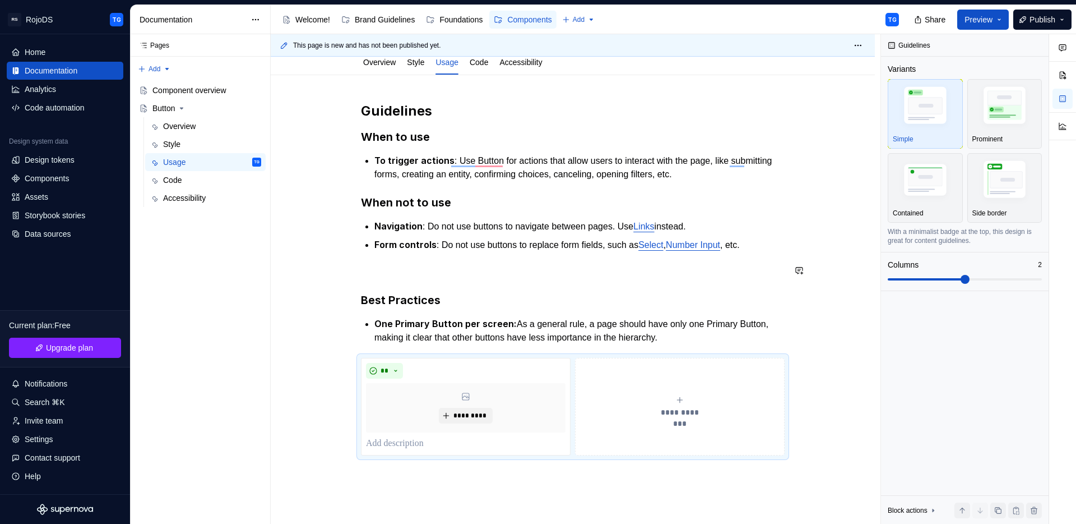
scroll to position [203, 0]
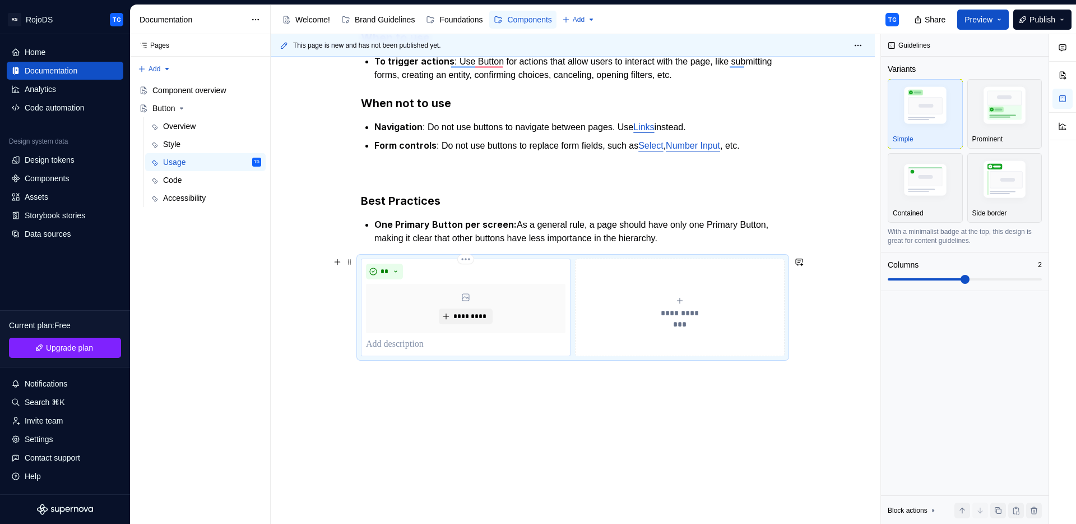
click at [405, 344] on p "To enrich screen reader interactions, please activate Accessibility in Grammarl…" at bounding box center [466, 343] width 200 height 13
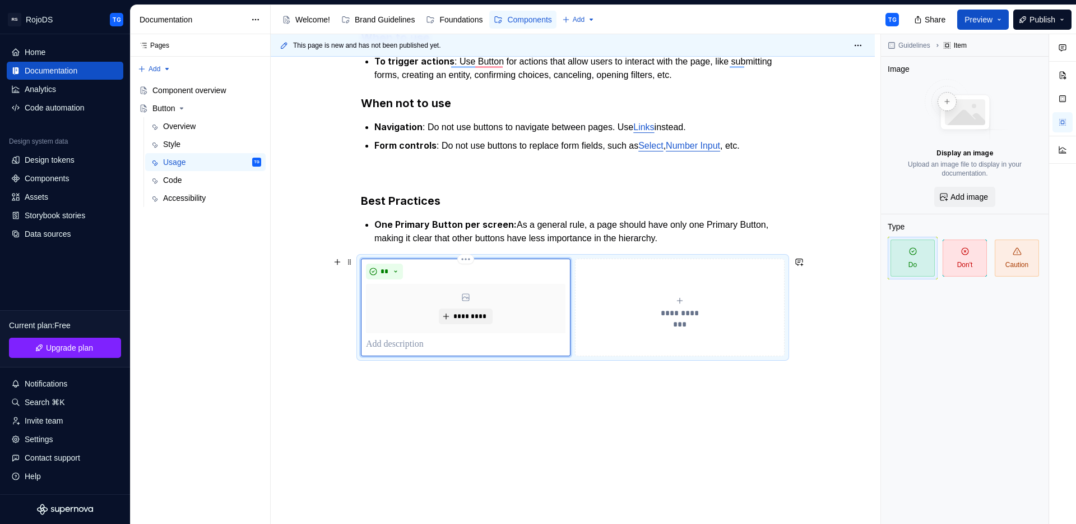
click at [405, 343] on p "To enrich screen reader interactions, please activate Accessibility in Grammarl…" at bounding box center [466, 343] width 200 height 13
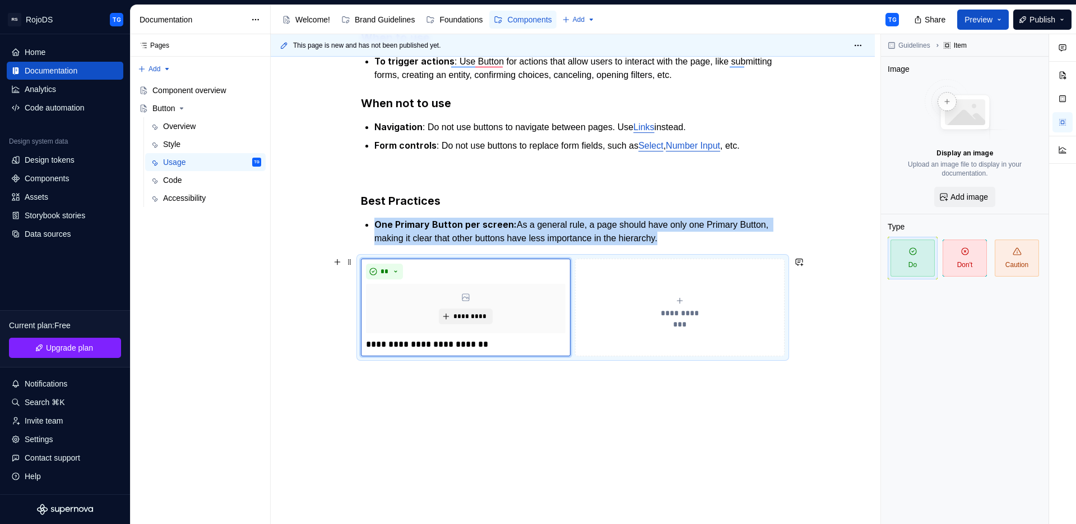
click at [621, 338] on button "**********" at bounding box center [680, 307] width 210 height 98
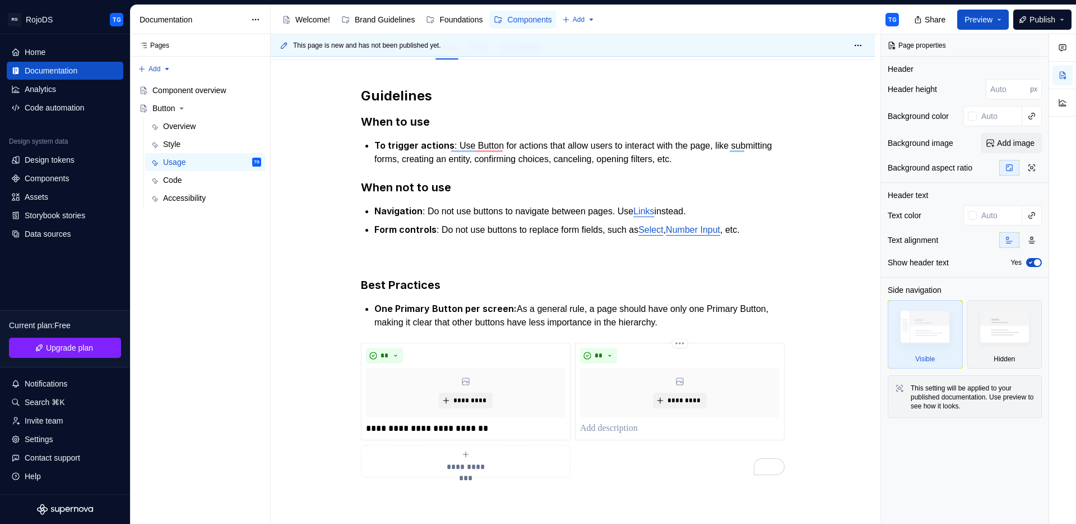
scroll to position [232, 0]
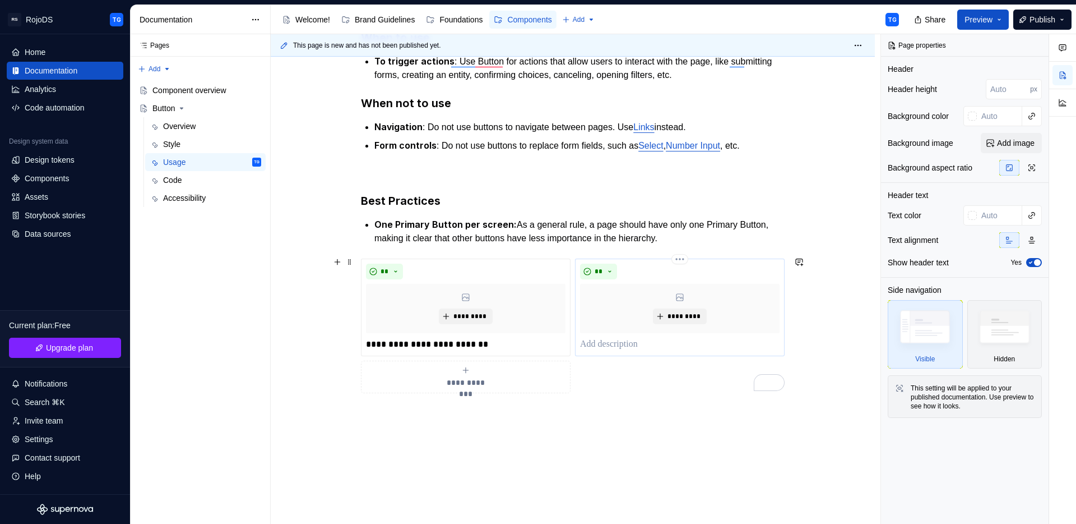
click at [631, 337] on p "To enrich screen reader interactions, please activate Accessibility in Grammarl…" at bounding box center [680, 343] width 200 height 13
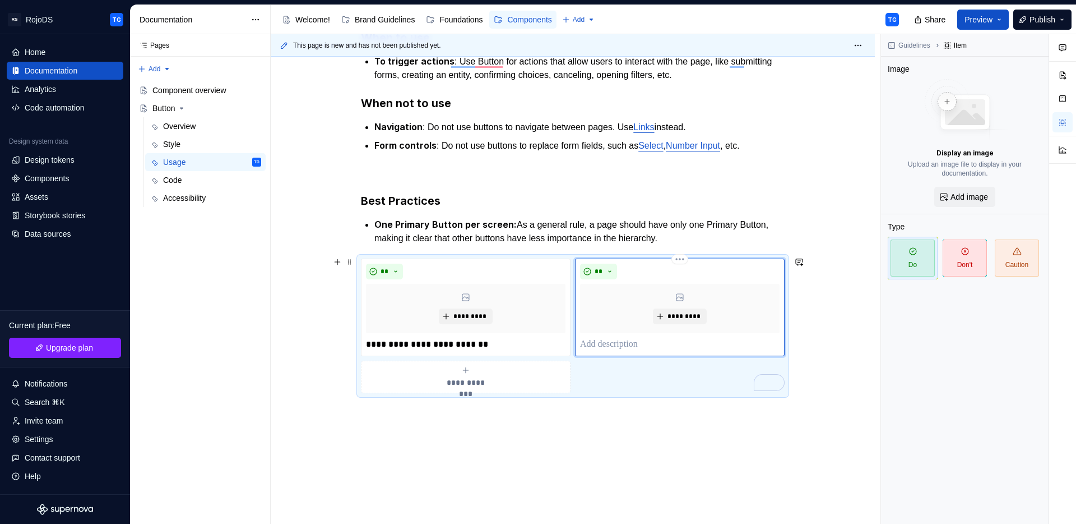
click at [630, 339] on p "To enrich screen reader interactions, please activate Accessibility in Grammarl…" at bounding box center [680, 343] width 200 height 13
click at [601, 386] on div "**********" at bounding box center [573, 325] width 424 height 135
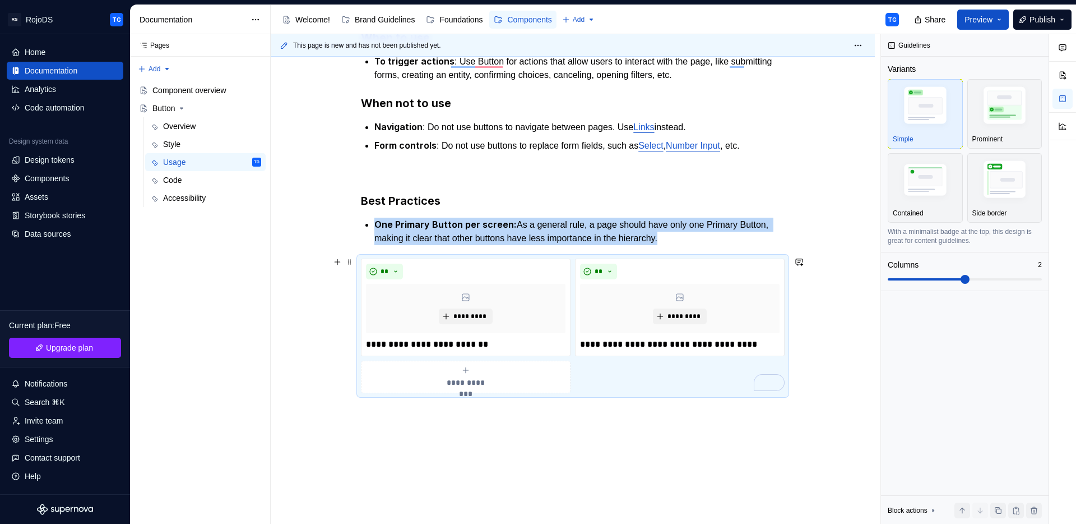
click at [499, 373] on div "**********" at bounding box center [466, 376] width 200 height 22
click at [856, 372] on div "**********" at bounding box center [573, 269] width 604 height 587
click at [700, 373] on div "**********" at bounding box center [573, 325] width 424 height 135
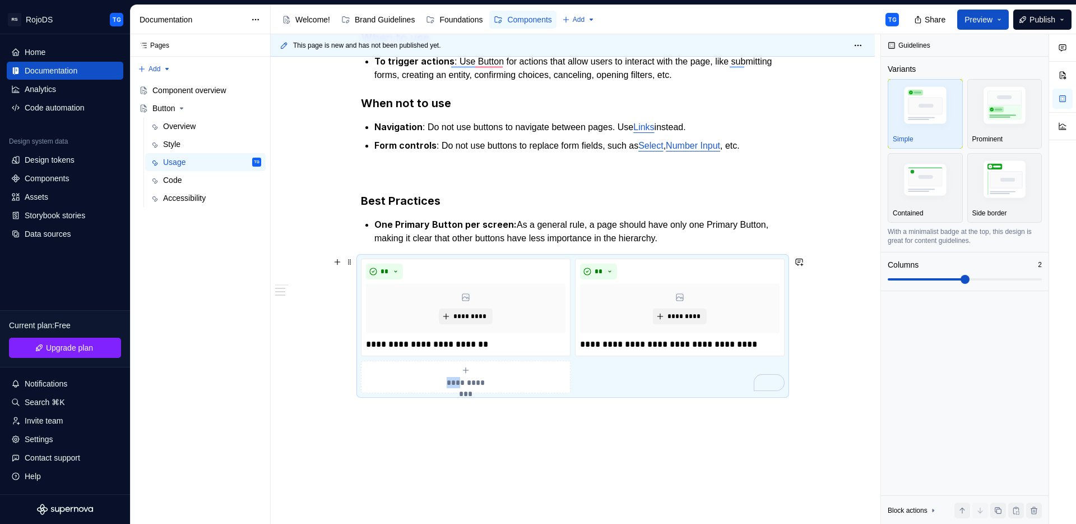
click at [700, 373] on div "**********" at bounding box center [573, 325] width 424 height 135
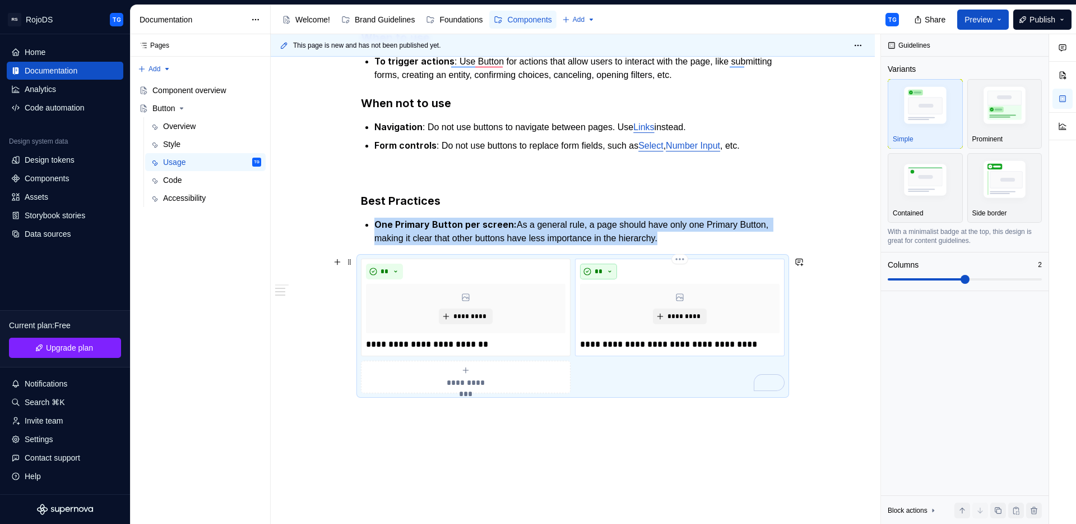
click at [605, 266] on button "**" at bounding box center [598, 271] width 37 height 16
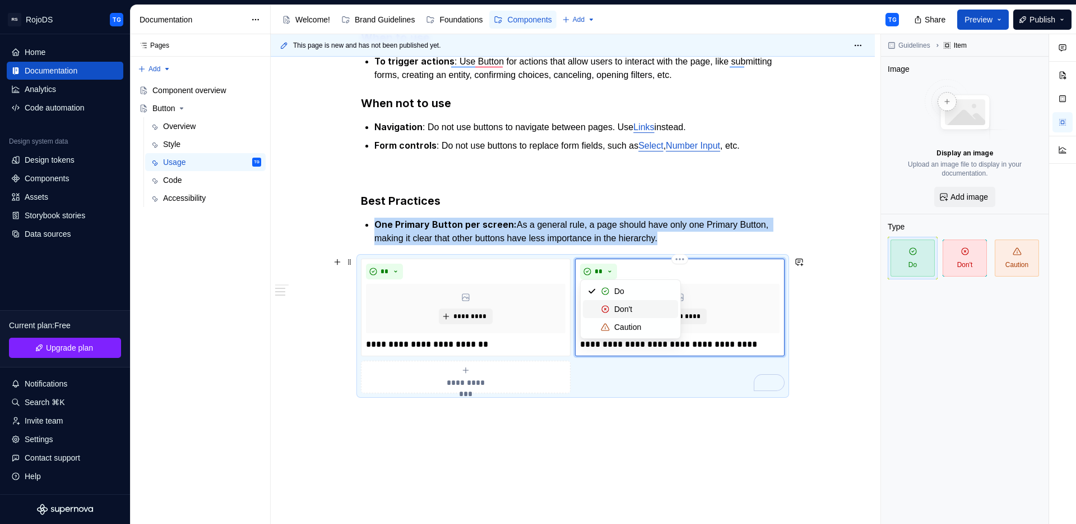
click at [615, 311] on div "Don't" at bounding box center [623, 308] width 18 height 11
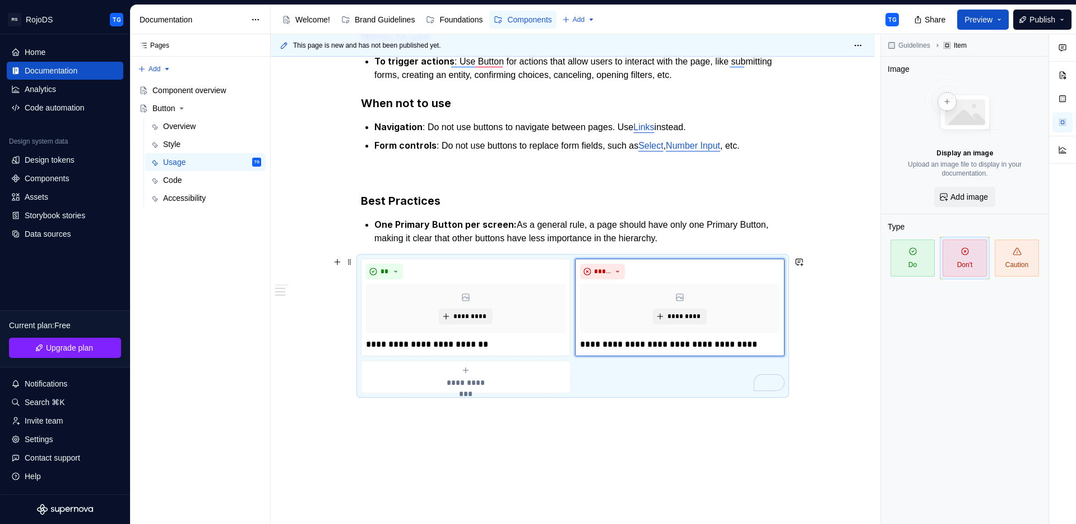
click at [626, 393] on div "**********" at bounding box center [573, 325] width 424 height 135
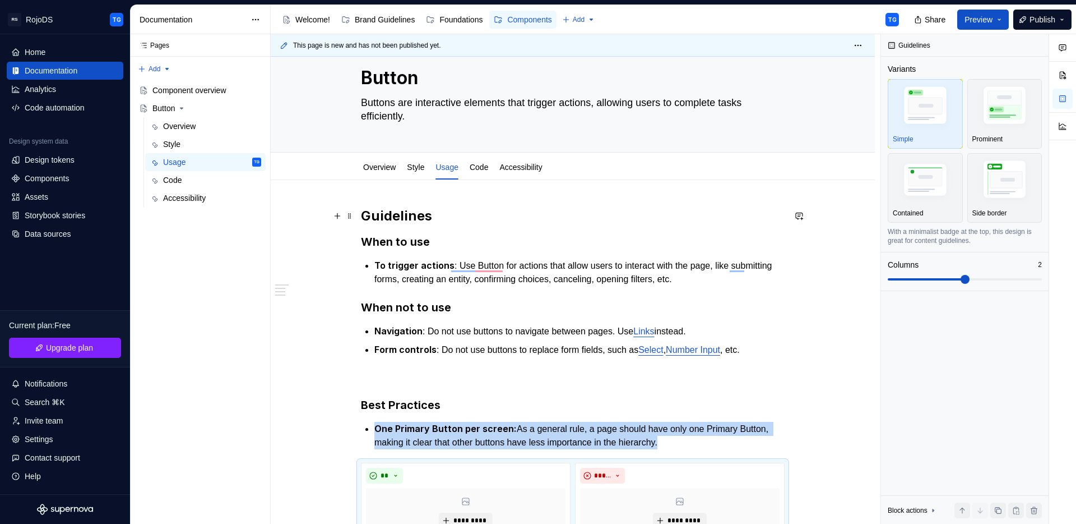
scroll to position [0, 0]
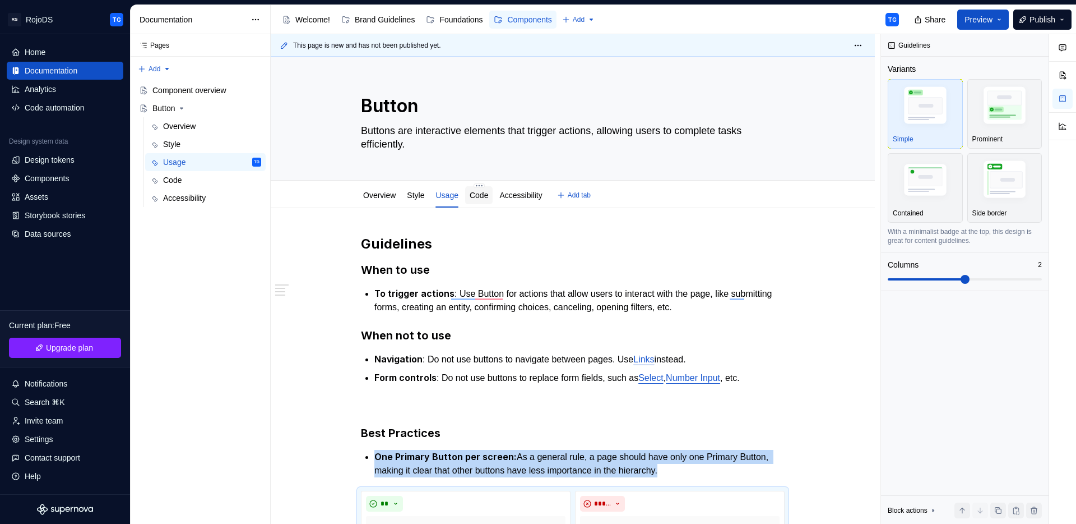
click at [478, 198] on link "Code" at bounding box center [479, 195] width 18 height 9
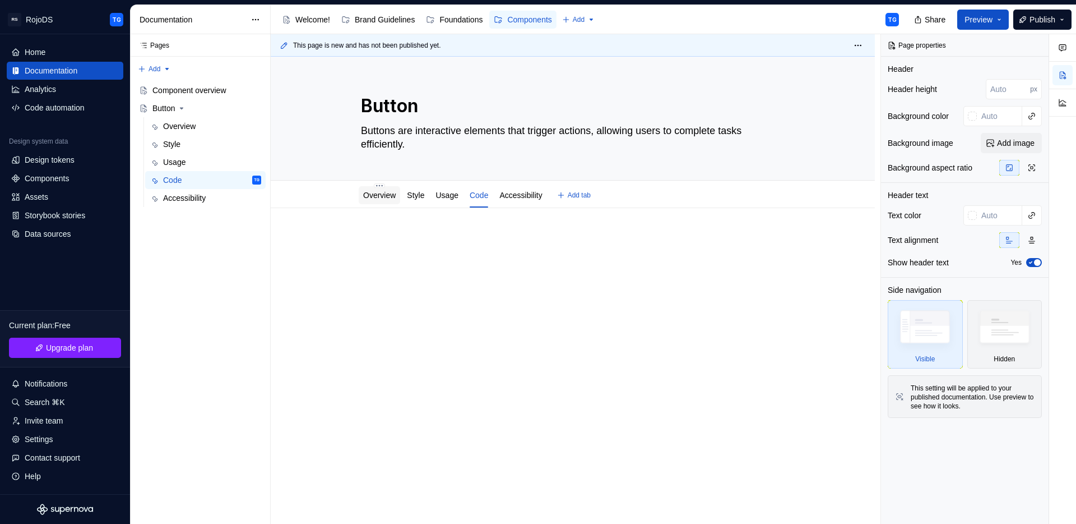
click at [382, 192] on link "Overview" at bounding box center [379, 195] width 33 height 9
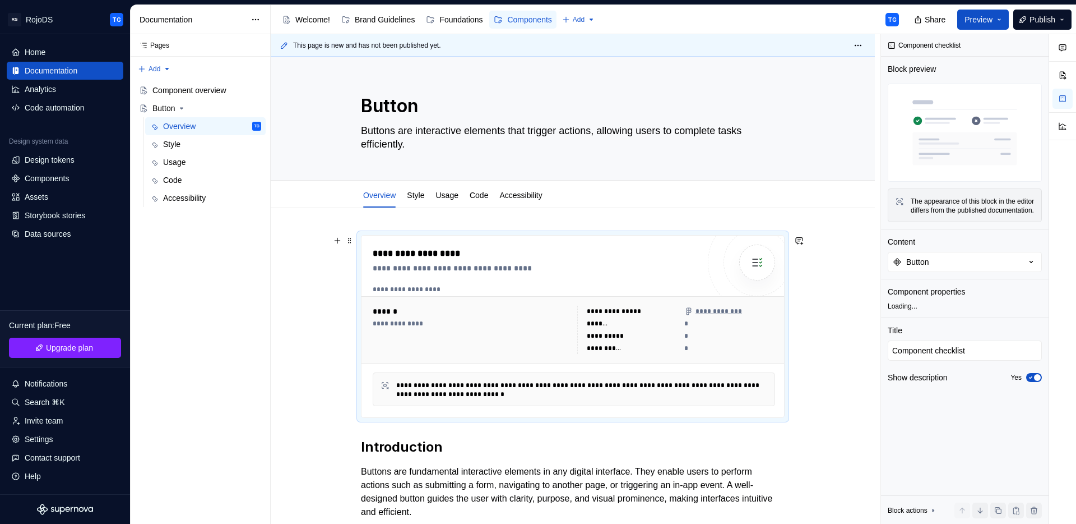
click at [640, 307] on div "**********" at bounding box center [616, 311] width 58 height 9
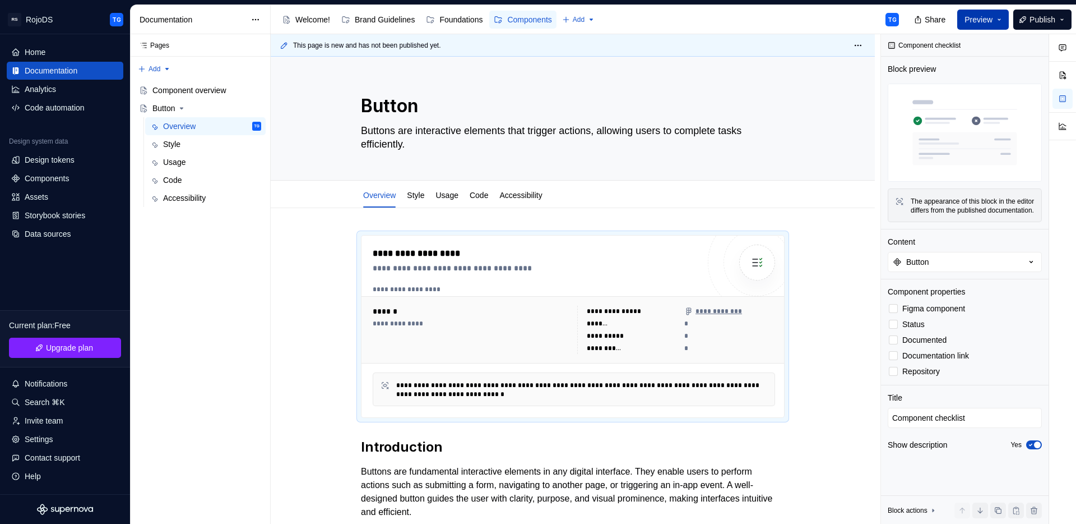
click at [974, 28] on button "Preview" at bounding box center [983, 20] width 52 height 20
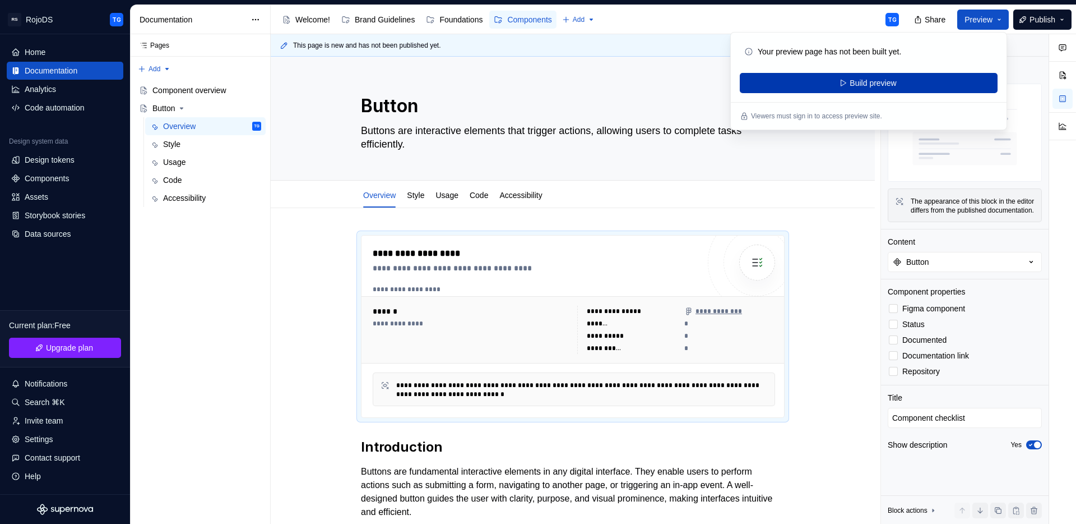
click at [812, 91] on button "Build preview" at bounding box center [869, 83] width 258 height 20
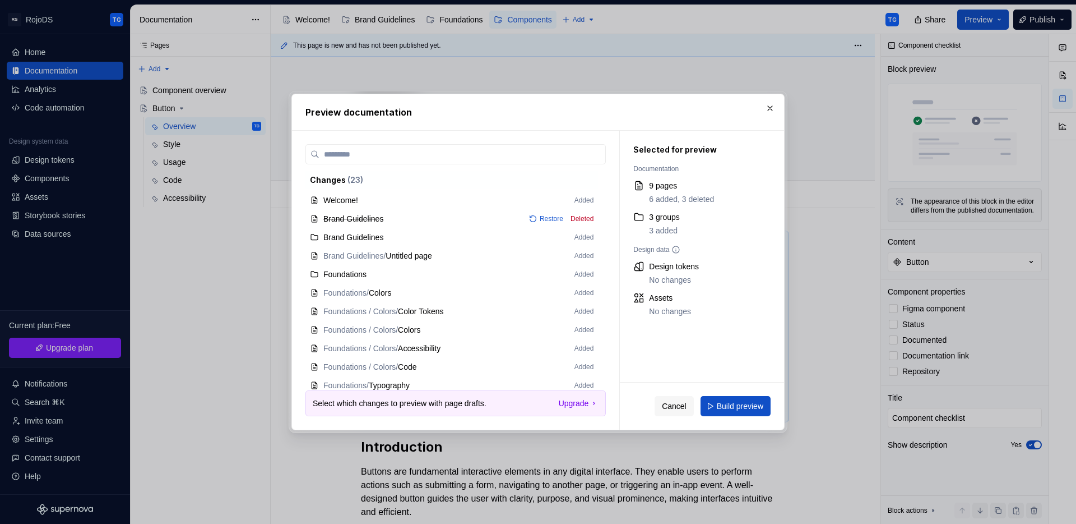
click at [751, 397] on button "Build preview" at bounding box center [736, 406] width 70 height 20
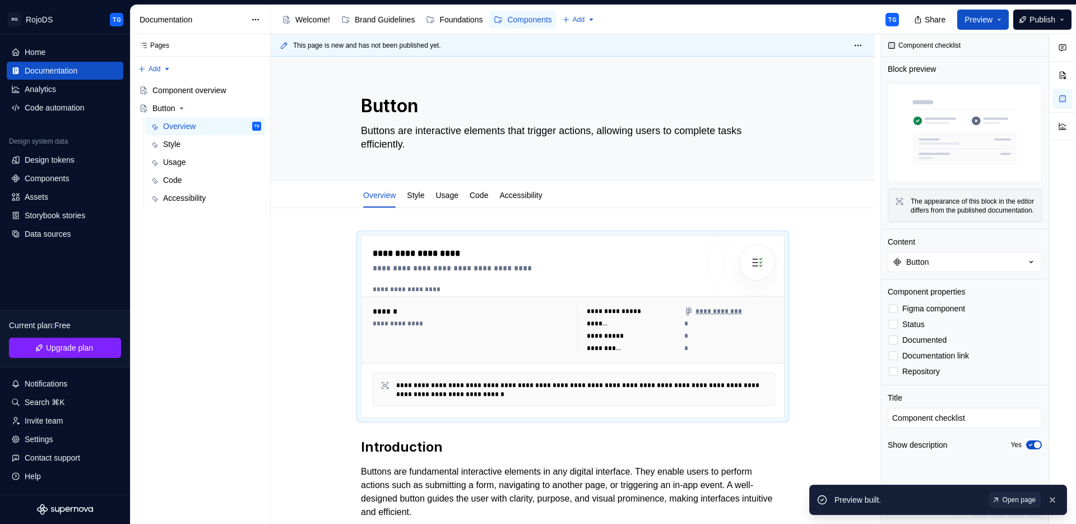
click at [347, 225] on div "**********" at bounding box center [573, 496] width 604 height 576
click at [430, 223] on div "**********" at bounding box center [573, 496] width 604 height 576
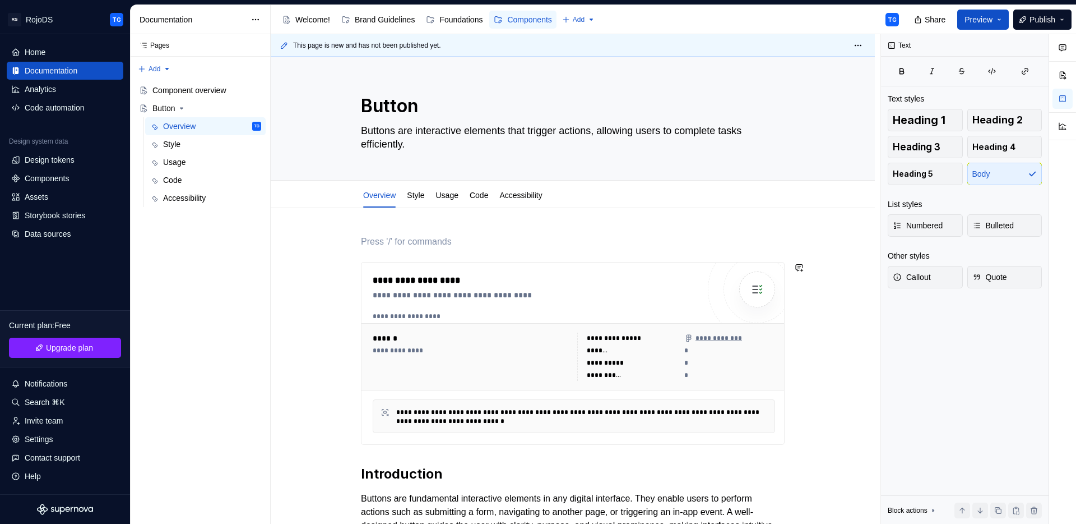
type textarea "*"
click at [395, 246] on p "To enrich screen reader interactions, please activate Accessibility in Grammarl…" at bounding box center [573, 241] width 424 height 13
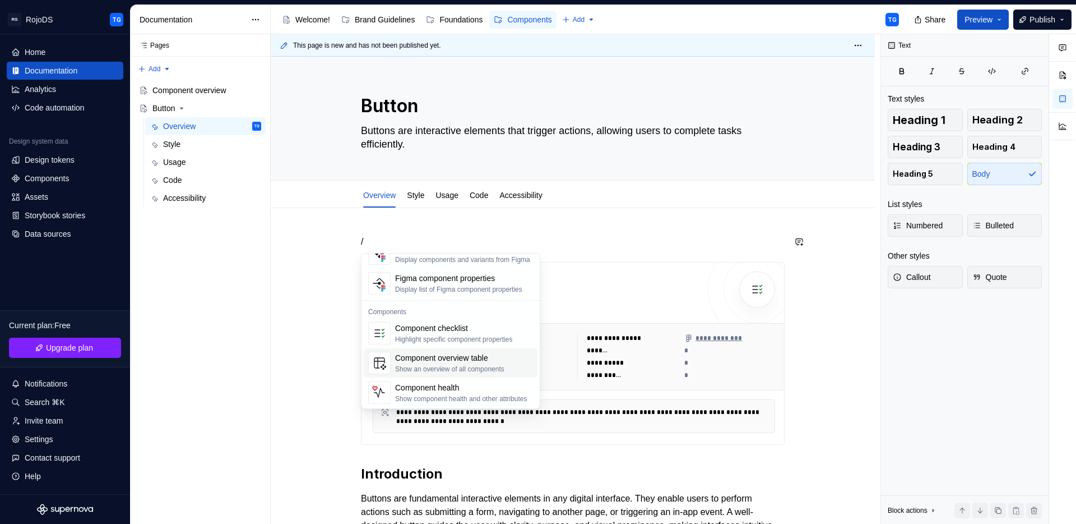
scroll to position [1116, 0]
click at [441, 383] on div "Component health" at bounding box center [461, 386] width 132 height 11
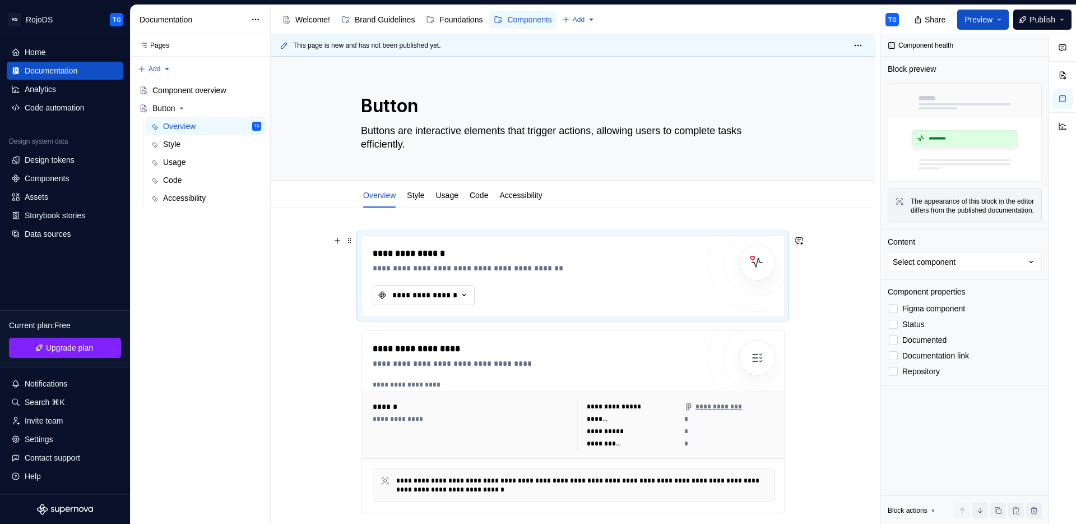
click at [425, 291] on div "**********" at bounding box center [424, 294] width 67 height 11
click at [423, 341] on div "Button" at bounding box center [416, 339] width 22 height 11
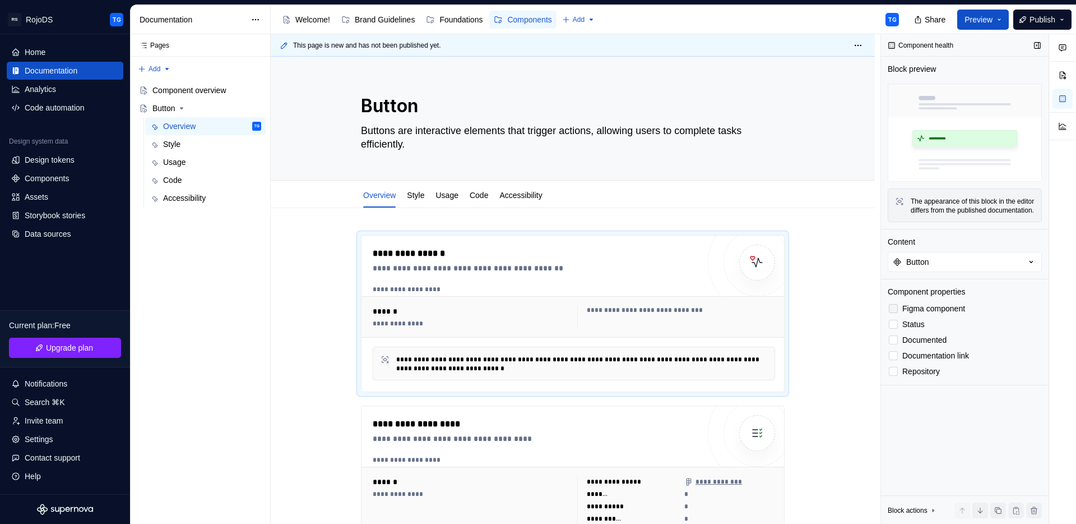
click at [895, 313] on div at bounding box center [893, 308] width 9 height 9
click at [897, 328] on div at bounding box center [893, 323] width 9 height 9
click at [581, 332] on div "**********" at bounding box center [573, 317] width 411 height 33
click at [896, 376] on div at bounding box center [893, 371] width 9 height 9
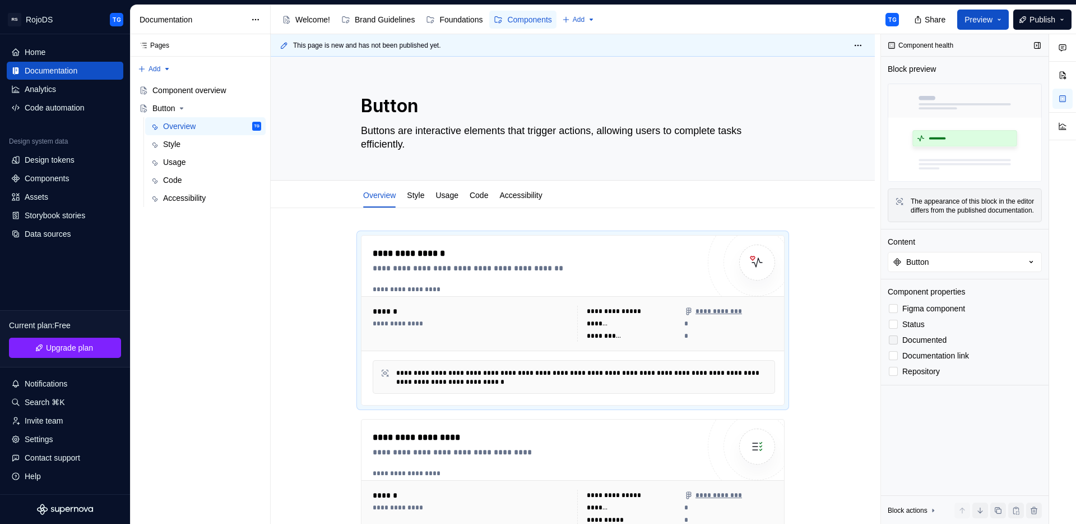
click at [895, 344] on div at bounding box center [893, 339] width 9 height 9
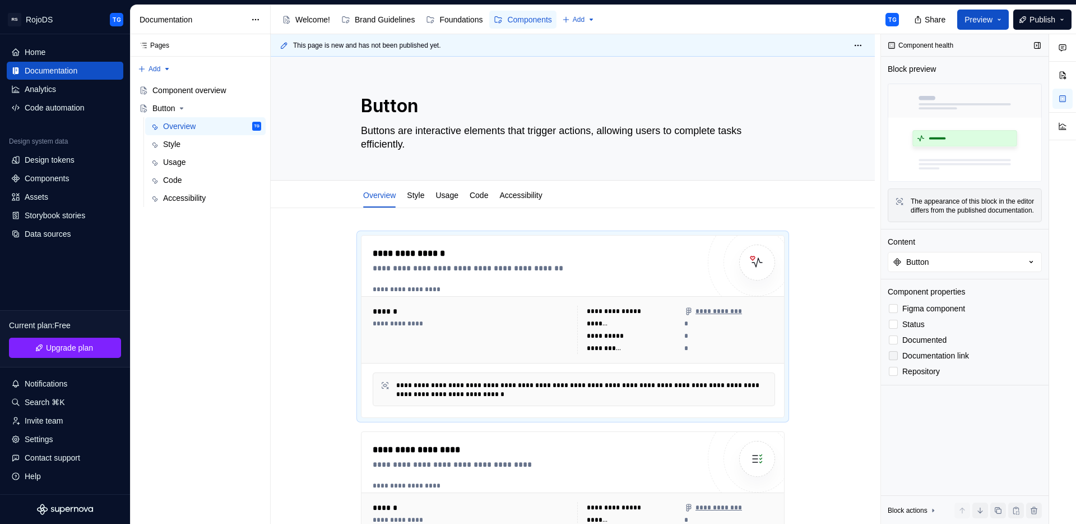
click at [893, 360] on div at bounding box center [893, 355] width 9 height 9
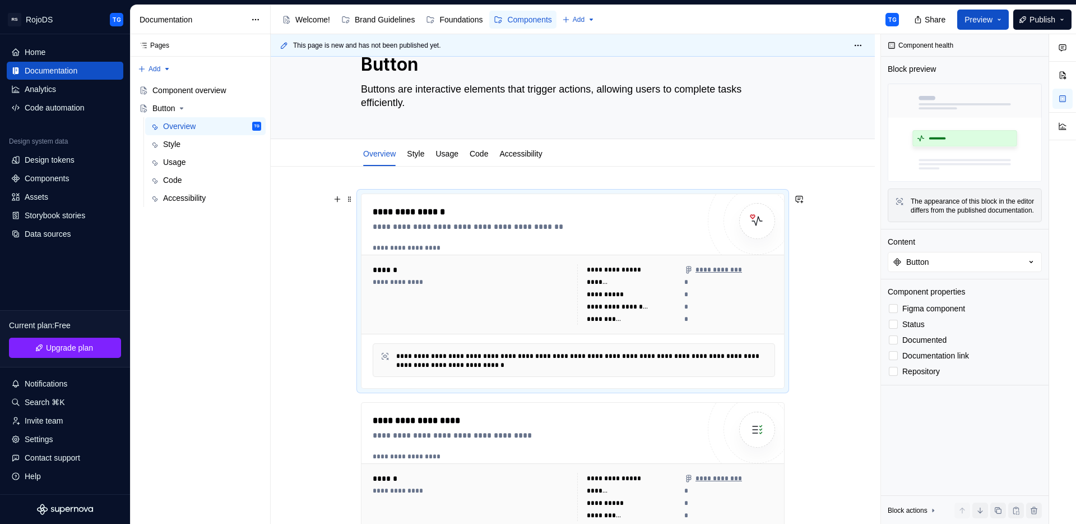
scroll to position [48, 0]
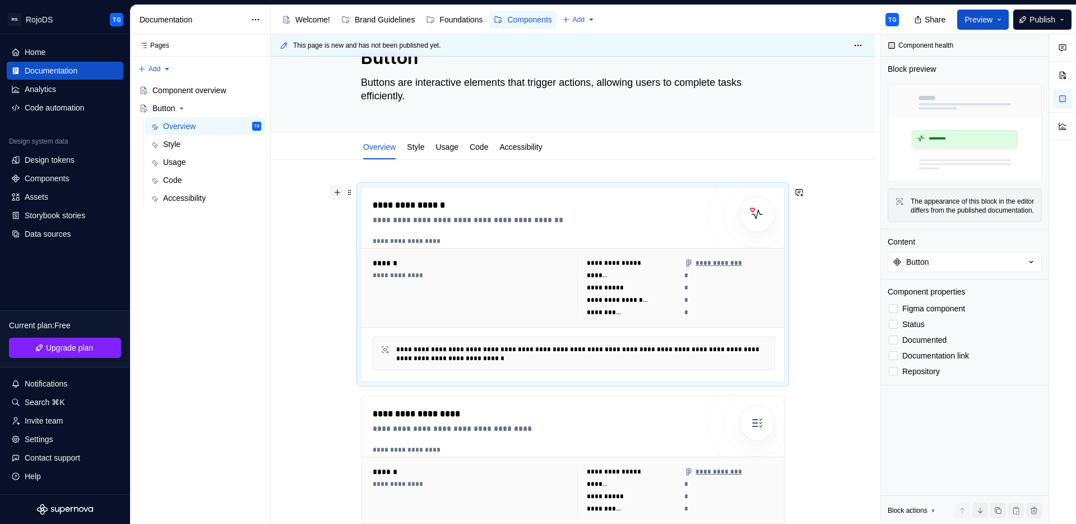
click at [337, 191] on button "button" at bounding box center [338, 192] width 16 height 16
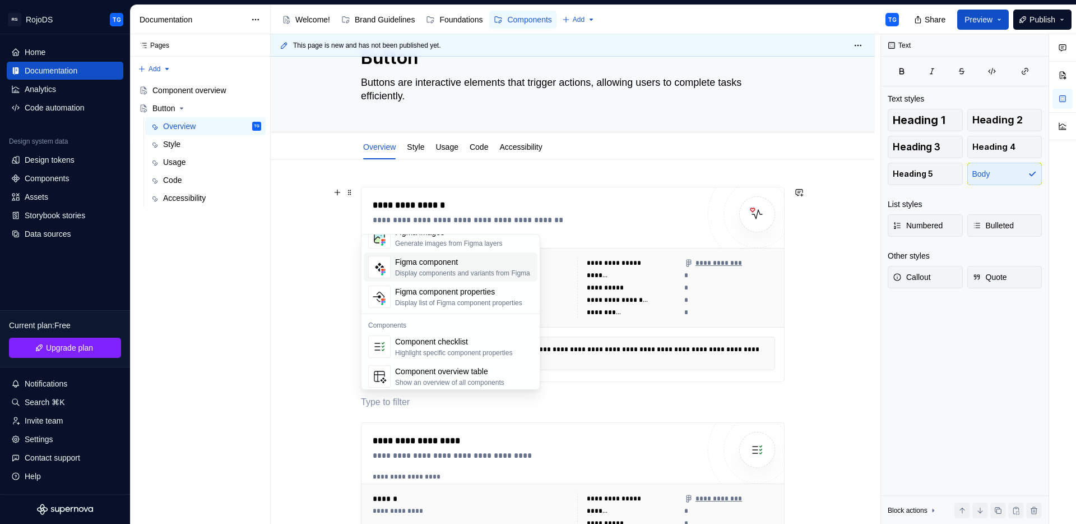
scroll to position [1116, 0]
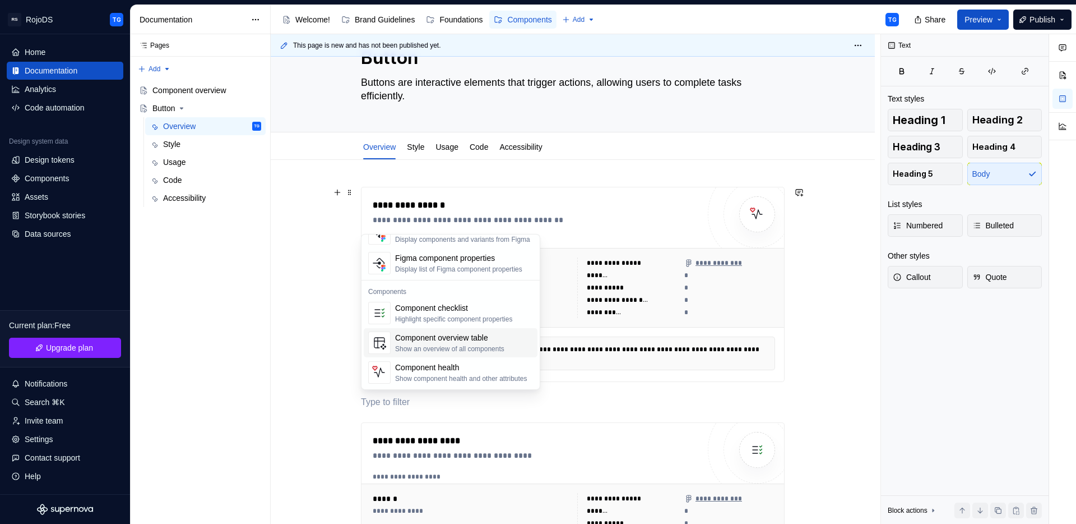
click at [493, 344] on div "Component overview table Show an overview of all components" at bounding box center [449, 342] width 109 height 21
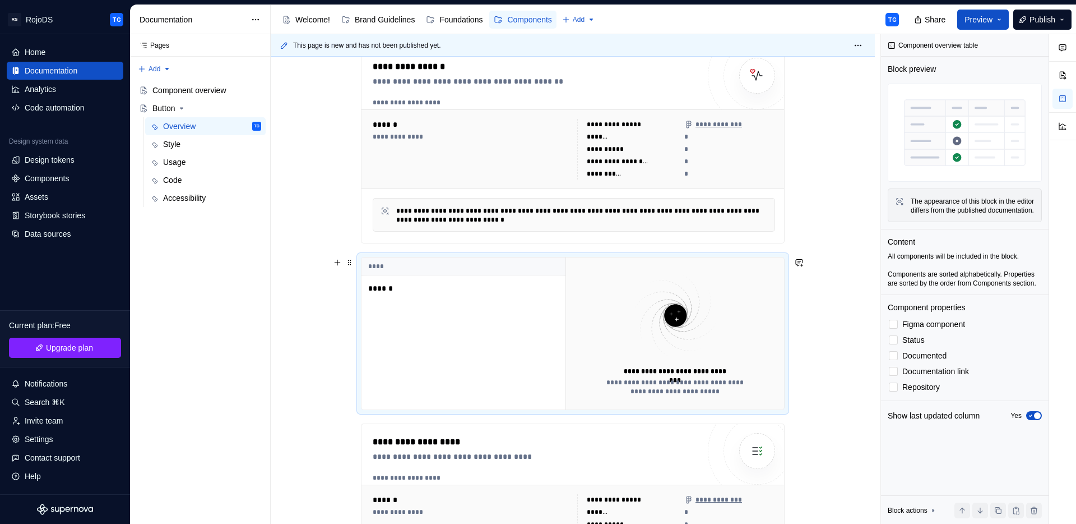
scroll to position [195, 0]
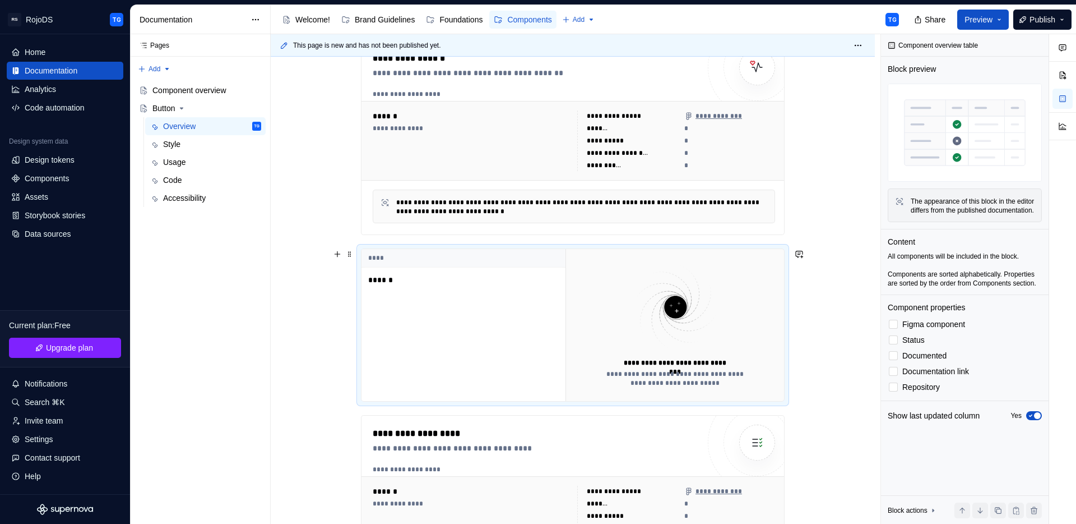
click at [381, 279] on p "******" at bounding box center [438, 279] width 140 height 11
click at [382, 290] on td "******" at bounding box center [464, 279] width 204 height 25
click at [896, 328] on div at bounding box center [893, 323] width 9 height 9
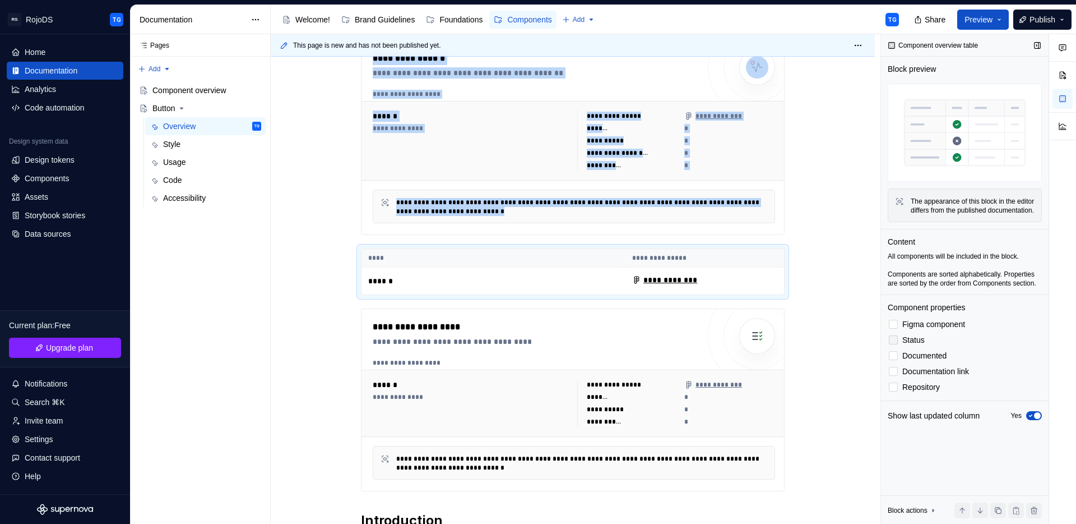
click at [893, 344] on div at bounding box center [893, 339] width 9 height 9
click at [893, 360] on div at bounding box center [893, 355] width 9 height 9
click at [896, 391] on div at bounding box center [893, 386] width 9 height 9
click at [893, 376] on div at bounding box center [893, 371] width 9 height 9
click at [949, 122] on img at bounding box center [965, 133] width 154 height 98
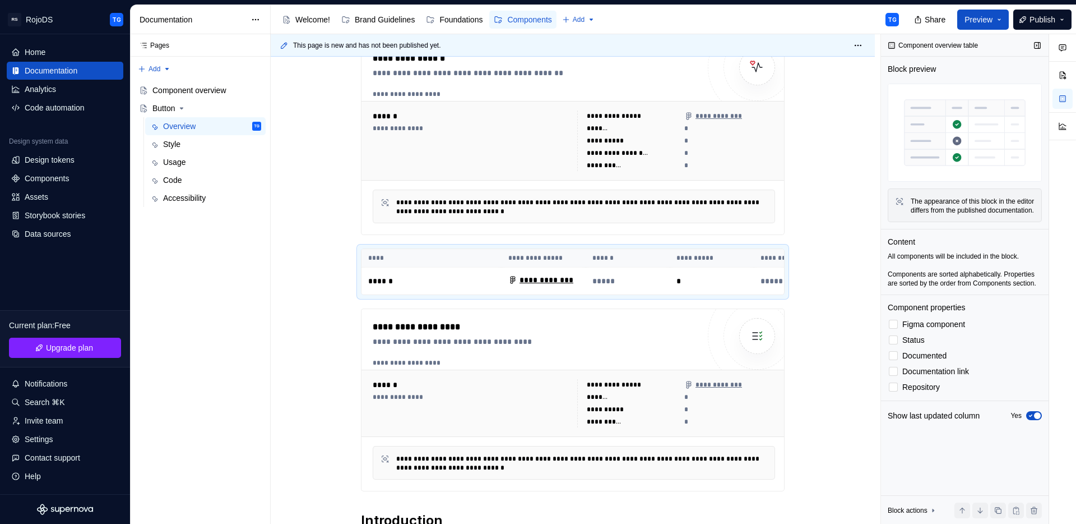
click at [919, 62] on div "Component overview table Block preview The appearance of this block in the edit…" at bounding box center [965, 279] width 168 height 490
click at [963, 151] on img at bounding box center [965, 133] width 154 height 98
click at [987, 247] on div "Content" at bounding box center [965, 241] width 154 height 11
drag, startPoint x: 941, startPoint y: 326, endPoint x: 943, endPoint y: 346, distance: 20.9
click at [941, 313] on div "Component properties" at bounding box center [927, 307] width 78 height 11
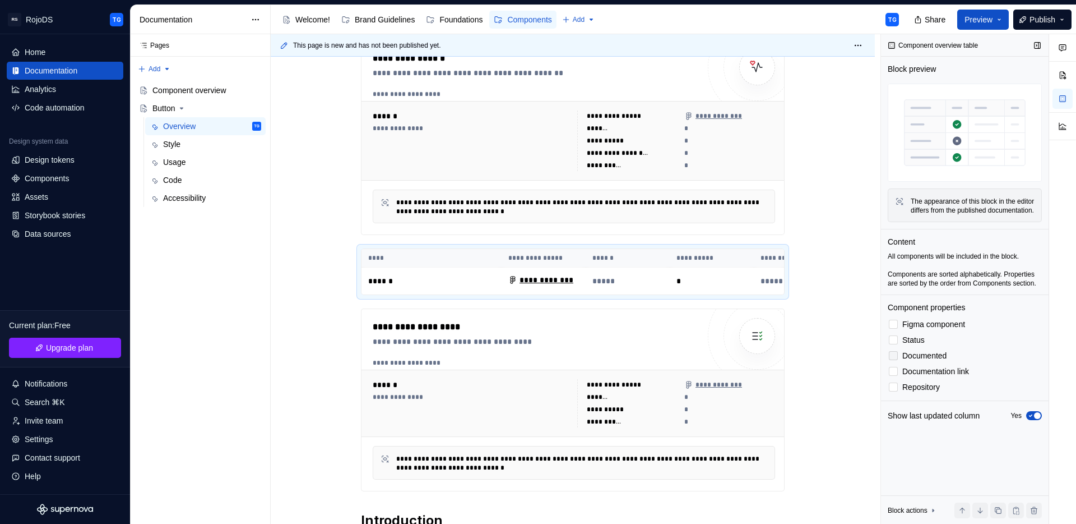
click at [947, 360] on span "Documented" at bounding box center [924, 355] width 44 height 9
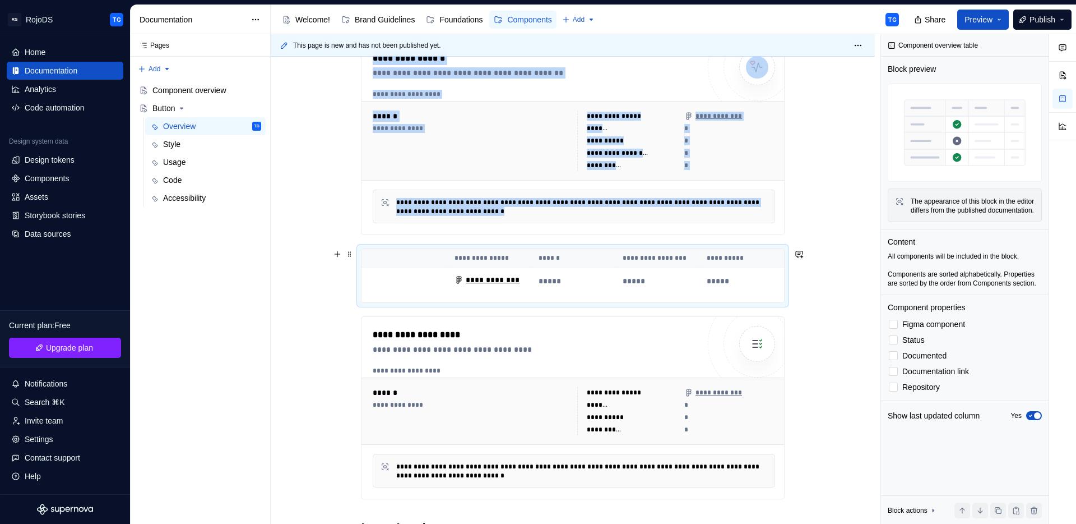
scroll to position [0, 0]
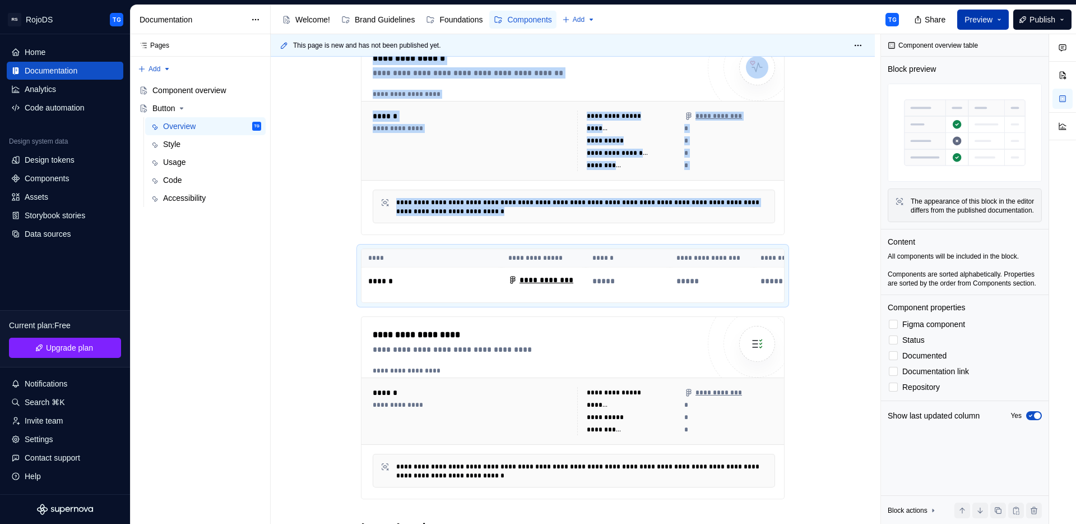
click at [994, 14] on button "Preview" at bounding box center [983, 20] width 52 height 20
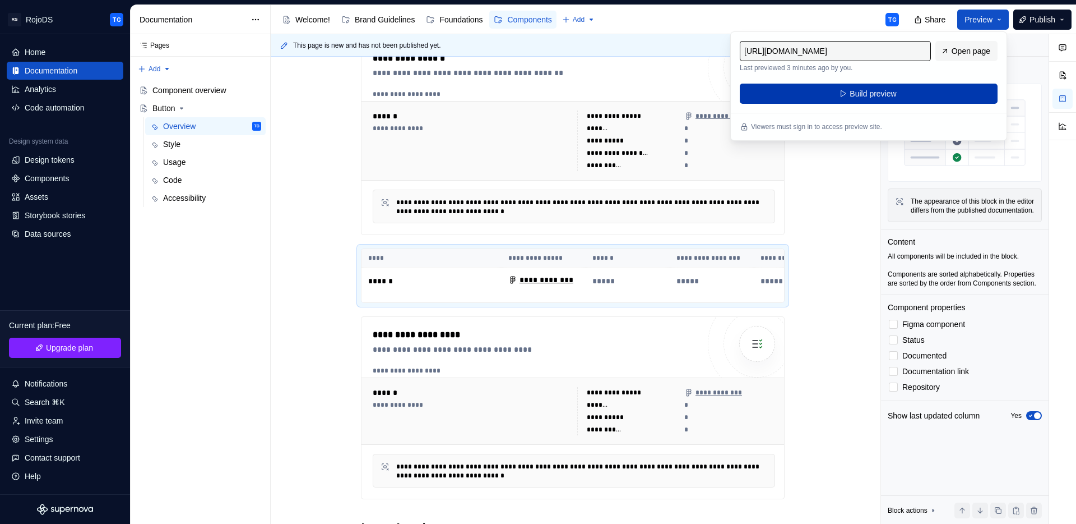
click at [854, 89] on span "Build preview" at bounding box center [873, 93] width 47 height 11
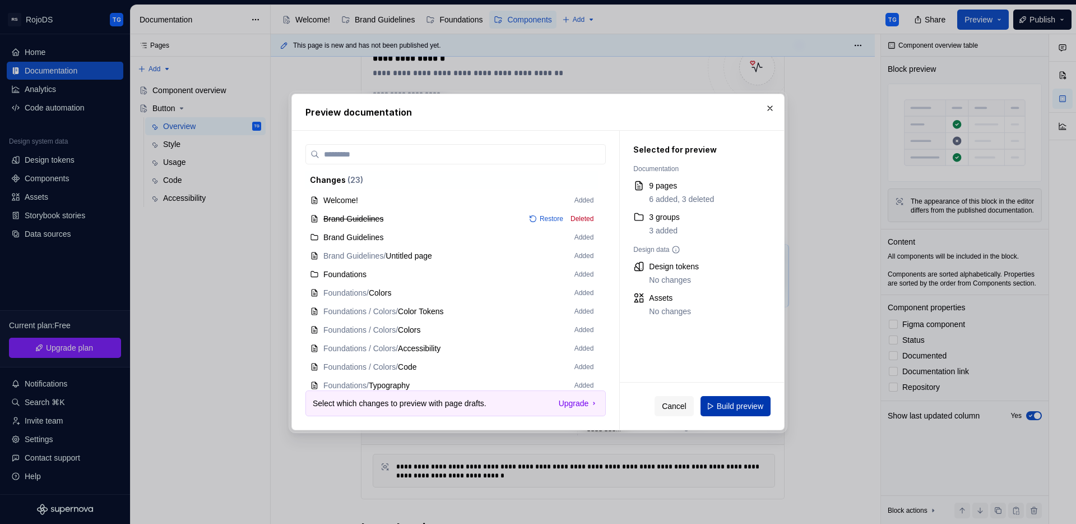
click at [751, 399] on button "Build preview" at bounding box center [736, 406] width 70 height 20
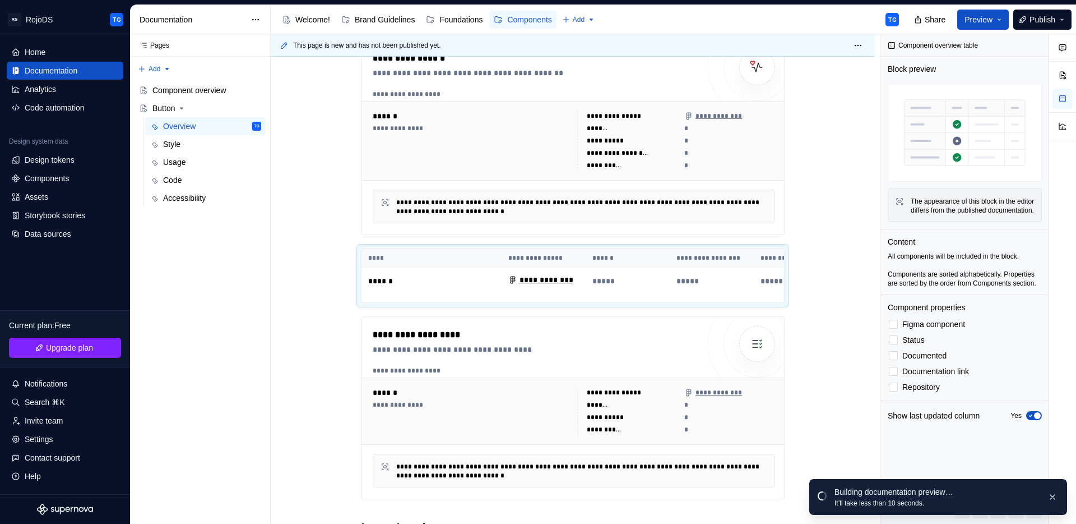
type textarea "*"
